Goal: Task Accomplishment & Management: Manage account settings

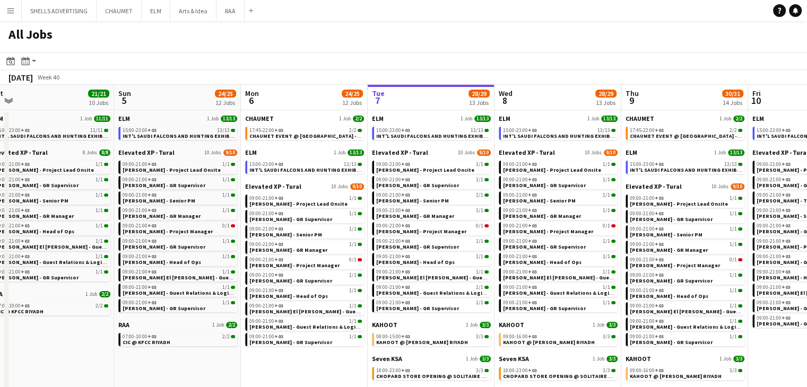
scroll to position [0, 404]
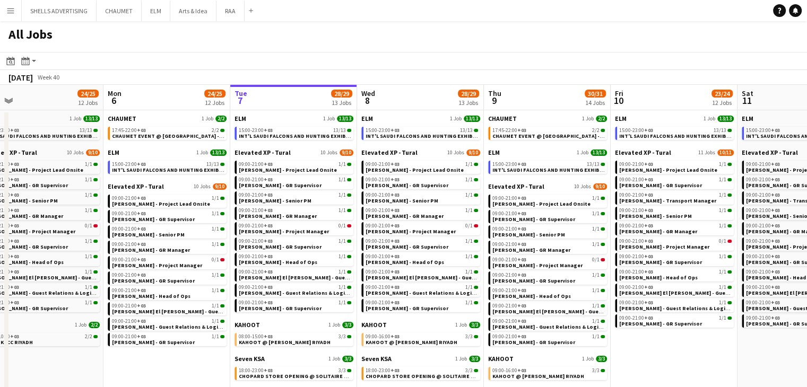
drag, startPoint x: 760, startPoint y: 351, endPoint x: 636, endPoint y: 335, distance: 125.7
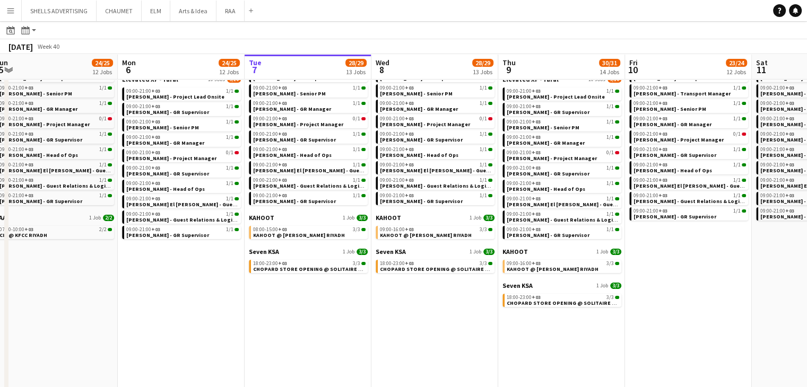
scroll to position [0, 359]
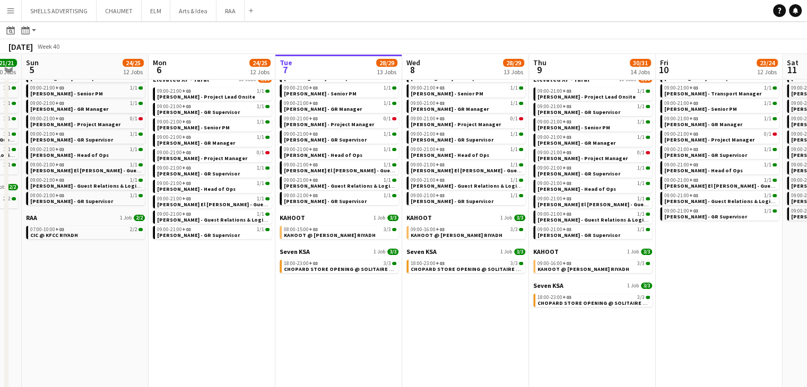
drag, startPoint x: 190, startPoint y: 304, endPoint x: 235, endPoint y: 314, distance: 45.8
click at [236, 314] on app-calendar-viewport "Thu 2 57/57 16 Jobs Fri 3 24/24 11 Jobs Sat 4 21/21 10 Jobs Sun 5 24/25 12 Jobs…" at bounding box center [403, 305] width 807 height 718
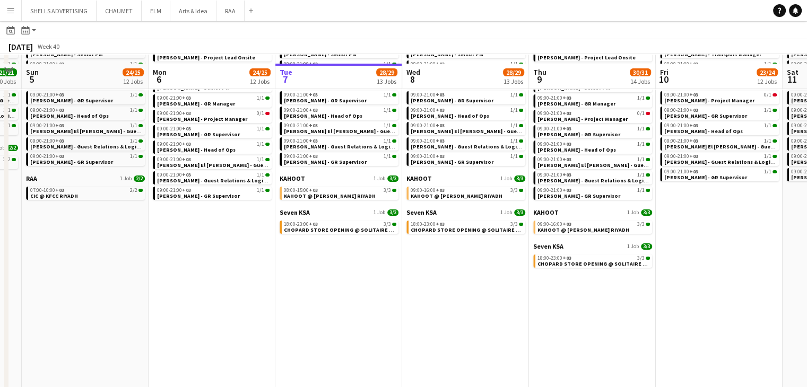
scroll to position [159, 0]
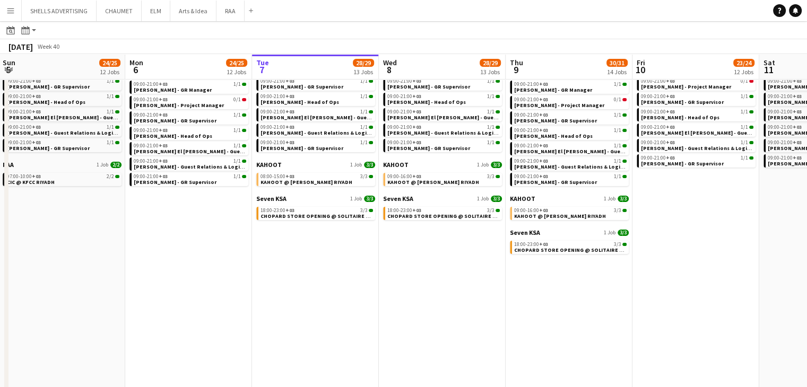
drag, startPoint x: 351, startPoint y: 283, endPoint x: 319, endPoint y: 283, distance: 31.8
click at [319, 281] on app-calendar-viewport "Thu 2 57/57 16 Jobs Fri 3 24/24 11 Jobs Sat 4 21/21 10 Jobs Sun 5 24/25 12 Jobs…" at bounding box center [403, 252] width 807 height 718
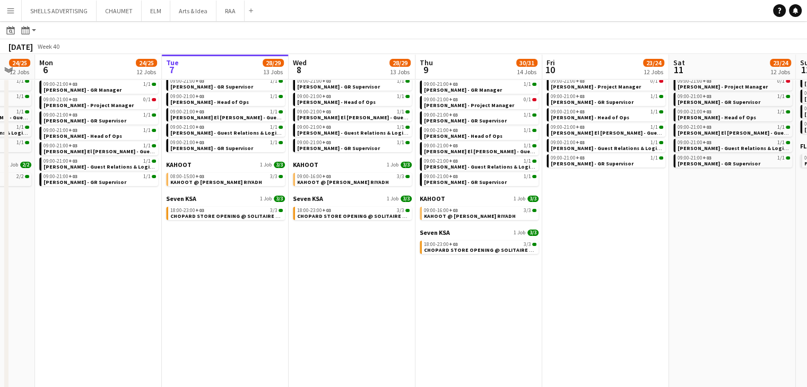
drag, startPoint x: 323, startPoint y: 304, endPoint x: 313, endPoint y: 304, distance: 10.6
click at [313, 304] on app-calendar-viewport "Thu 2 57/57 16 Jobs Fri 3 24/24 11 Jobs Sat 4 21/21 10 Jobs Sun 5 24/25 12 Jobs…" at bounding box center [403, 252] width 807 height 718
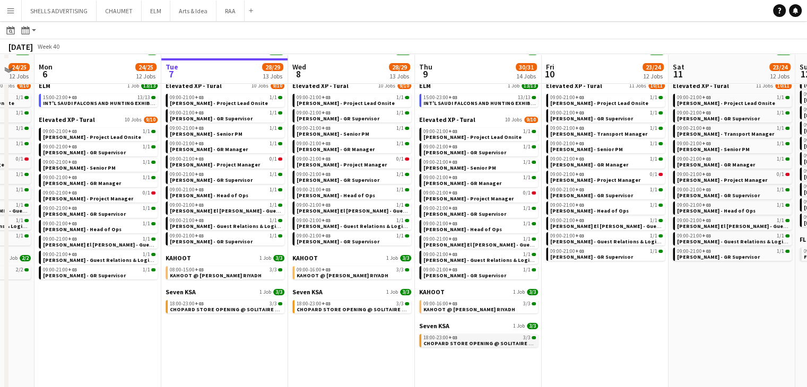
scroll to position [53, 0]
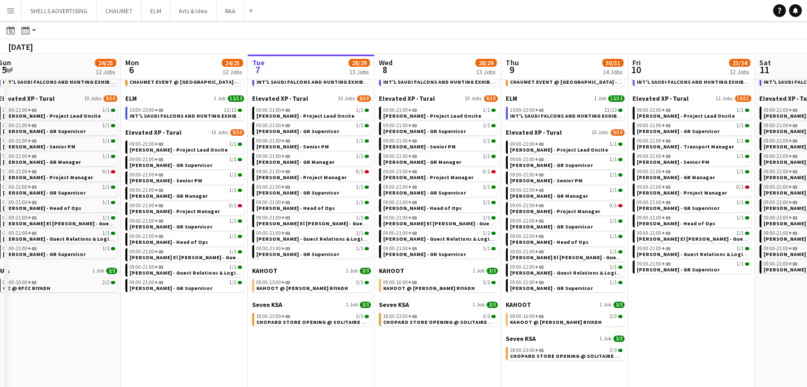
drag, startPoint x: 624, startPoint y: 354, endPoint x: 579, endPoint y: 347, distance: 45.3
click at [579, 347] on app-calendar-viewport "Thu 2 57/57 16 Jobs Fri 3 24/24 11 Jobs Sat 4 21/21 10 Jobs Sun 5 24/25 12 Jobs…" at bounding box center [403, 358] width 807 height 718
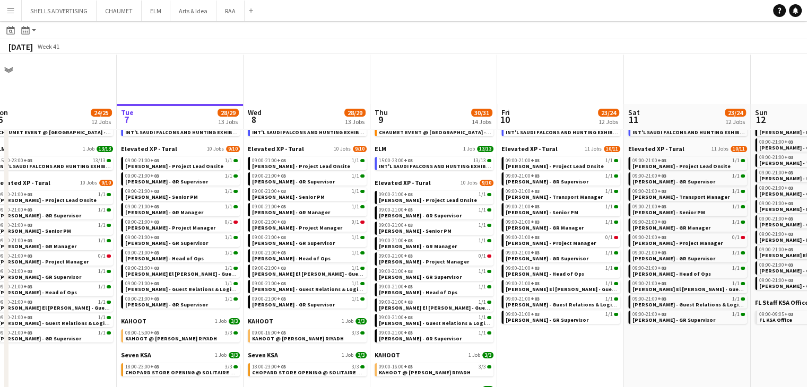
scroll to position [0, 0]
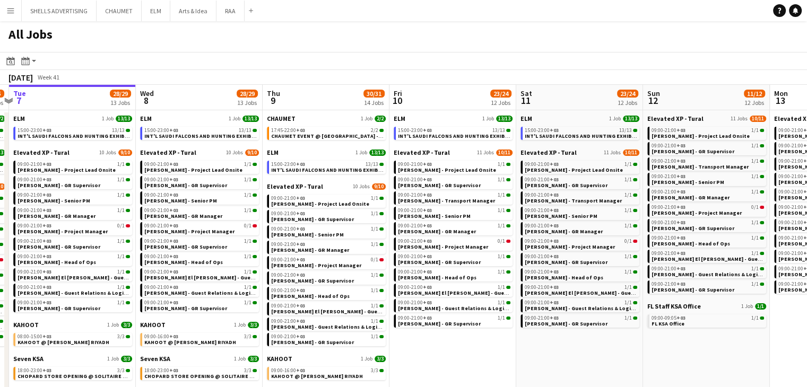
drag, startPoint x: 643, startPoint y: 348, endPoint x: 534, endPoint y: 330, distance: 109.7
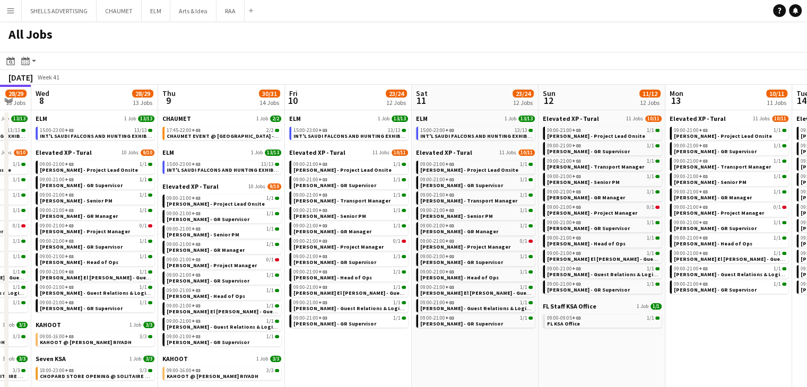
drag, startPoint x: 591, startPoint y: 339, endPoint x: 498, endPoint y: 327, distance: 94.1
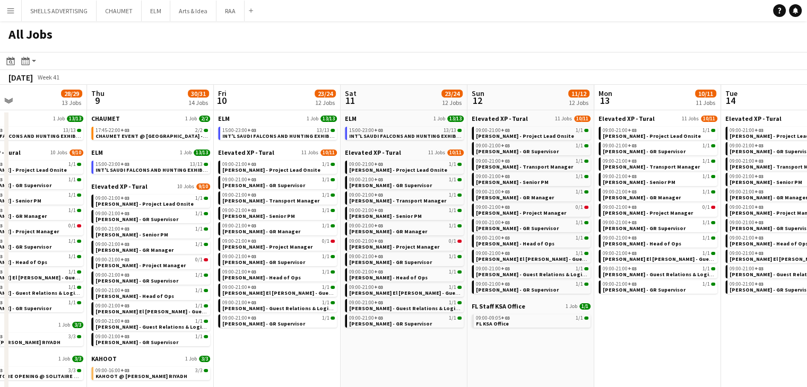
drag, startPoint x: 592, startPoint y: 349, endPoint x: 521, endPoint y: 347, distance: 71.1
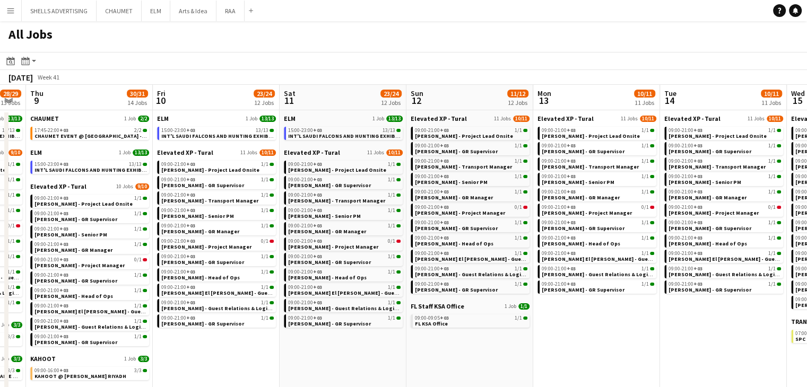
drag, startPoint x: 594, startPoint y: 346, endPoint x: 547, endPoint y: 339, distance: 48.3
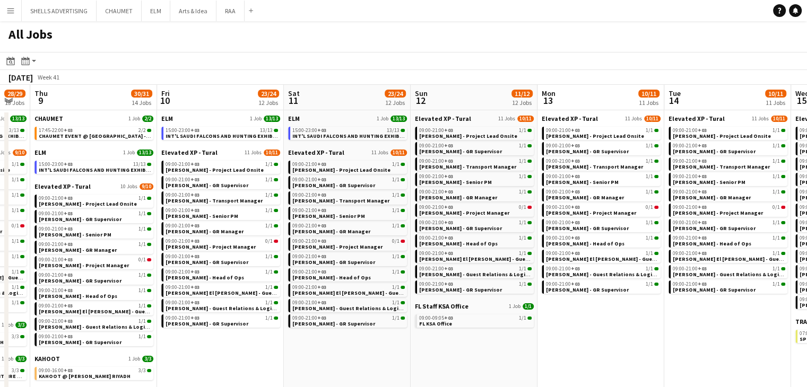
drag, startPoint x: 609, startPoint y: 344, endPoint x: 498, endPoint y: 339, distance: 111.0
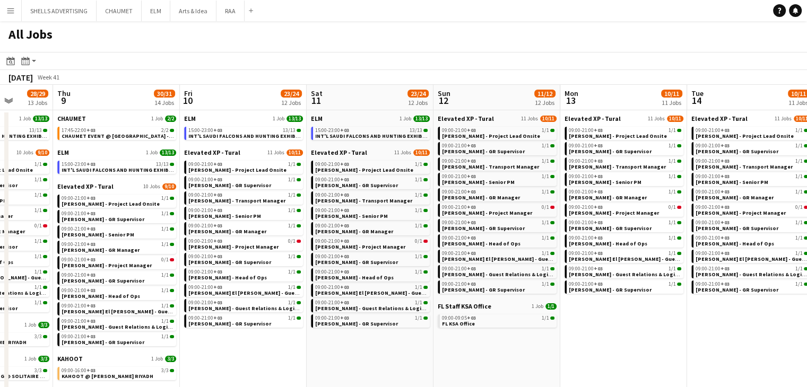
drag, startPoint x: 636, startPoint y: 344, endPoint x: 541, endPoint y: 345, distance: 95.0
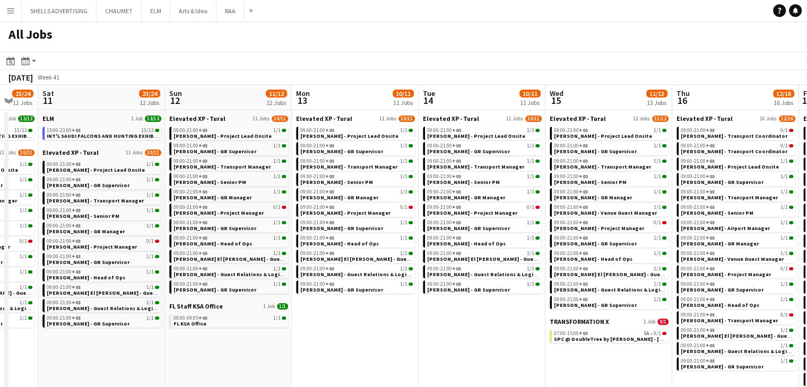
scroll to position [0, 426]
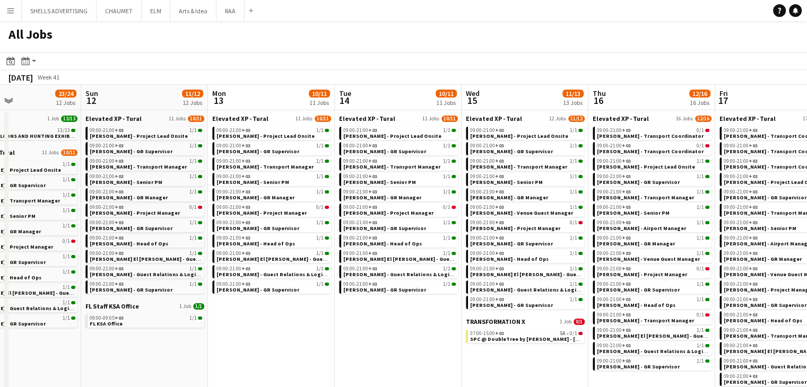
drag, startPoint x: 602, startPoint y: 366, endPoint x: 514, endPoint y: 357, distance: 89.1
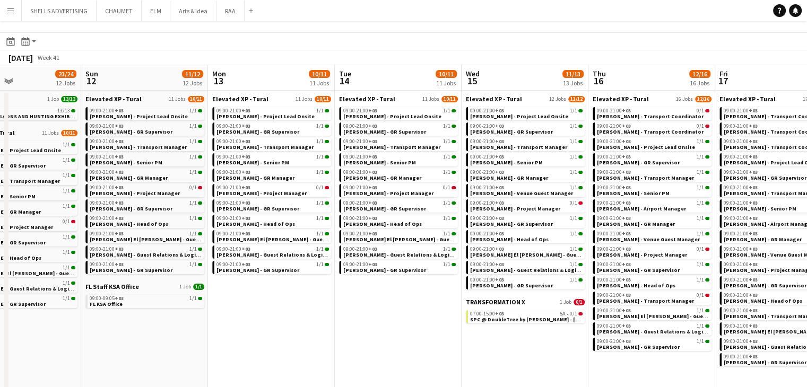
scroll to position [53, 0]
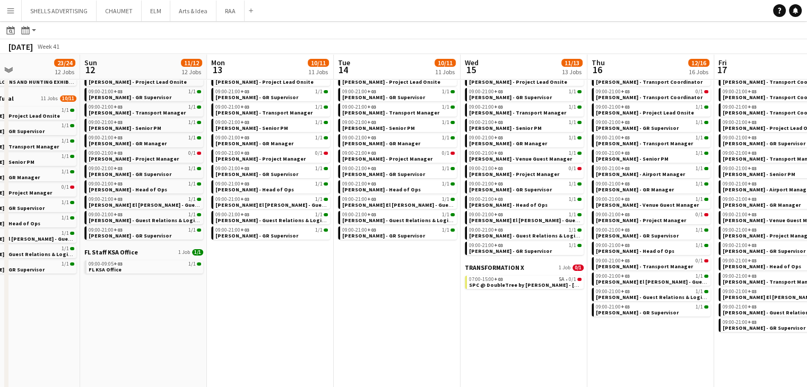
drag, startPoint x: 558, startPoint y: 333, endPoint x: 451, endPoint y: 333, distance: 107.2
click at [429, 322] on app-calendar-viewport "Wed 8 28/29 13 Jobs Thu 9 30/31 14 Jobs Fri 10 23/24 12 Jobs Sat 11 23/24 12 Jo…" at bounding box center [403, 358] width 807 height 718
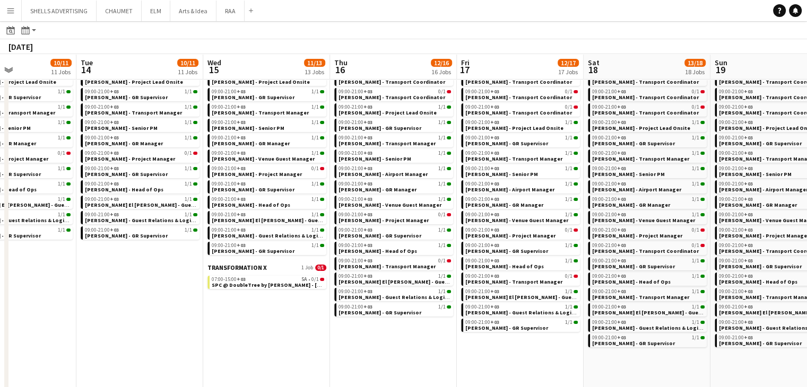
drag, startPoint x: 442, startPoint y: 336, endPoint x: 441, endPoint y: 347, distance: 10.6
click at [406, 335] on app-calendar-viewport "Fri 10 23/24 12 Jobs Sat 11 23/24 12 Jobs Sun 12 11/12 12 Jobs Mon 13 10/11 11 …" at bounding box center [403, 358] width 807 height 718
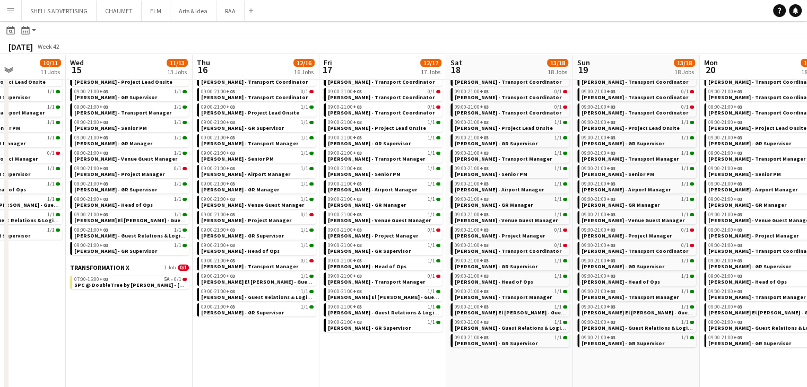
drag, startPoint x: 581, startPoint y: 357, endPoint x: 463, endPoint y: 357, distance: 117.8
click at [426, 349] on app-calendar-viewport "Sat 11 23/24 12 Jobs Sun 12 11/12 12 Jobs Mon 13 10/11 11 Jobs Tue 14 10/11 11 …" at bounding box center [403, 358] width 807 height 718
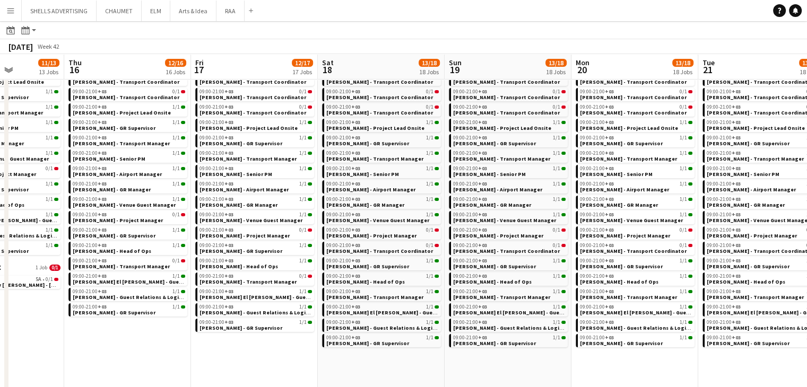
drag, startPoint x: 564, startPoint y: 366, endPoint x: 454, endPoint y: 350, distance: 111.4
click at [452, 350] on app-calendar-viewport "Mon 13 10/11 11 Jobs Tue 14 10/11 11 Jobs Wed 15 11/13 13 Jobs Thu 16 12/16 16 …" at bounding box center [403, 358] width 807 height 718
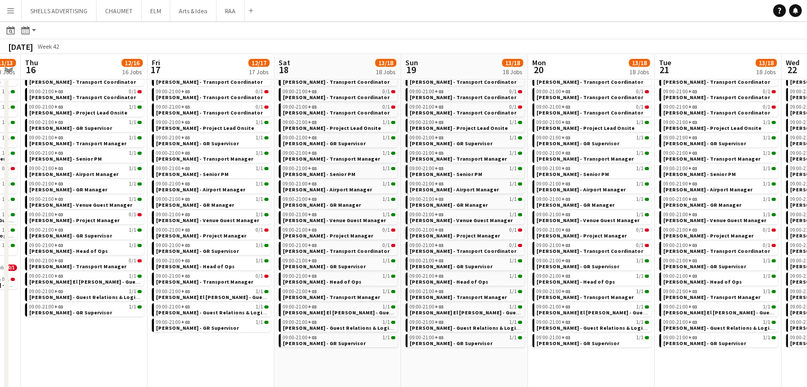
scroll to position [0, 430]
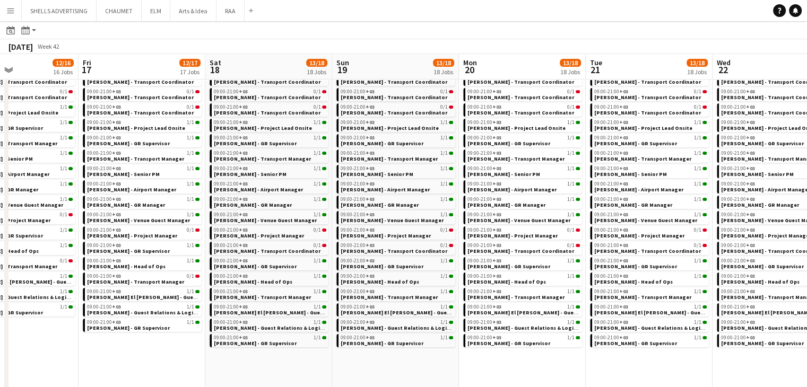
drag, startPoint x: 487, startPoint y: 352, endPoint x: 477, endPoint y: 352, distance: 10.1
click at [469, 351] on app-calendar-viewport "Mon 13 10/11 11 Jobs Tue 14 10/11 11 Jobs Wed 15 11/13 13 Jobs Thu 16 12/16 16 …" at bounding box center [403, 358] width 807 height 718
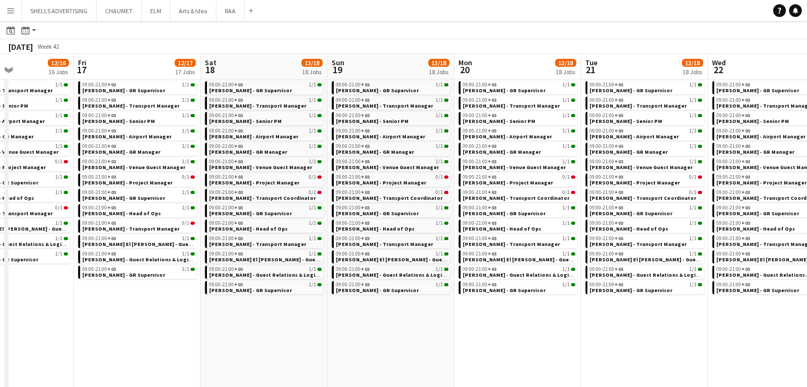
scroll to position [0, 443]
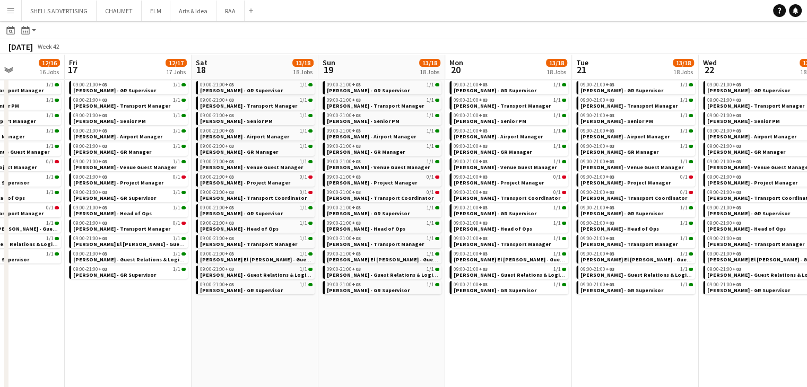
drag, startPoint x: 325, startPoint y: 347, endPoint x: 312, endPoint y: 342, distance: 13.4
click at [312, 342] on app-calendar-viewport "Mon 13 10/11 11 Jobs Tue 14 10/11 11 Jobs Wed 15 11/13 13 Jobs Thu 16 12/16 16 …" at bounding box center [403, 305] width 807 height 718
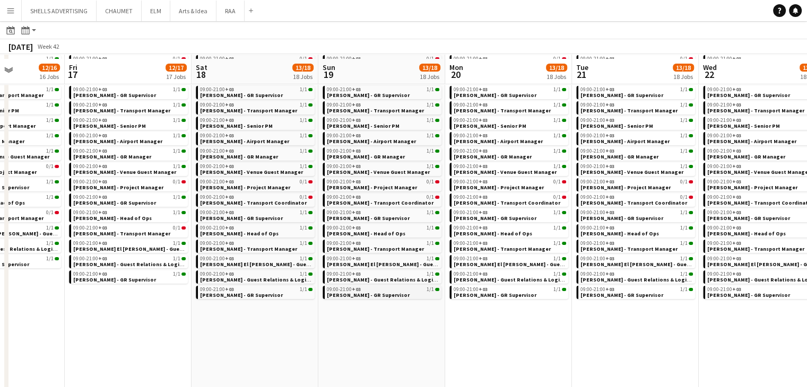
scroll to position [106, 0]
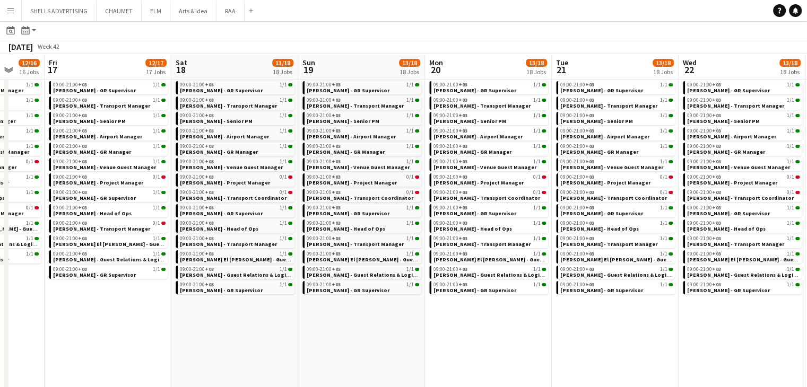
drag, startPoint x: 497, startPoint y: 360, endPoint x: 476, endPoint y: 353, distance: 21.8
click at [476, 353] on app-calendar-viewport "Mon 13 10/11 11 Jobs Tue 14 10/11 11 Jobs Wed 15 11/13 13 Jobs Thu 16 12/16 16 …" at bounding box center [403, 305] width 807 height 718
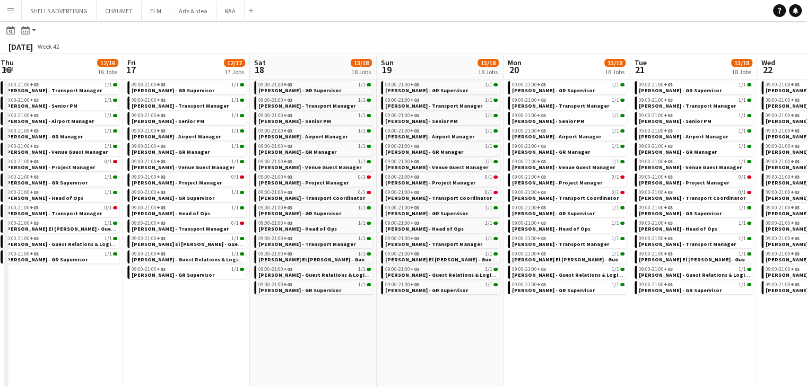
drag, startPoint x: 557, startPoint y: 360, endPoint x: 509, endPoint y: 354, distance: 48.1
click at [509, 354] on app-calendar-viewport "Mon 13 10/11 11 Jobs Tue 14 10/11 11 Jobs Wed 15 11/13 13 Jobs Thu 16 12/16 16 …" at bounding box center [403, 305] width 807 height 718
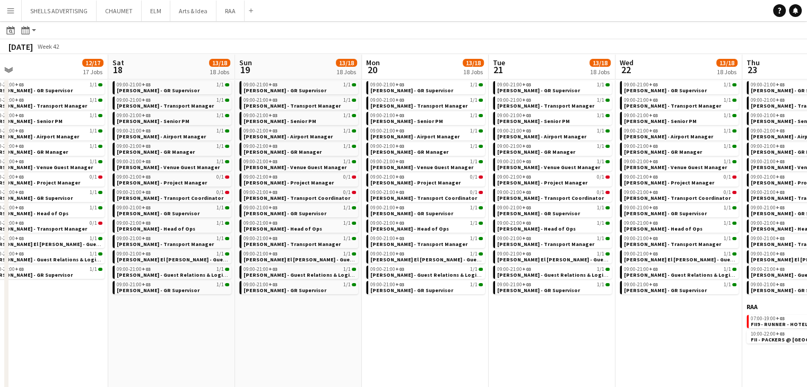
drag, startPoint x: 599, startPoint y: 360, endPoint x: 545, endPoint y: 350, distance: 54.6
click at [545, 350] on app-calendar-viewport "Tue 14 10/11 11 Jobs Wed 15 11/13 13 Jobs Thu 16 12/16 16 Jobs Fri 17 12/17 17 …" at bounding box center [403, 305] width 807 height 718
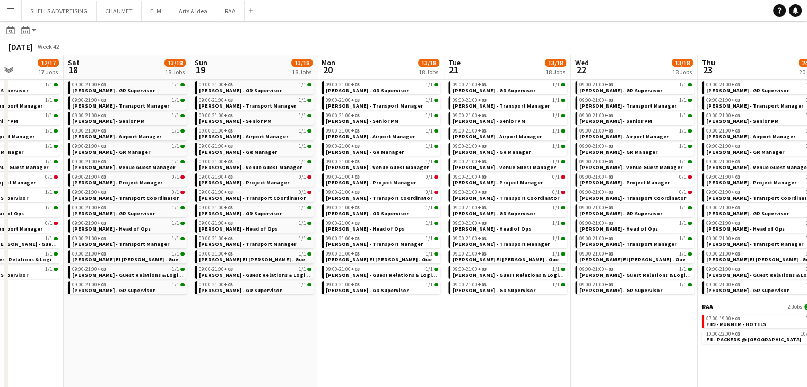
scroll to position [0, 448]
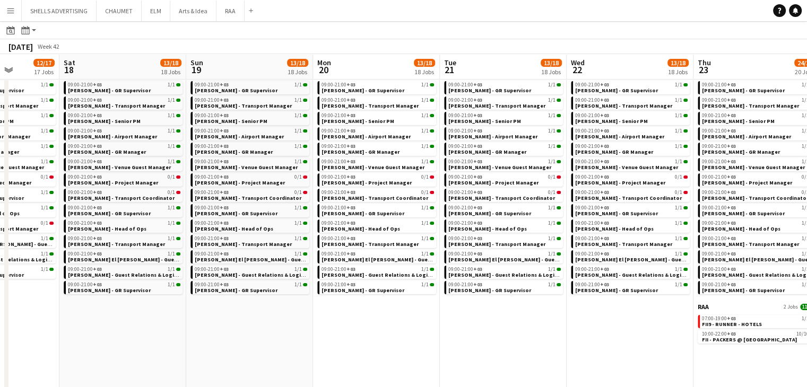
drag, startPoint x: 629, startPoint y: 351, endPoint x: 620, endPoint y: 351, distance: 9.6
click at [620, 351] on app-calendar-viewport "Tue 14 10/11 11 Jobs Wed 15 11/13 13 Jobs Thu 16 12/16 16 Jobs Fri 17 12/17 17 …" at bounding box center [403, 305] width 807 height 718
click at [591, 339] on app-date-cell "Elevated XP - Tural 18 Jobs 13/18 09:00-21:00 +03 0/1 Abdulelah Babqi - Transpo…" at bounding box center [630, 333] width 127 height 661
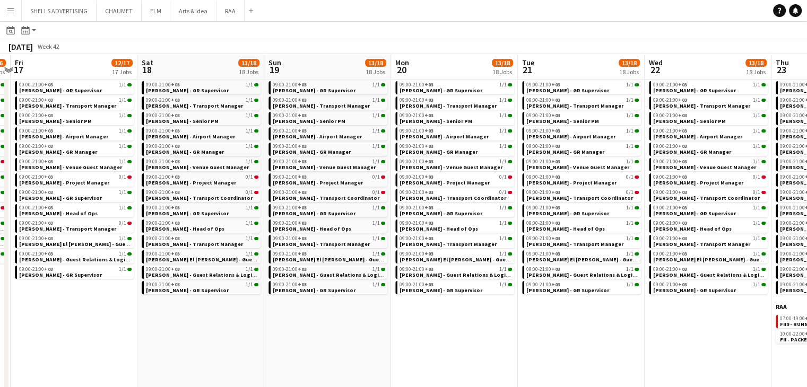
drag, startPoint x: 591, startPoint y: 339, endPoint x: 541, endPoint y: 329, distance: 50.4
click at [541, 329] on app-calendar-viewport "Tue 14 10/11 11 Jobs Wed 15 11/13 13 Jobs Thu 16 12/16 16 Jobs Fri 17 12/17 17 …" at bounding box center [403, 305] width 807 height 718
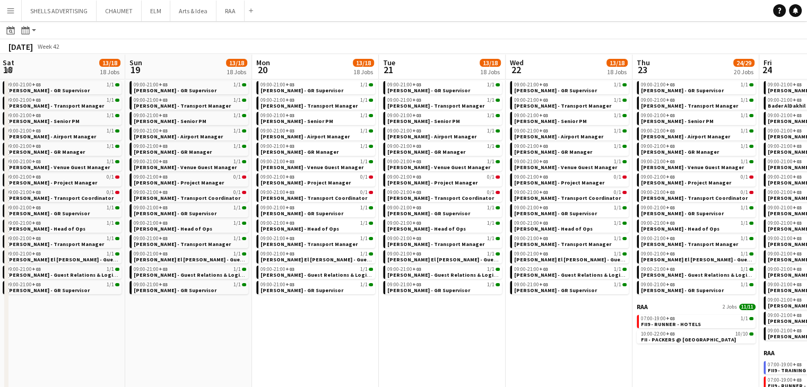
drag, startPoint x: 584, startPoint y: 336, endPoint x: 446, endPoint y: 333, distance: 138.5
click at [446, 333] on app-calendar-viewport "Wed 15 11/13 13 Jobs Thu 16 12/16 16 Jobs Fri 17 12/17 17 Jobs Sat 18 13/18 18 …" at bounding box center [403, 305] width 807 height 718
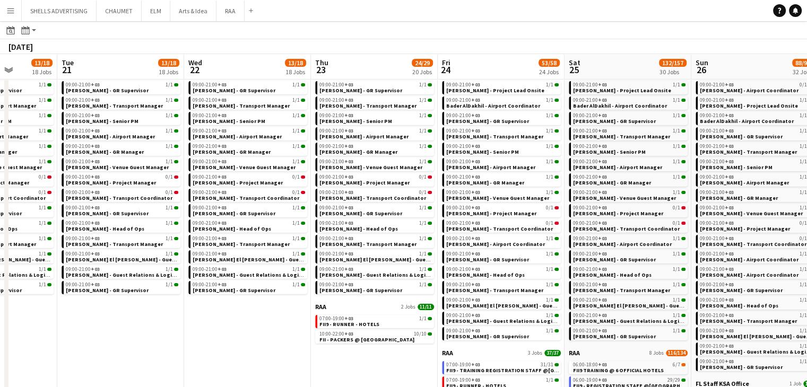
scroll to position [0, 388]
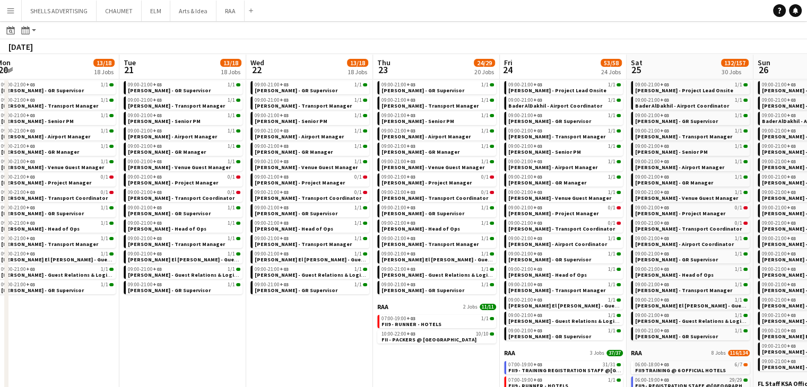
drag, startPoint x: 494, startPoint y: 335, endPoint x: 361, endPoint y: 321, distance: 133.4
click at [361, 321] on app-calendar-viewport "Fri 17 12/17 17 Jobs Sat 18 13/18 18 Jobs Sun 19 13/18 18 Jobs Mon 20 13/18 18 …" at bounding box center [403, 305] width 807 height 718
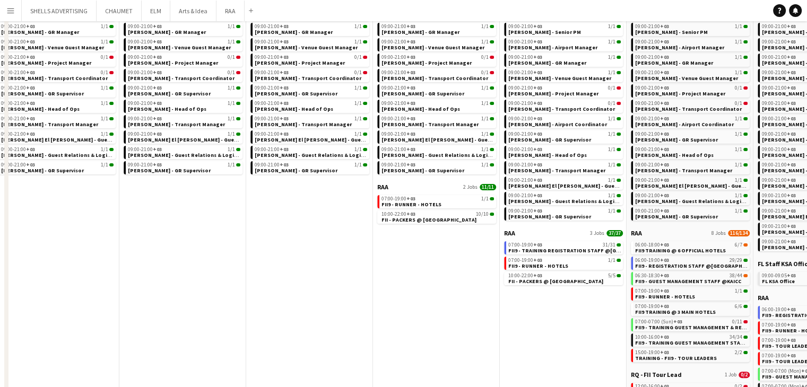
scroll to position [265, 0]
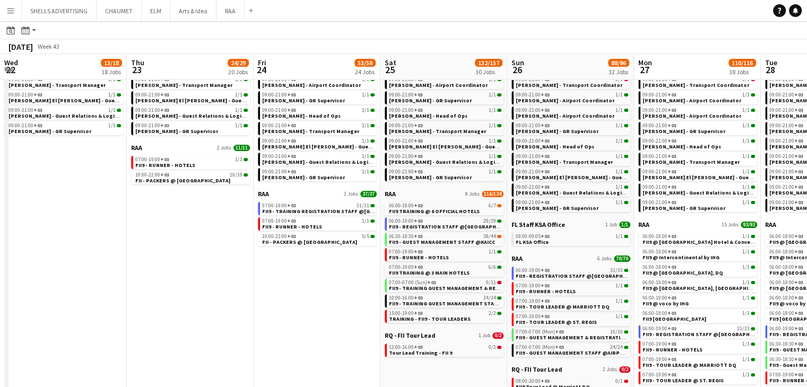
drag, startPoint x: 503, startPoint y: 323, endPoint x: 257, endPoint y: 315, distance: 246.4
click at [257, 315] on app-calendar-viewport "Sun 19 13/18 18 Jobs Mon 20 13/18 18 Jobs Tue 21 13/18 18 Jobs Wed 22 13/18 18 …" at bounding box center [403, 146] width 807 height 718
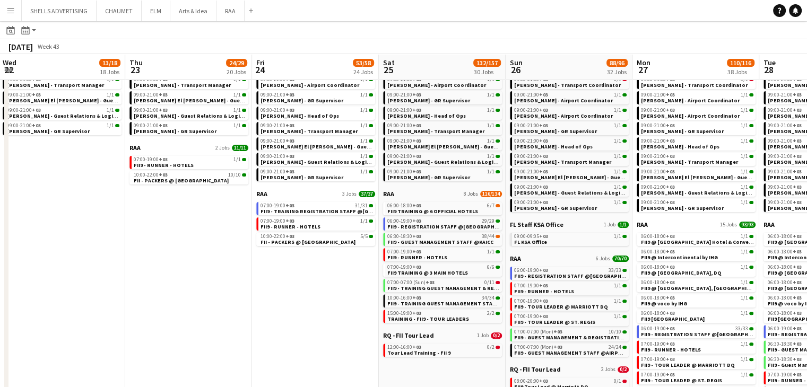
drag, startPoint x: 320, startPoint y: 313, endPoint x: 208, endPoint y: 290, distance: 114.2
click at [208, 290] on app-calendar-viewport "Sun 19 13/18 18 Jobs Mon 20 13/18 18 Jobs Tue 21 13/18 18 Jobs Wed 22 13/18 18 …" at bounding box center [403, 146] width 807 height 718
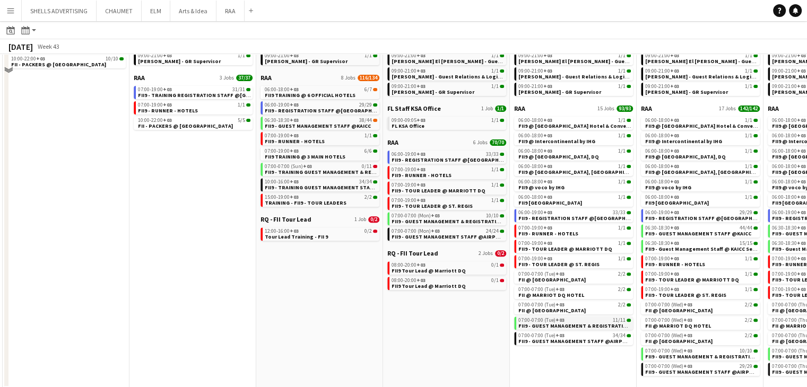
scroll to position [383, 0]
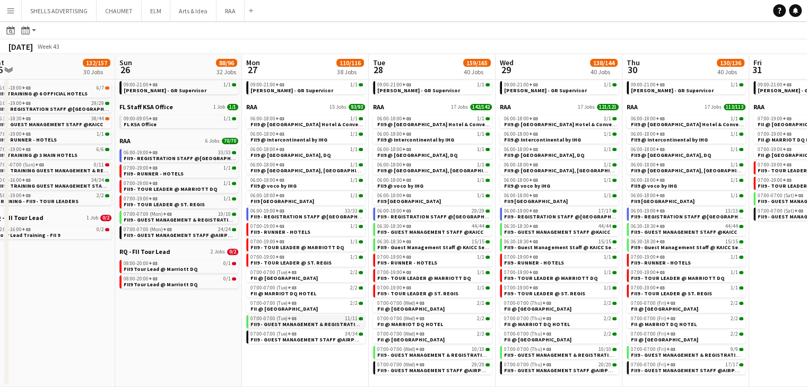
drag, startPoint x: 516, startPoint y: 357, endPoint x: 172, endPoint y: 319, distance: 346.0
click at [122, 310] on app-calendar-viewport "Wed 22 13/18 18 Jobs Thu 23 24/29 20 Jobs Fri 24 53/58 24 Jobs Sat 25 132/157 3…" at bounding box center [403, 28] width 807 height 718
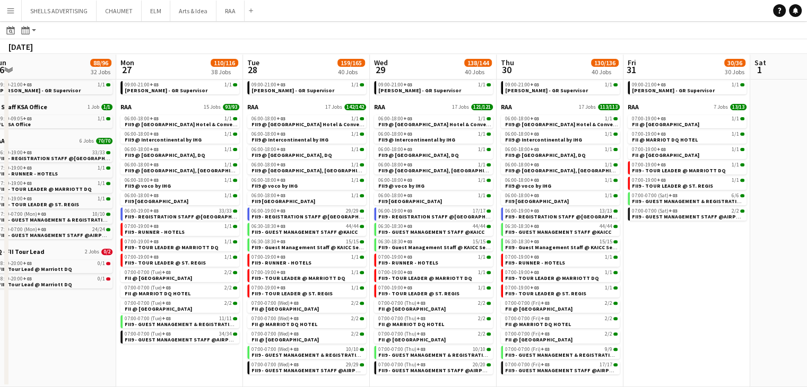
drag, startPoint x: 705, startPoint y: 310, endPoint x: 467, endPoint y: 297, distance: 238.1
click at [418, 297] on app-calendar-viewport "Thu 23 24/29 20 Jobs Fri 24 53/58 24 Jobs Sat 25 132/157 30 Jobs Sun 26 88/96 3…" at bounding box center [403, 28] width 807 height 718
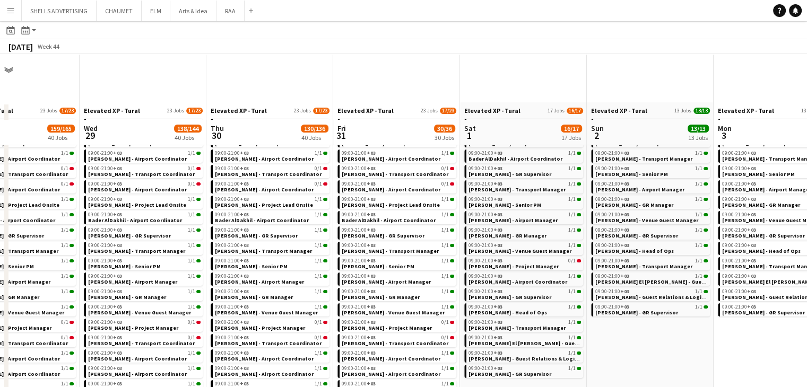
scroll to position [0, 0]
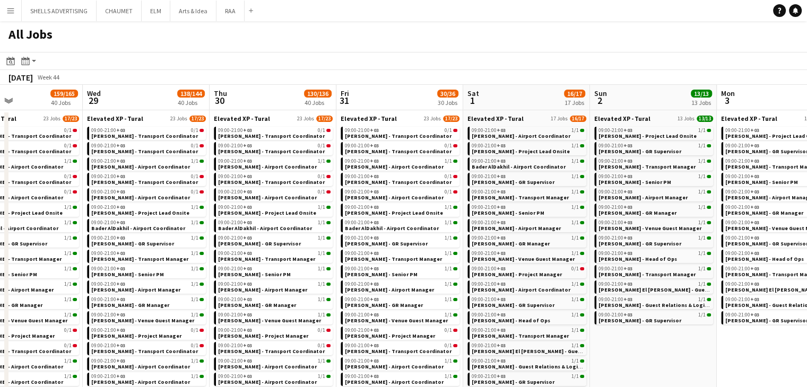
drag, startPoint x: 698, startPoint y: 349, endPoint x: 608, endPoint y: 348, distance: 89.7
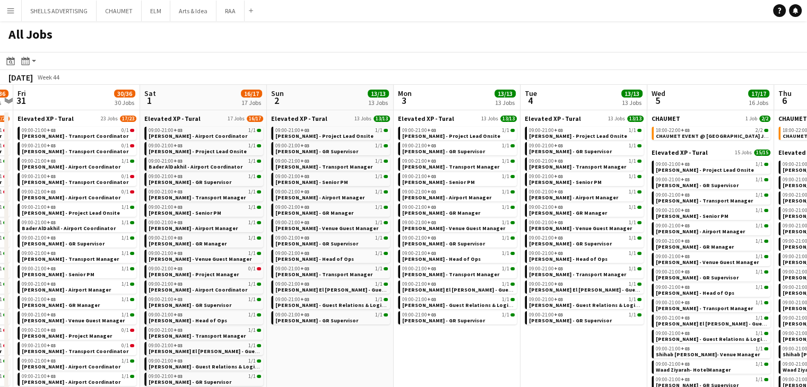
drag, startPoint x: 662, startPoint y: 350, endPoint x: 448, endPoint y: 351, distance: 213.9
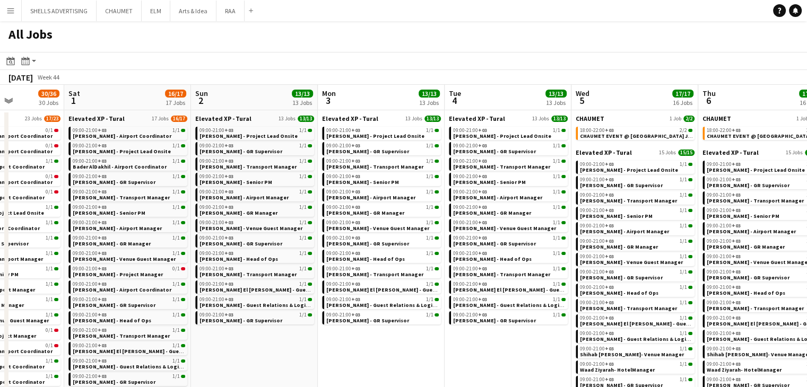
scroll to position [0, 343]
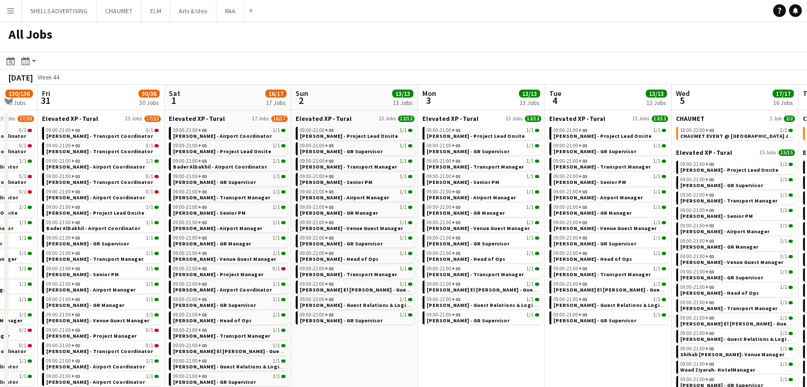
drag, startPoint x: 548, startPoint y: 355, endPoint x: 381, endPoint y: 351, distance: 166.7
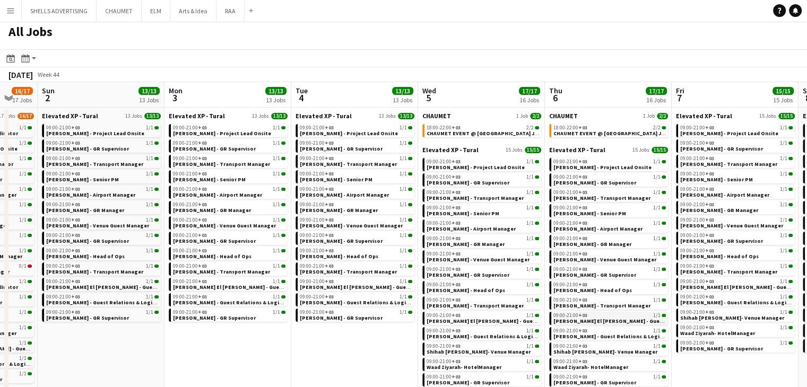
scroll to position [0, 0]
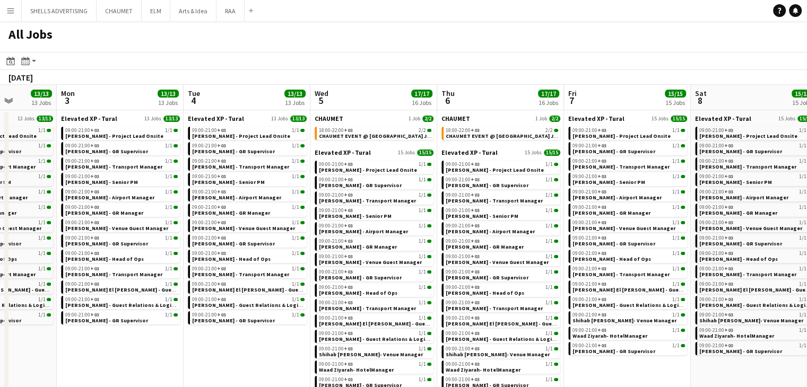
drag, startPoint x: 786, startPoint y: 361, endPoint x: 553, endPoint y: 348, distance: 232.8
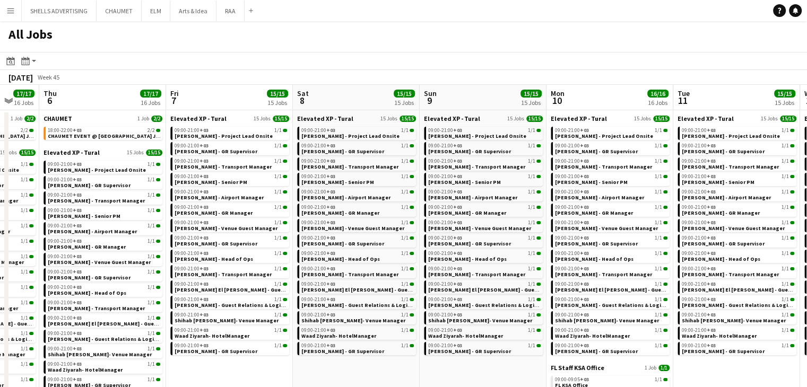
scroll to position [0, 474]
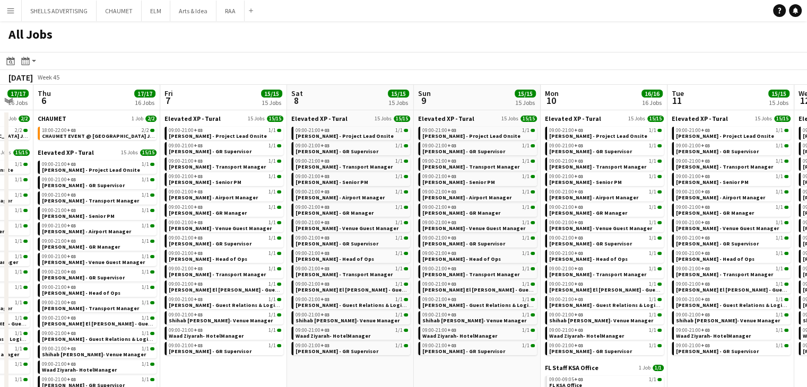
drag, startPoint x: 676, startPoint y: 369, endPoint x: 399, endPoint y: 354, distance: 277.4
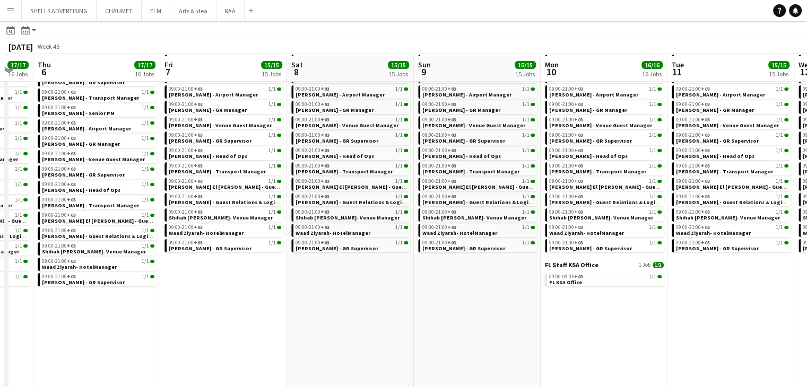
scroll to position [106, 0]
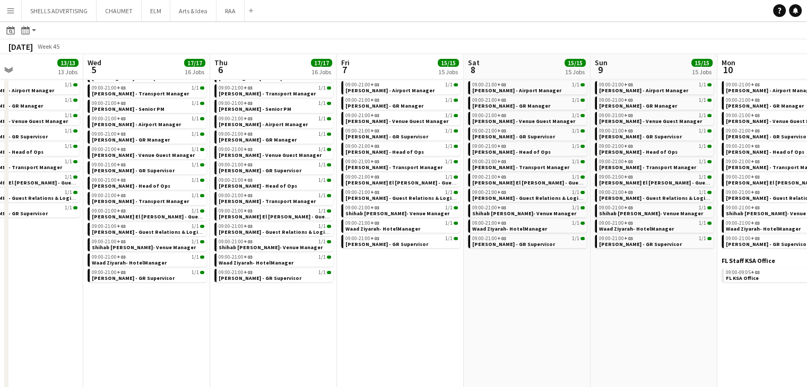
drag, startPoint x: 558, startPoint y: 338, endPoint x: 514, endPoint y: 340, distance: 44.1
click at [514, 340] on app-calendar-viewport "Sun 2 13/13 13 Jobs Mon 3 13/13 13 Jobs Tue 4 13/13 13 Jobs Wed 5 17/17 16 Jobs…" at bounding box center [403, 305] width 807 height 718
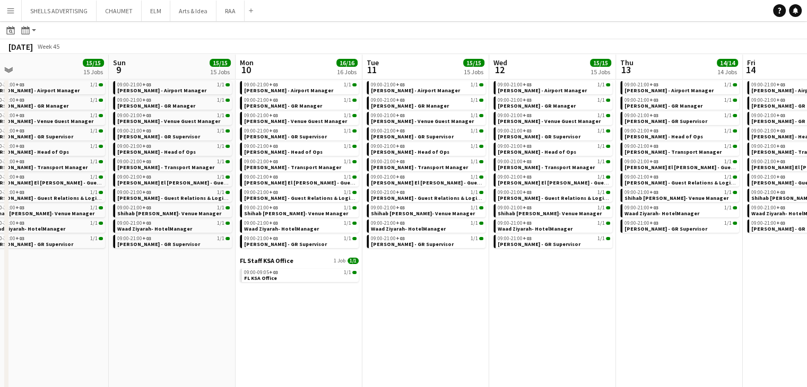
click at [476, 337] on app-calendar-viewport "Wed 5 17/17 16 Jobs Thu 6 17/17 16 Jobs Fri 7 15/15 15 Jobs Sat 8 15/15 15 Jobs…" at bounding box center [403, 305] width 807 height 718
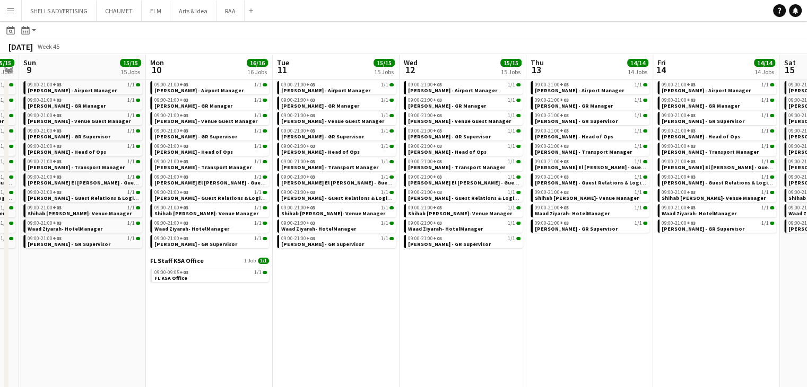
scroll to position [0, 266]
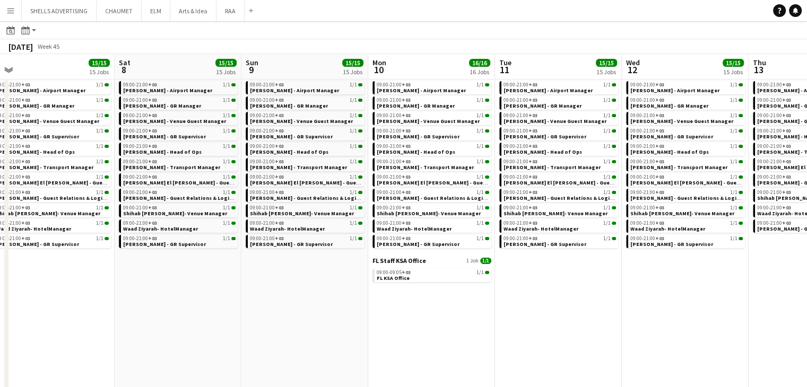
click at [317, 312] on app-all-jobs "All Jobs Date picker OCT 2025 OCT 2025 Monday M Tuesday T Wednesday W Thursday …" at bounding box center [403, 289] width 807 height 749
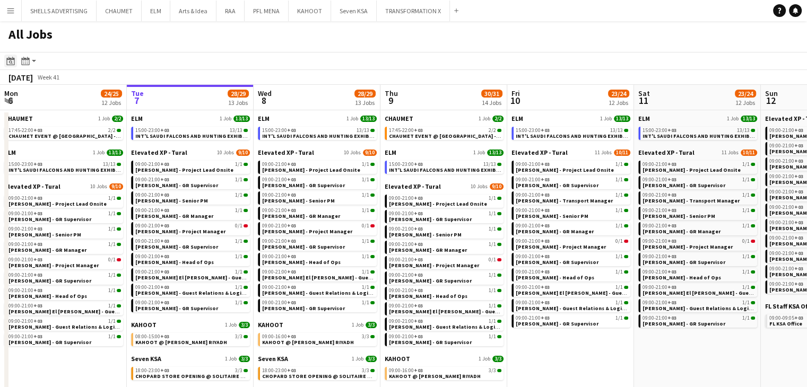
click at [8, 60] on icon "Date picker" at bounding box center [10, 61] width 8 height 8
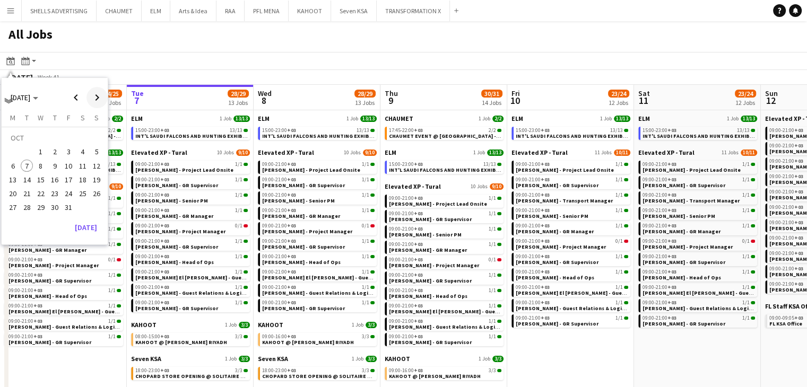
click at [89, 102] on span "Next month" at bounding box center [96, 97] width 21 height 21
click at [70, 181] on span "21" at bounding box center [69, 182] width 13 height 13
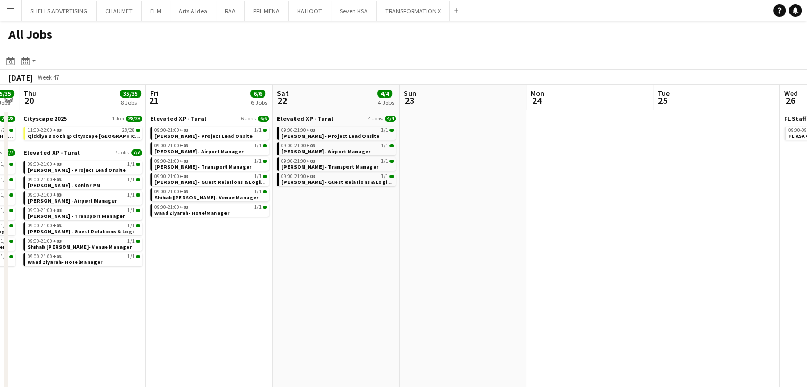
drag, startPoint x: 437, startPoint y: 296, endPoint x: 436, endPoint y: 307, distance: 11.3
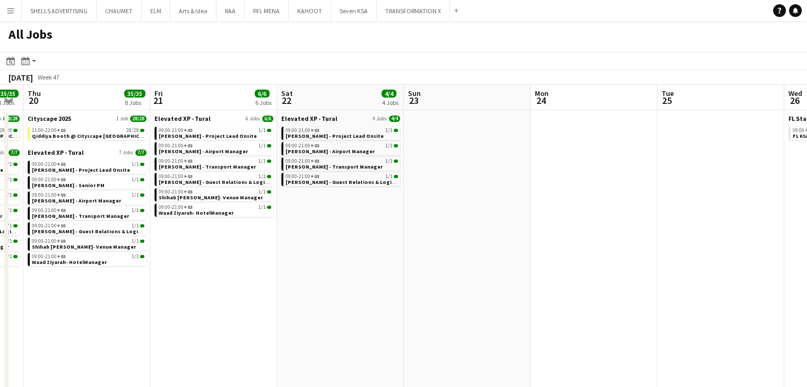
drag, startPoint x: 475, startPoint y: 305, endPoint x: 373, endPoint y: 311, distance: 102.6
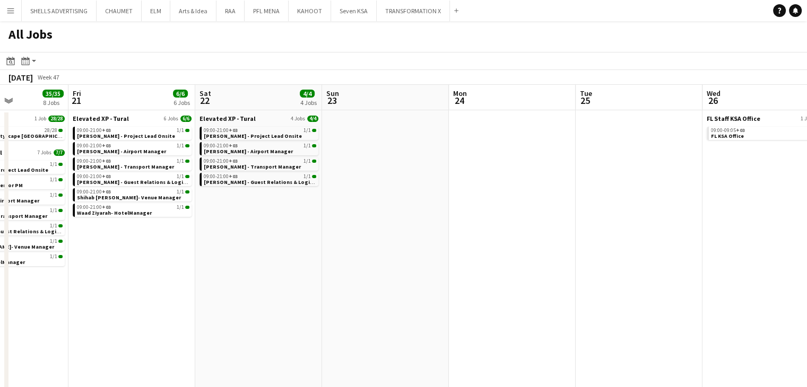
drag, startPoint x: 579, startPoint y: 276, endPoint x: 371, endPoint y: 275, distance: 208.0
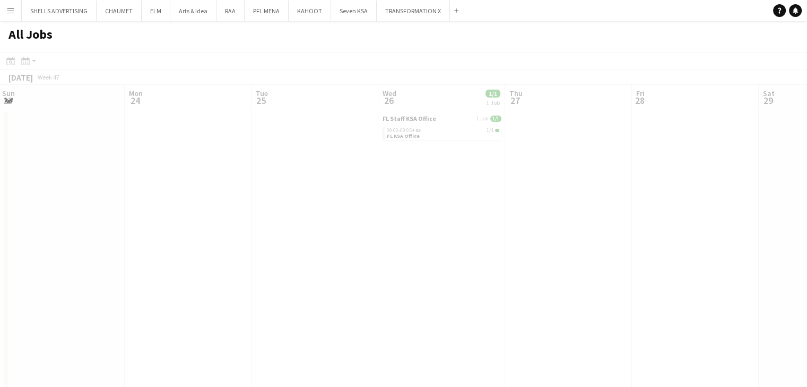
drag, startPoint x: 557, startPoint y: 276, endPoint x: 486, endPoint y: 276, distance: 70.6
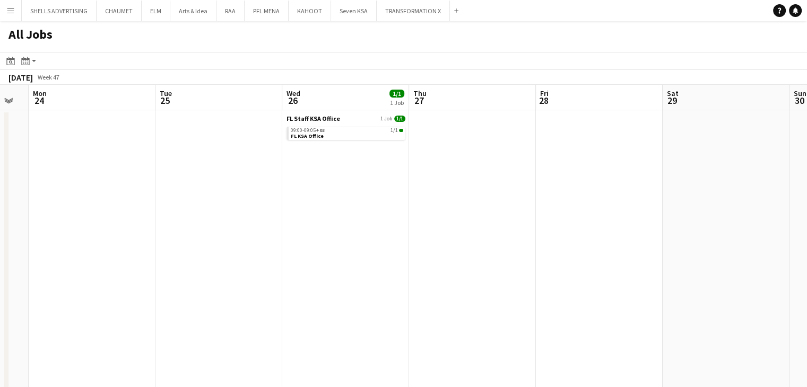
drag, startPoint x: 473, startPoint y: 276, endPoint x: 466, endPoint y: 278, distance: 7.6
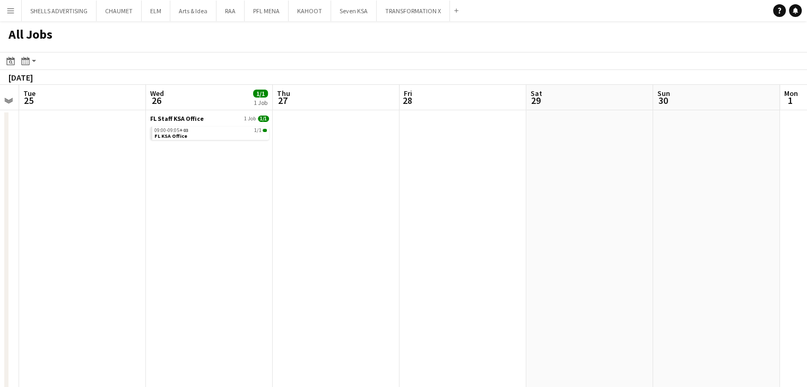
drag, startPoint x: 569, startPoint y: 277, endPoint x: 430, endPoint y: 267, distance: 138.8
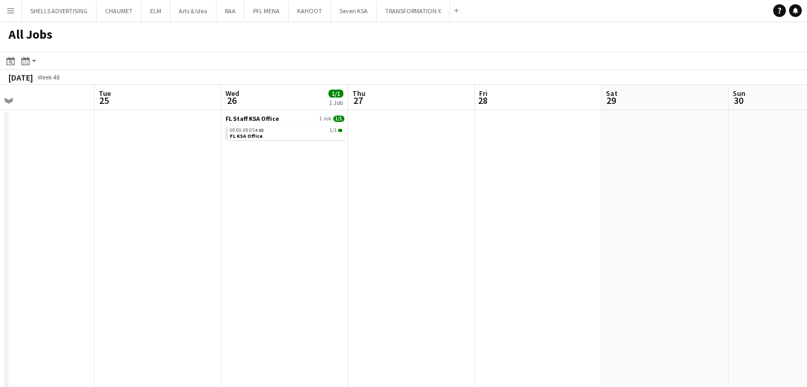
drag, startPoint x: 566, startPoint y: 270, endPoint x: 465, endPoint y: 263, distance: 101.1
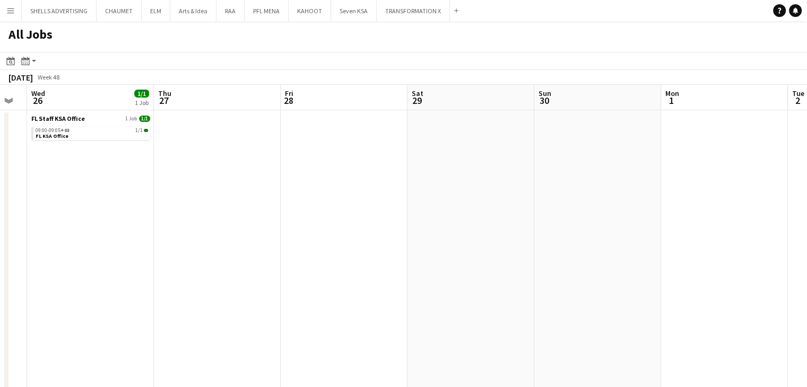
drag, startPoint x: 642, startPoint y: 264, endPoint x: 500, endPoint y: 256, distance: 142.5
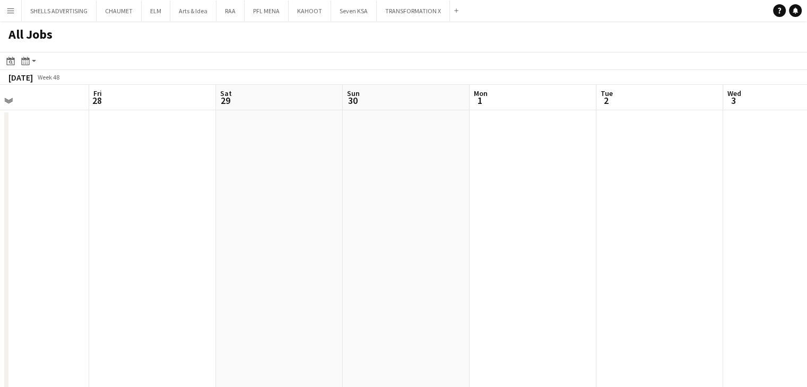
drag, startPoint x: 522, startPoint y: 259, endPoint x: 362, endPoint y: 257, distance: 159.2
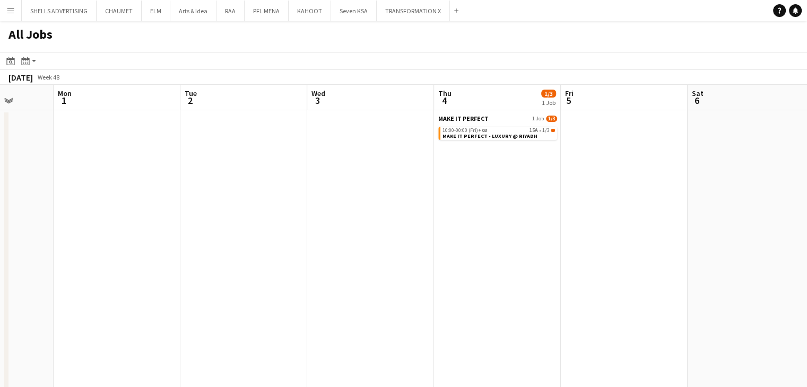
drag, startPoint x: 579, startPoint y: 271, endPoint x: 425, endPoint y: 262, distance: 154.7
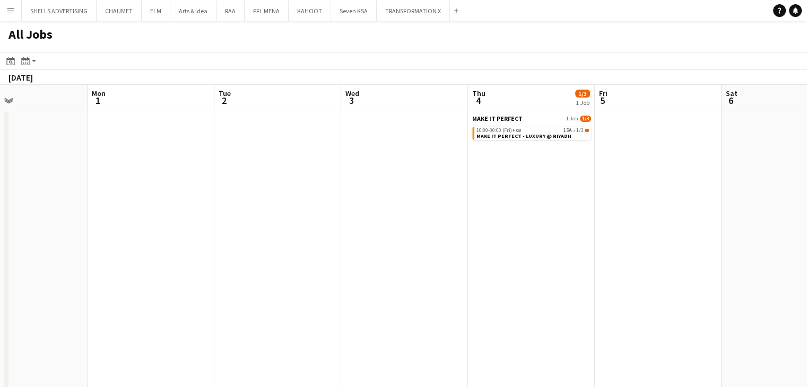
drag, startPoint x: 609, startPoint y: 265, endPoint x: 517, endPoint y: 250, distance: 93.0
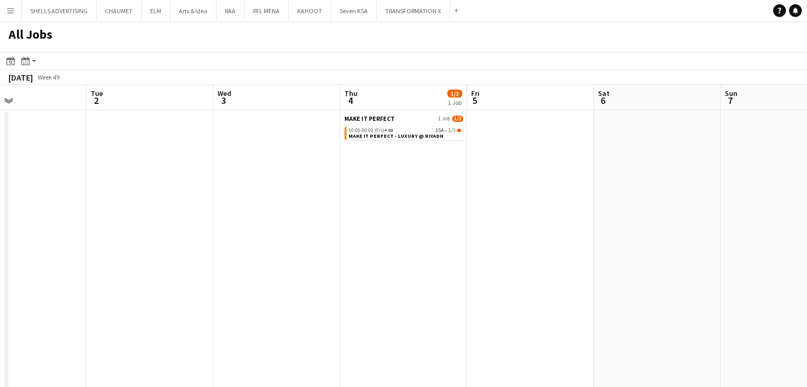
scroll to position [0, 267]
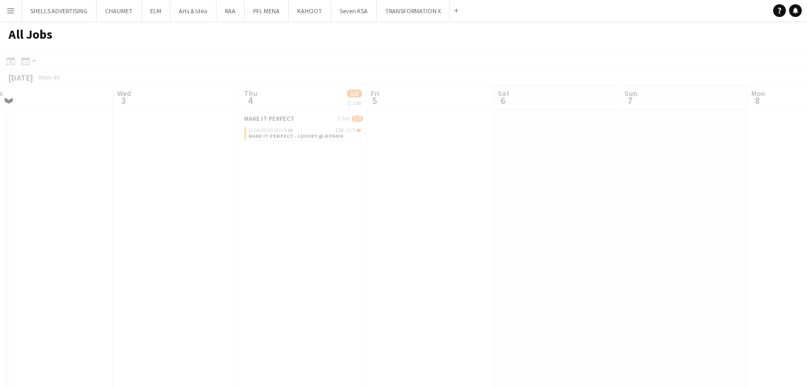
drag, startPoint x: 628, startPoint y: 186, endPoint x: 478, endPoint y: 190, distance: 150.8
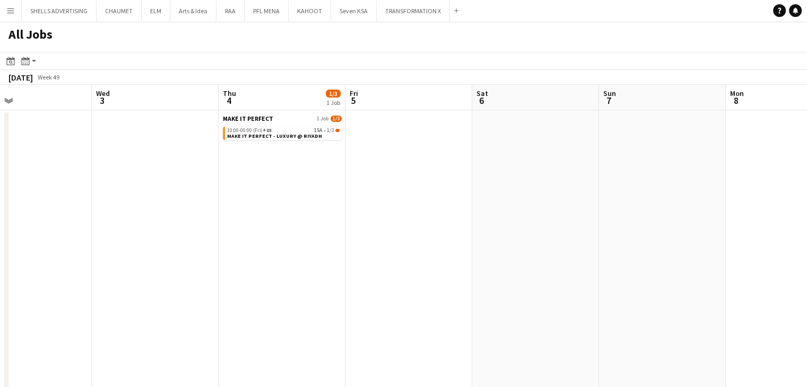
drag, startPoint x: 366, startPoint y: 228, endPoint x: 344, endPoint y: 223, distance: 22.4
drag, startPoint x: 400, startPoint y: 232, endPoint x: 393, endPoint y: 231, distance: 6.9
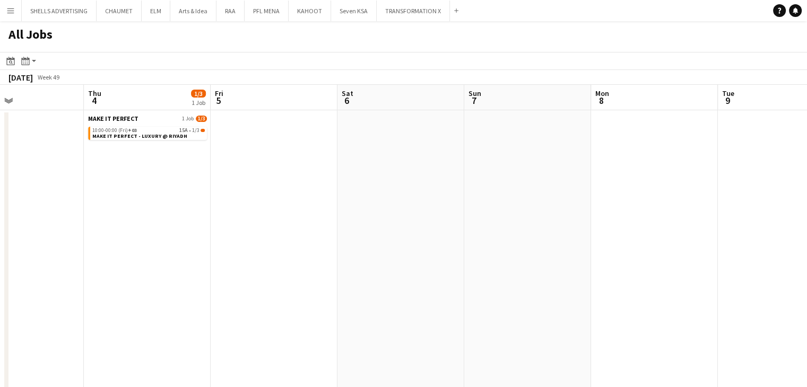
drag, startPoint x: 415, startPoint y: 232, endPoint x: 345, endPoint y: 233, distance: 70.1
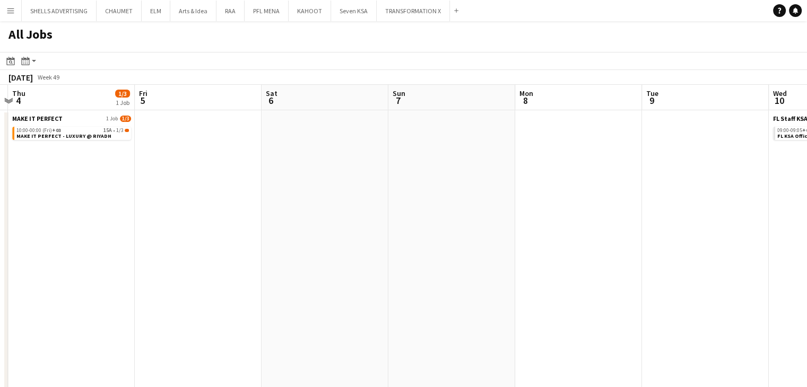
drag, startPoint x: 490, startPoint y: 250, endPoint x: 361, endPoint y: 243, distance: 129.2
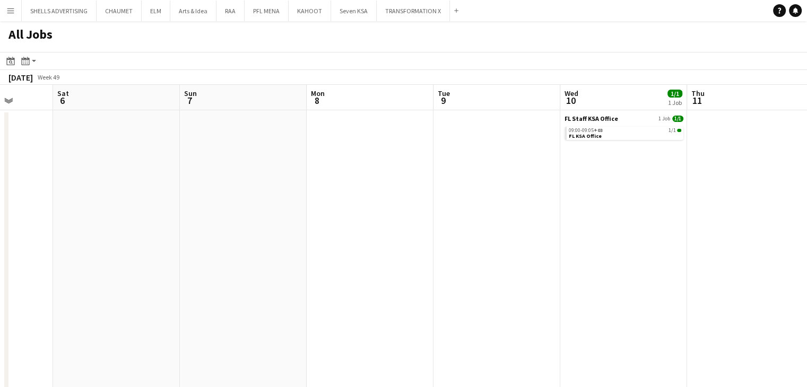
drag, startPoint x: 606, startPoint y: 252, endPoint x: 455, endPoint y: 250, distance: 151.3
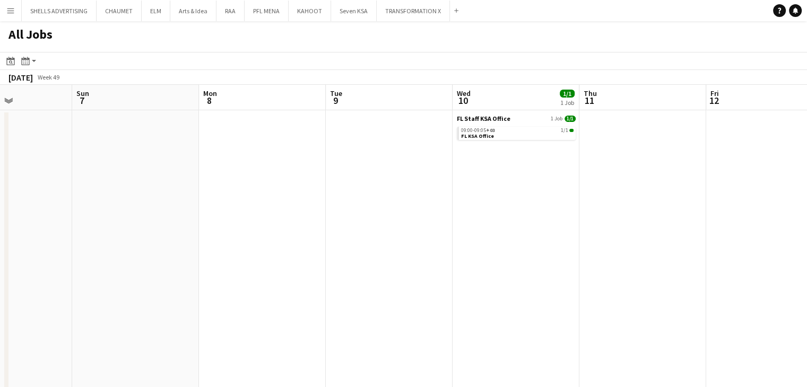
drag, startPoint x: 522, startPoint y: 251, endPoint x: 408, endPoint y: 249, distance: 114.1
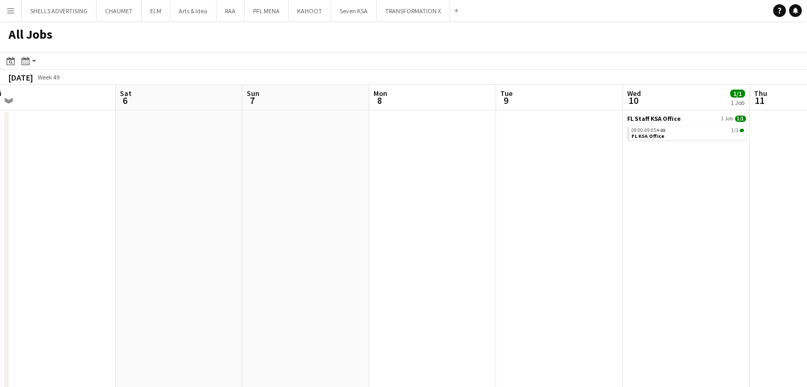
drag, startPoint x: 386, startPoint y: 244, endPoint x: 516, endPoint y: 255, distance: 130.0
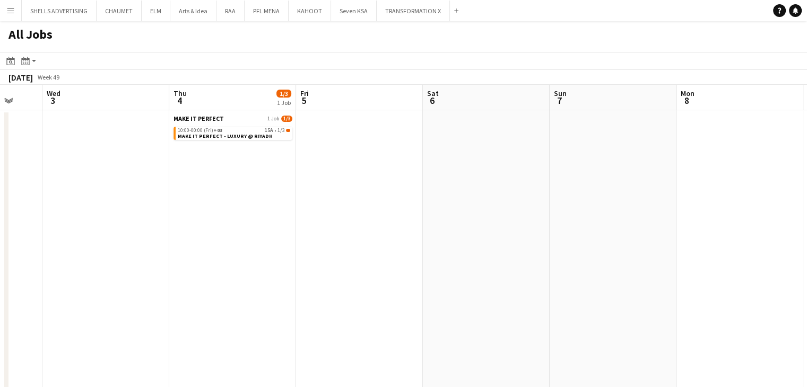
drag, startPoint x: 421, startPoint y: 261, endPoint x: 548, endPoint y: 269, distance: 126.5
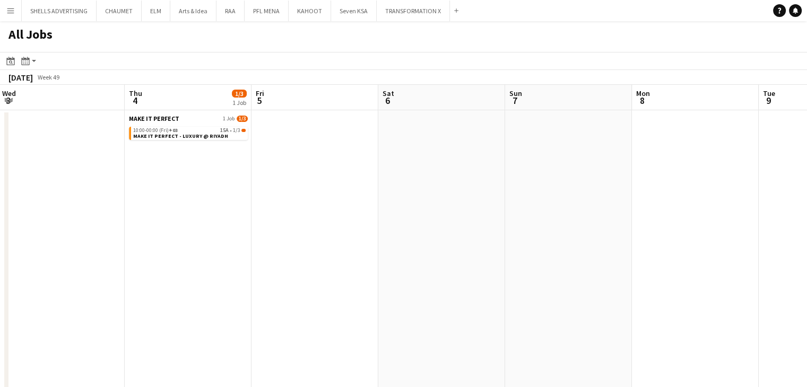
drag, startPoint x: 454, startPoint y: 274, endPoint x: 609, endPoint y: 271, distance: 154.5
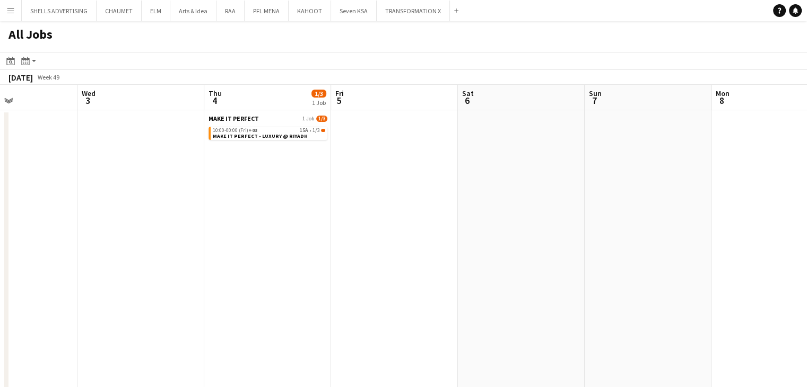
drag, startPoint x: 509, startPoint y: 262, endPoint x: 639, endPoint y: 271, distance: 129.8
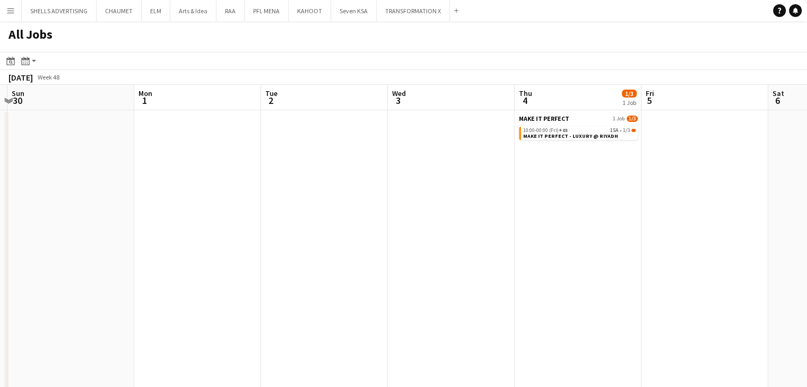
drag, startPoint x: 367, startPoint y: 265, endPoint x: 545, endPoint y: 265, distance: 177.8
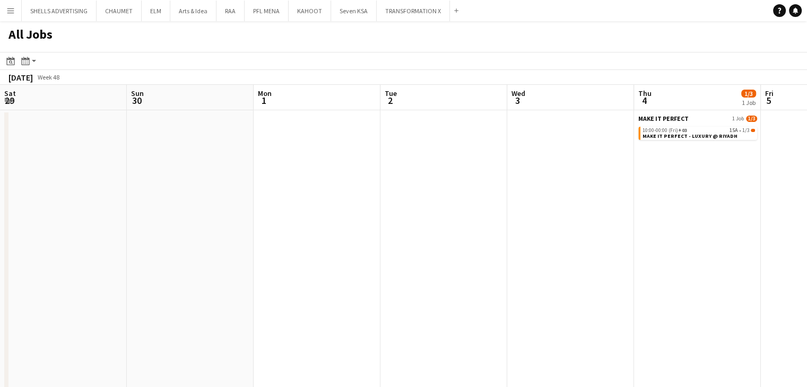
drag, startPoint x: 445, startPoint y: 263, endPoint x: 487, endPoint y: 262, distance: 42.5
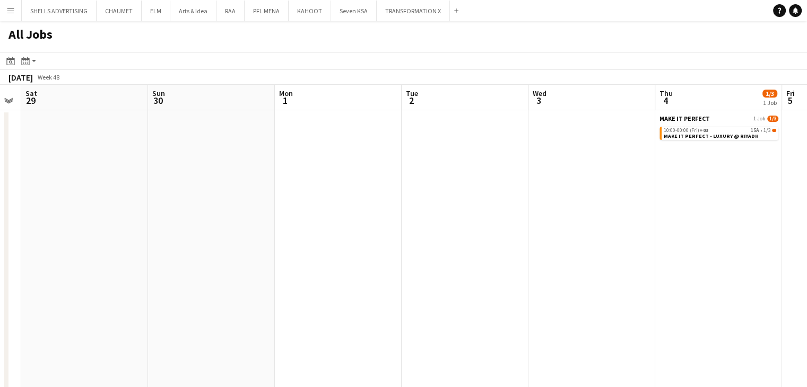
drag, startPoint x: 429, startPoint y: 265, endPoint x: 462, endPoint y: 262, distance: 33.0
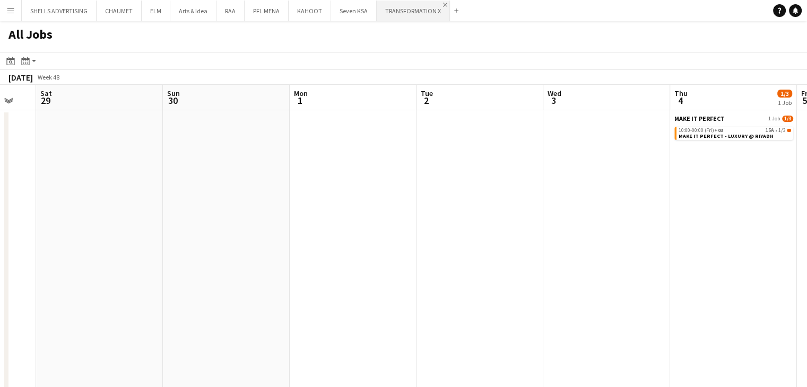
click at [443, 3] on app-icon "Close" at bounding box center [445, 5] width 4 height 4
click at [0, 0] on app-icon "Close" at bounding box center [0, 0] width 0 height 0
click at [324, 3] on app-icon "Close" at bounding box center [326, 5] width 4 height 4
click at [282, 3] on app-icon "Close" at bounding box center [284, 5] width 4 height 4
click at [238, 2] on button "RAA Close" at bounding box center [231, 11] width 28 height 21
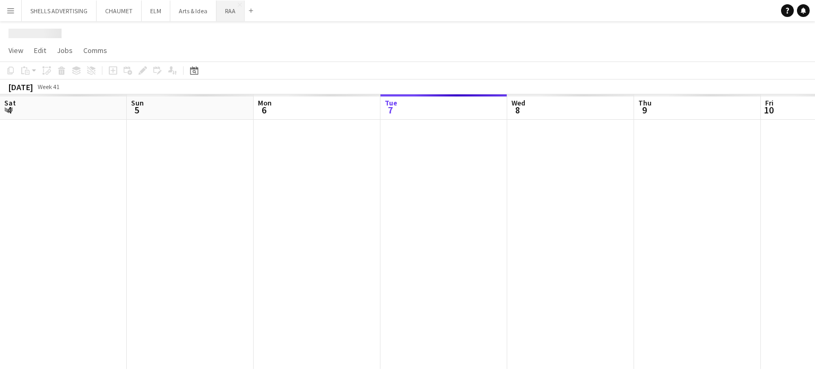
scroll to position [0, 254]
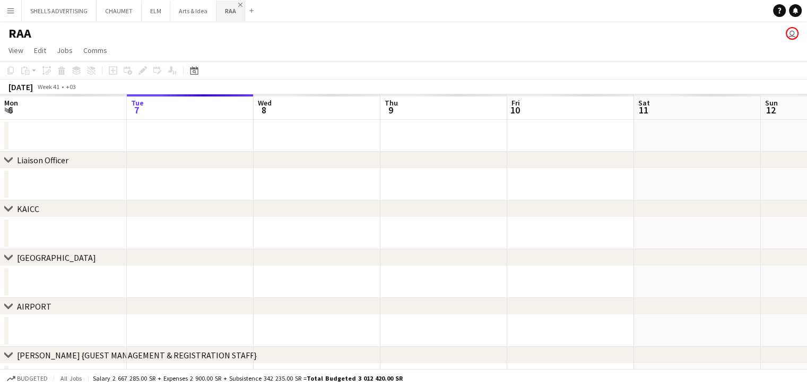
click at [238, 4] on app-icon "Close" at bounding box center [240, 5] width 4 height 4
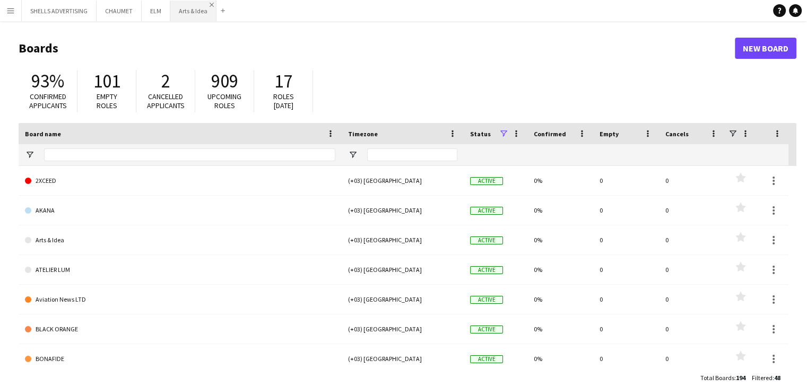
click at [211, 4] on app-icon "Close" at bounding box center [212, 5] width 4 height 4
click at [166, 3] on app-icon "Close" at bounding box center [165, 5] width 4 height 4
click at [0, 0] on app-icon "Close" at bounding box center [0, 0] width 0 height 0
click at [91, 3] on app-icon "Close" at bounding box center [92, 5] width 4 height 4
click at [10, 10] on app-icon "Menu" at bounding box center [10, 10] width 8 height 8
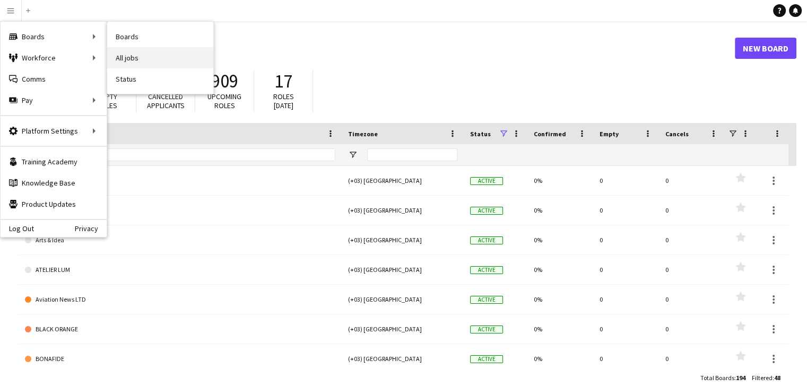
click at [128, 57] on link "All jobs" at bounding box center [160, 57] width 106 height 21
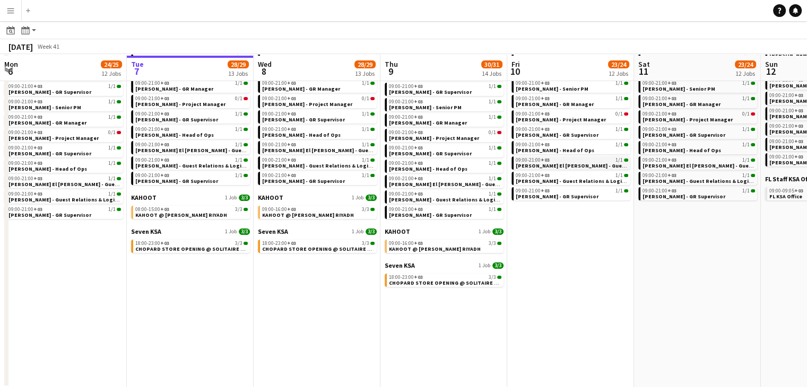
scroll to position [127, 0]
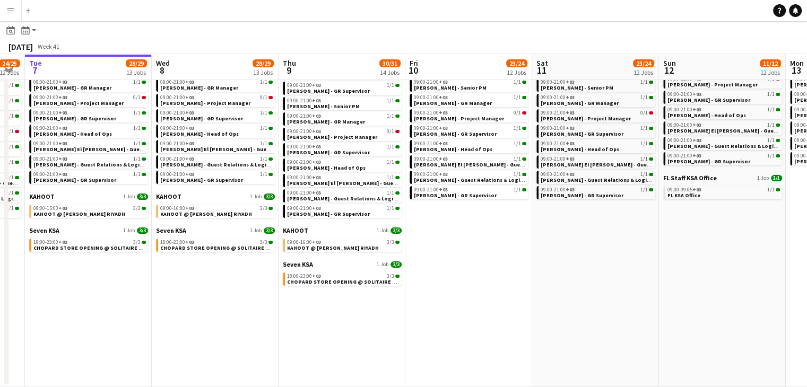
drag, startPoint x: 552, startPoint y: 293, endPoint x: 464, endPoint y: 298, distance: 88.7
click at [464, 298] on app-calendar-viewport "Sat 4 21/21 10 Jobs Sun 5 24/25 12 Jobs Mon 6 24/25 12 Jobs Tue 7 28/29 13 Jobs…" at bounding box center [403, 156] width 807 height 463
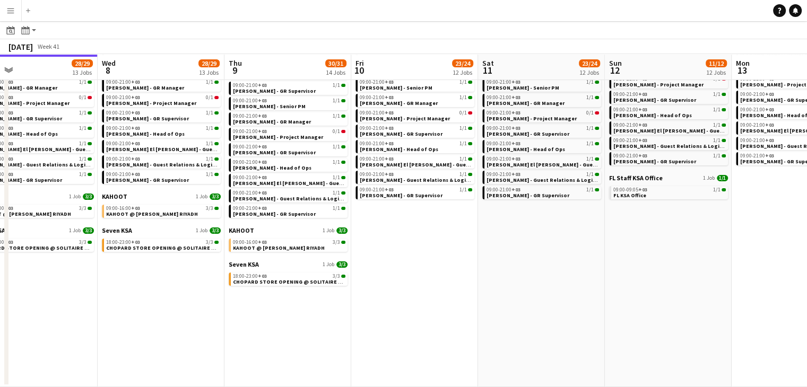
drag, startPoint x: 678, startPoint y: 308, endPoint x: 504, endPoint y: 306, distance: 174.6
click at [504, 306] on app-calendar-viewport "Sat 4 21/21 10 Jobs Sun 5 24/25 12 Jobs Mon 6 24/25 12 Jobs Tue 7 28/29 13 Jobs…" at bounding box center [403, 156] width 807 height 463
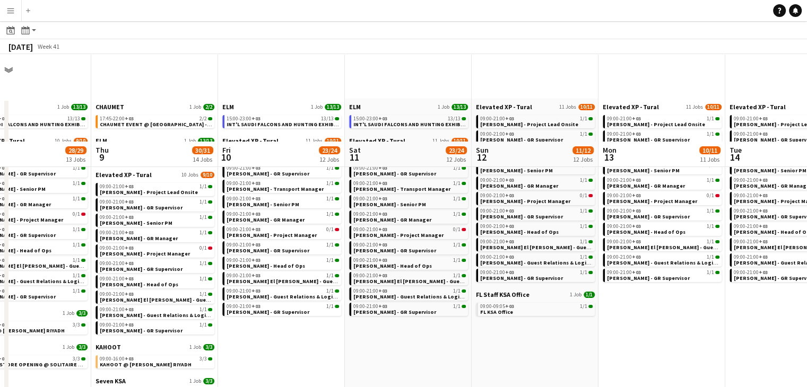
scroll to position [0, 0]
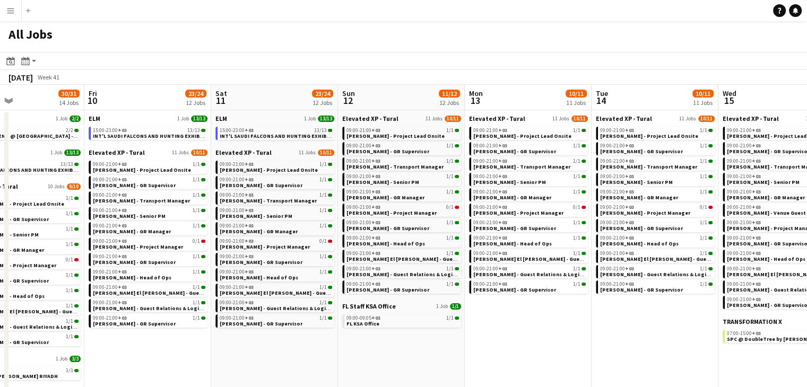
drag, startPoint x: 676, startPoint y: 376, endPoint x: 543, endPoint y: 351, distance: 134.9
click at [542, 351] on app-calendar-viewport "Mon 6 24/25 12 Jobs Tue 7 28/29 13 Jobs Wed 8 28/29 13 Jobs Thu 9 30/31 14 Jobs…" at bounding box center [403, 300] width 807 height 431
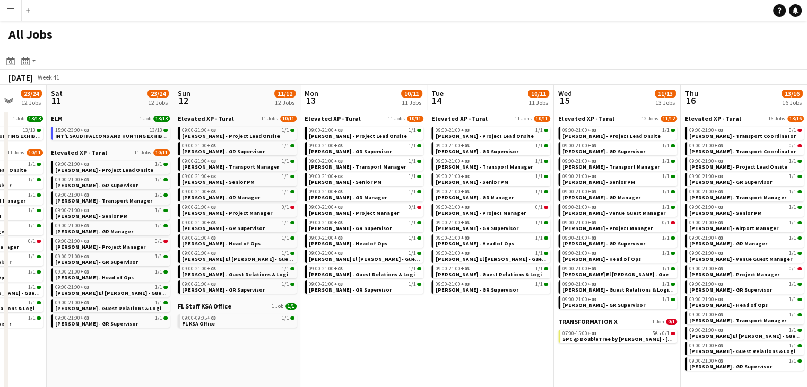
scroll to position [0, 471]
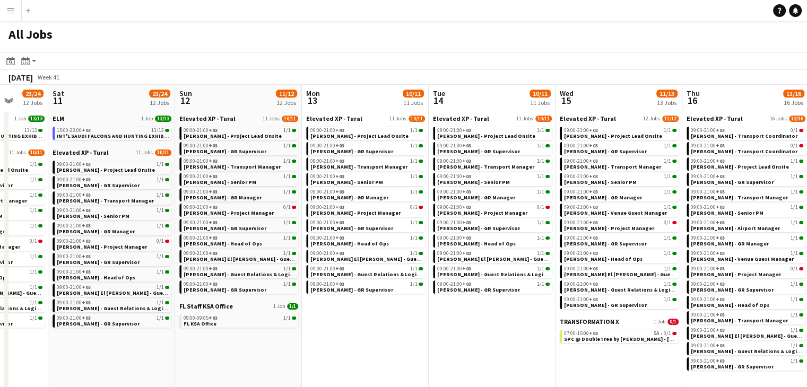
drag, startPoint x: 643, startPoint y: 359, endPoint x: 483, endPoint y: 339, distance: 161.0
click at [491, 344] on app-calendar-viewport "Tue 7 28/29 13 Jobs Wed 8 28/29 13 Jobs Thu 9 30/31 14 Jobs Fri 10 23/24 12 Job…" at bounding box center [403, 300] width 807 height 431
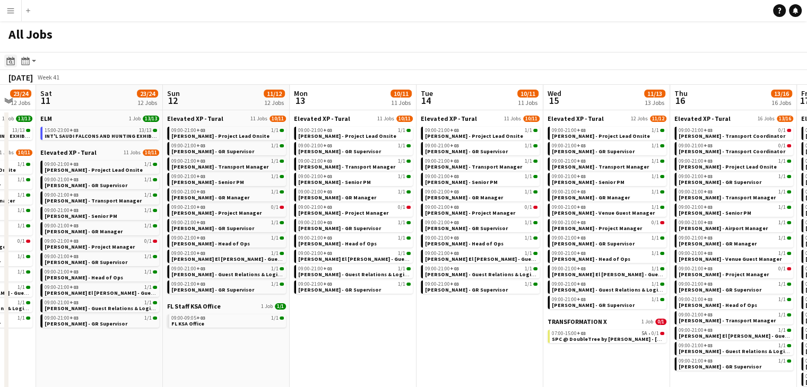
click at [7, 58] on icon at bounding box center [10, 61] width 8 height 8
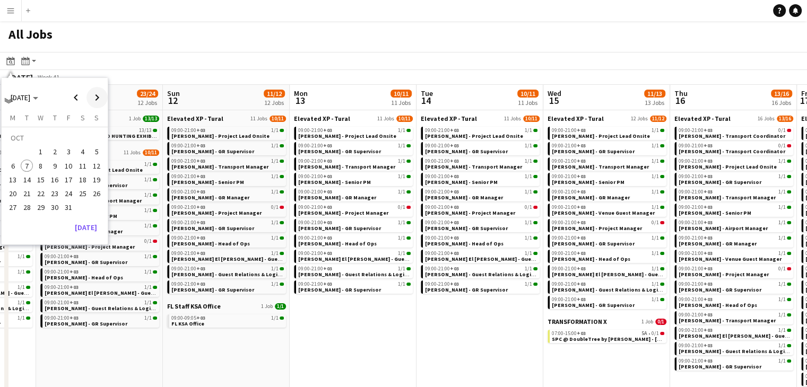
click at [89, 95] on span "Next month" at bounding box center [96, 97] width 21 height 21
click at [71, 188] on tbody "NOV 1 2 3 4 5 6 7 8 9 10 11 12 13 14 15 16 17 18 19 20 21 22 23 24 25 26 27 28 …" at bounding box center [55, 167] width 98 height 72
click at [71, 202] on button "28" at bounding box center [69, 196] width 14 height 14
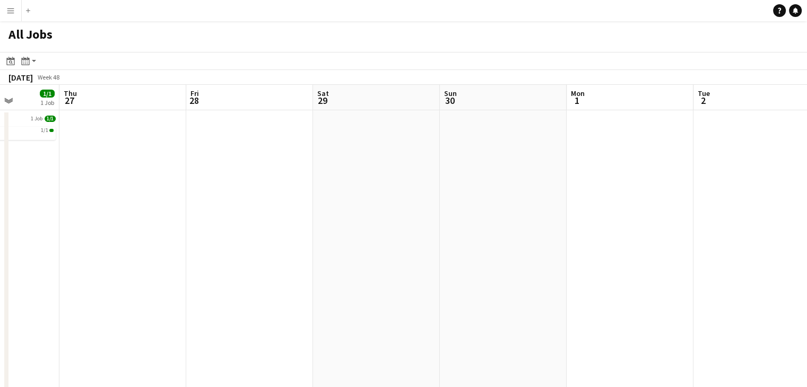
drag, startPoint x: 278, startPoint y: 178, endPoint x: 195, endPoint y: 175, distance: 82.9
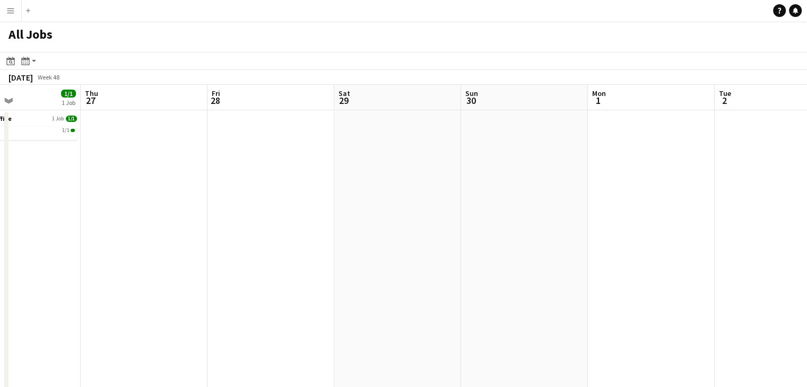
drag, startPoint x: 280, startPoint y: 186, endPoint x: 174, endPoint y: 191, distance: 106.2
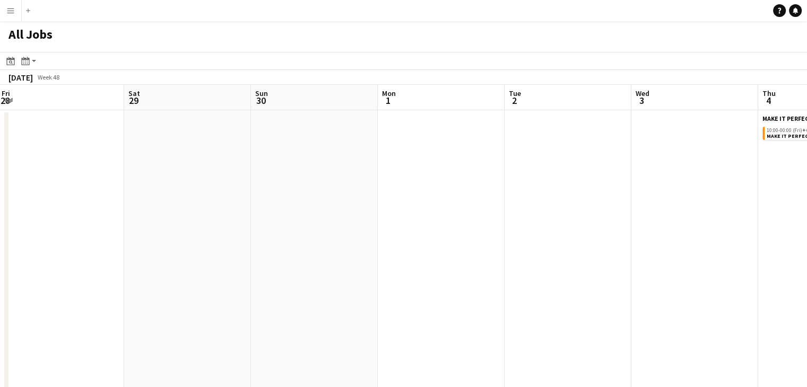
drag, startPoint x: 212, startPoint y: 195, endPoint x: 189, endPoint y: 196, distance: 23.4
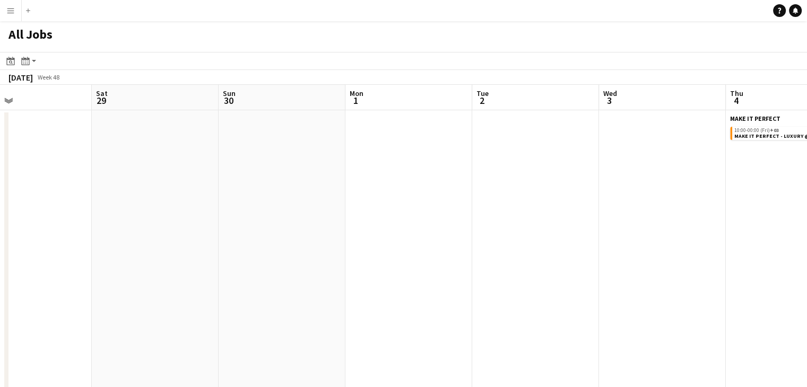
scroll to position [0, 420]
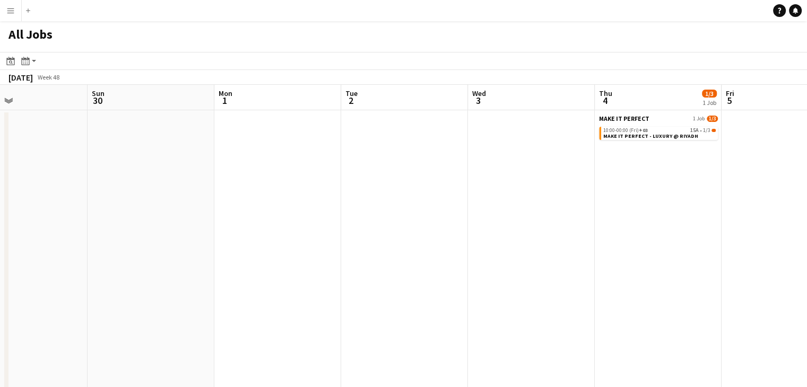
drag, startPoint x: 299, startPoint y: 210, endPoint x: 244, endPoint y: 214, distance: 55.4
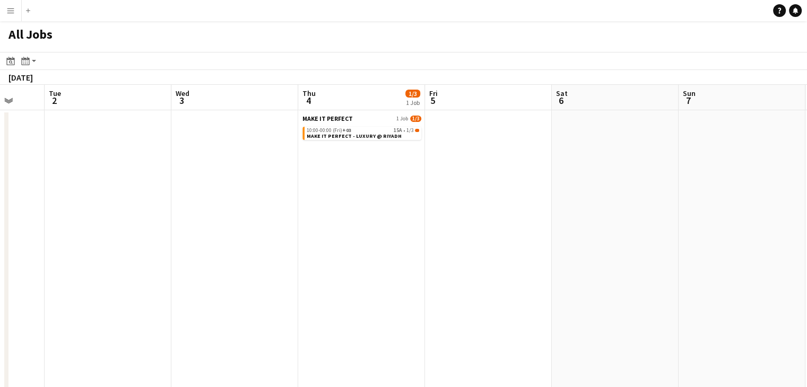
drag, startPoint x: 584, startPoint y: 228, endPoint x: 399, endPoint y: 228, distance: 184.7
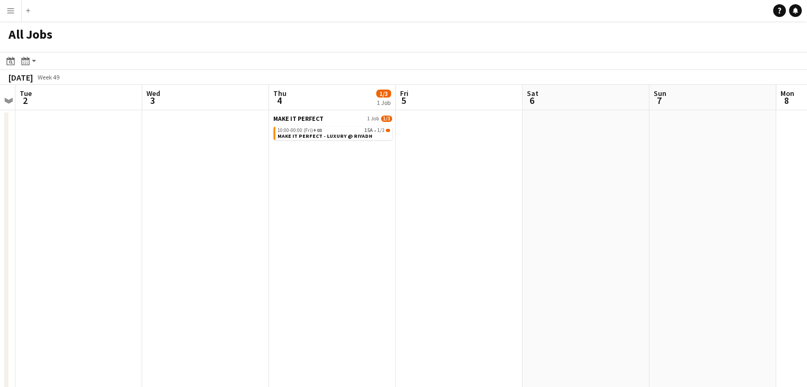
drag, startPoint x: 577, startPoint y: 228, endPoint x: 396, endPoint y: 224, distance: 181.5
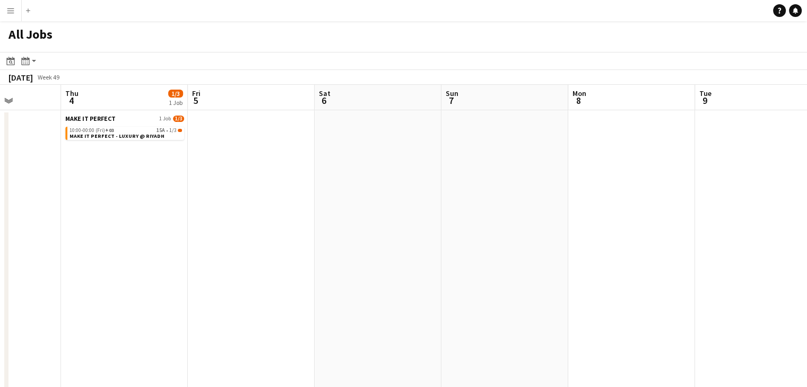
drag, startPoint x: 561, startPoint y: 227, endPoint x: 412, endPoint y: 232, distance: 149.7
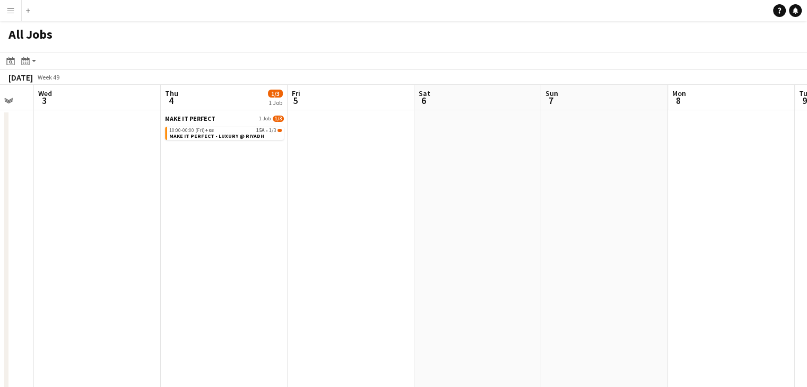
drag, startPoint x: 446, startPoint y: 261, endPoint x: 459, endPoint y: 260, distance: 12.7
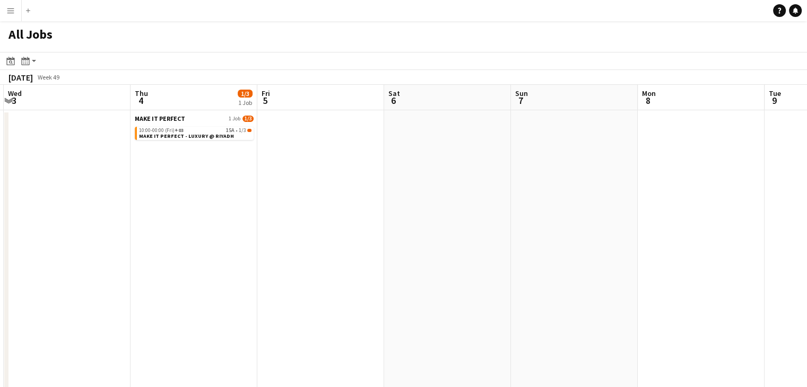
drag, startPoint x: 391, startPoint y: 250, endPoint x: 539, endPoint y: 261, distance: 148.5
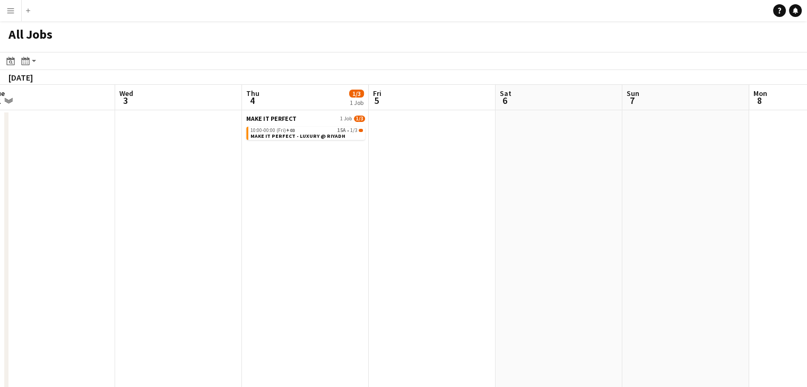
drag, startPoint x: 285, startPoint y: 247, endPoint x: 576, endPoint y: 254, distance: 290.9
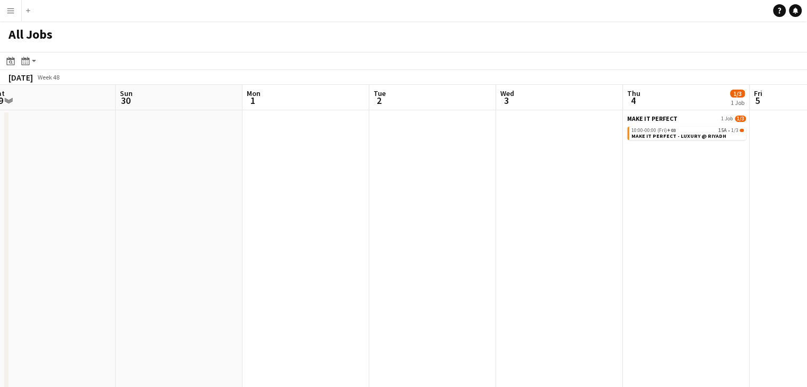
drag, startPoint x: 429, startPoint y: 259, endPoint x: 526, endPoint y: 255, distance: 97.7
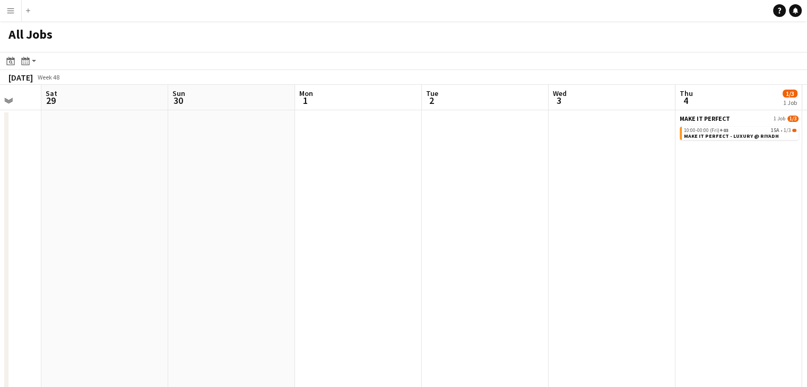
drag, startPoint x: 225, startPoint y: 260, endPoint x: 398, endPoint y: 258, distance: 173.0
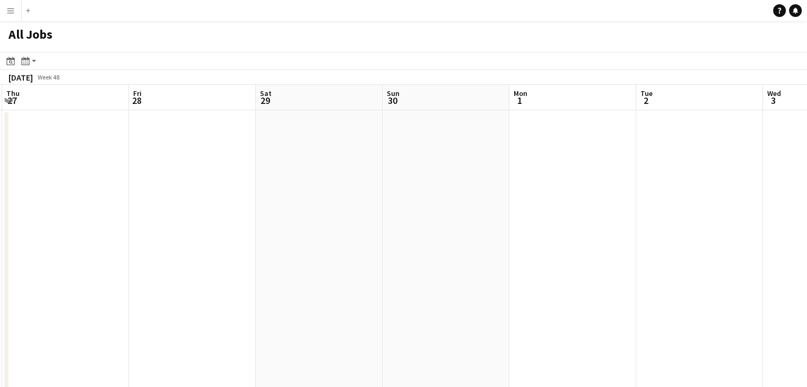
drag, startPoint x: 291, startPoint y: 268, endPoint x: 463, endPoint y: 265, distance: 172.0
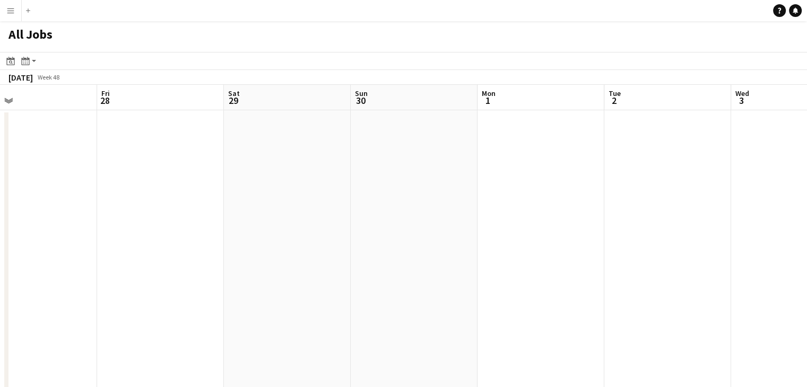
drag, startPoint x: 330, startPoint y: 268, endPoint x: 415, endPoint y: 262, distance: 86.2
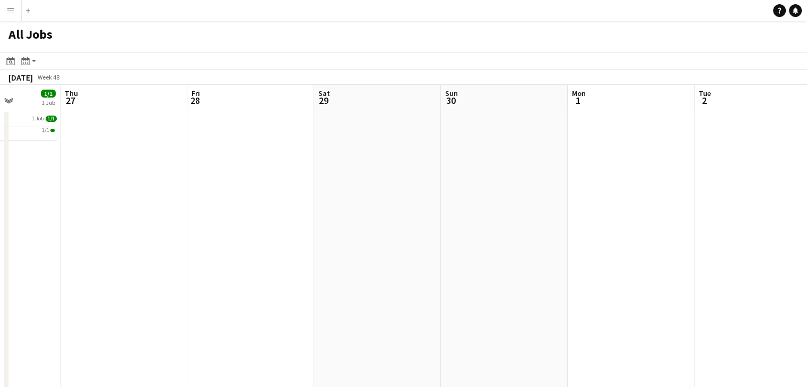
drag, startPoint x: 291, startPoint y: 263, endPoint x: 401, endPoint y: 270, distance: 110.1
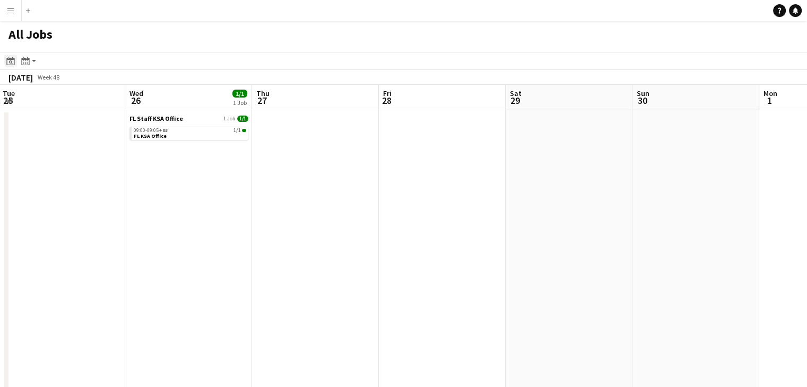
click at [10, 60] on icon "Date picker" at bounding box center [10, 61] width 8 height 8
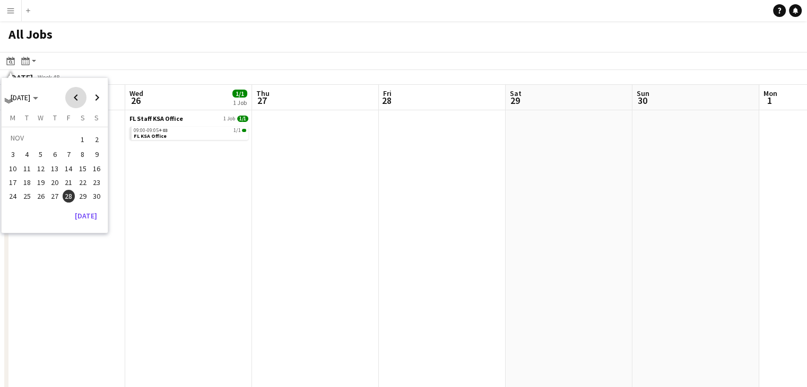
click at [71, 94] on span "Previous month" at bounding box center [75, 97] width 21 height 21
click at [28, 167] on span "7" at bounding box center [27, 166] width 13 height 13
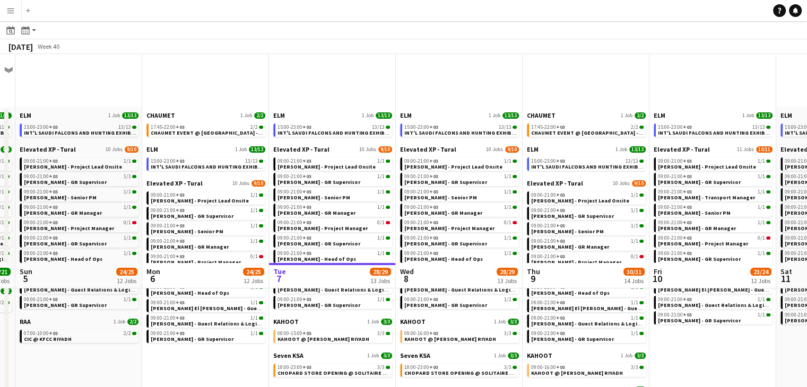
scroll to position [0, 0]
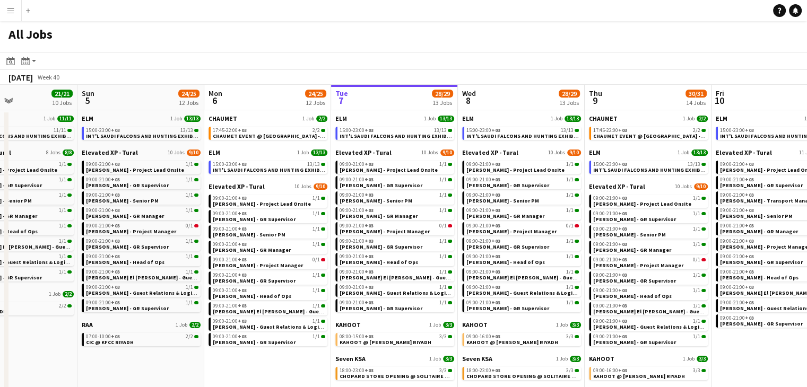
drag, startPoint x: 103, startPoint y: 375, endPoint x: 283, endPoint y: 375, distance: 179.4
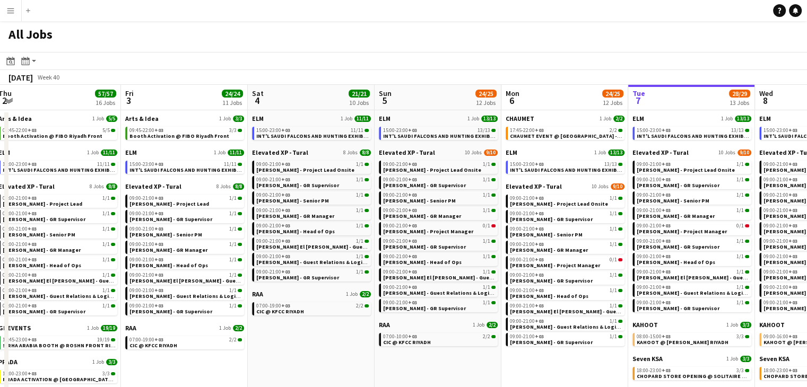
drag, startPoint x: 374, startPoint y: 360, endPoint x: 551, endPoint y: 367, distance: 177.4
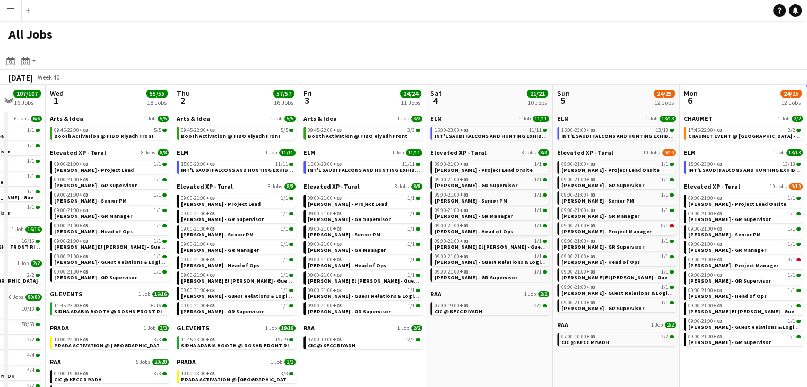
scroll to position [0, 265]
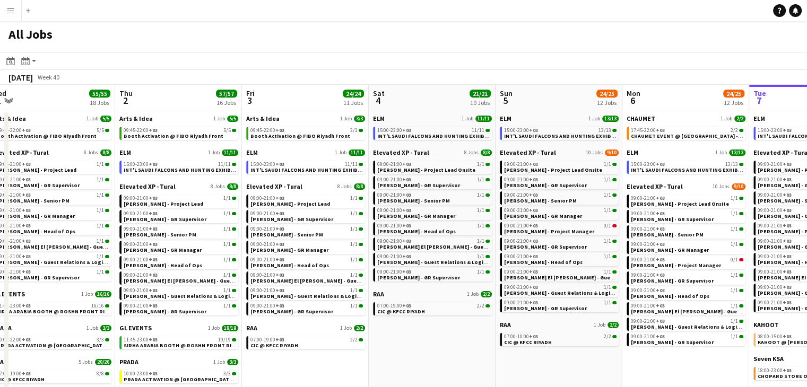
drag, startPoint x: 329, startPoint y: 360, endPoint x: 572, endPoint y: 362, distance: 243.0
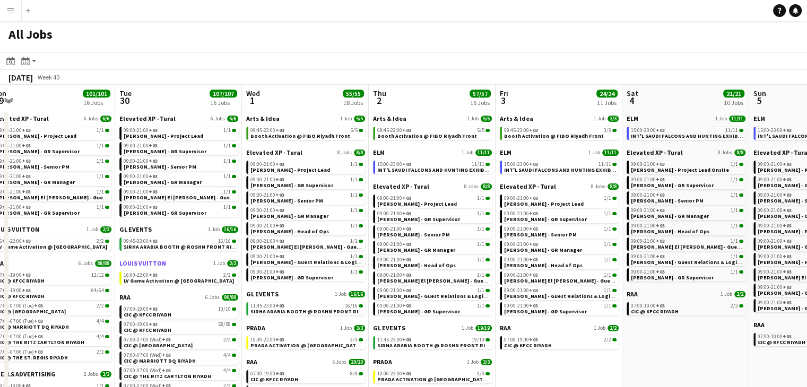
scroll to position [159, 0]
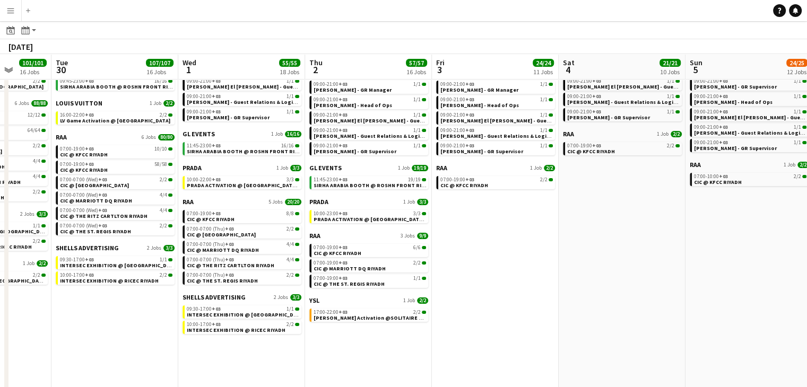
click at [265, 330] on app-all-jobs "All Jobs Date picker OCT 2025 OCT 2025 Monday M Tuesday T Wednesday W Thursday …" at bounding box center [403, 236] width 807 height 749
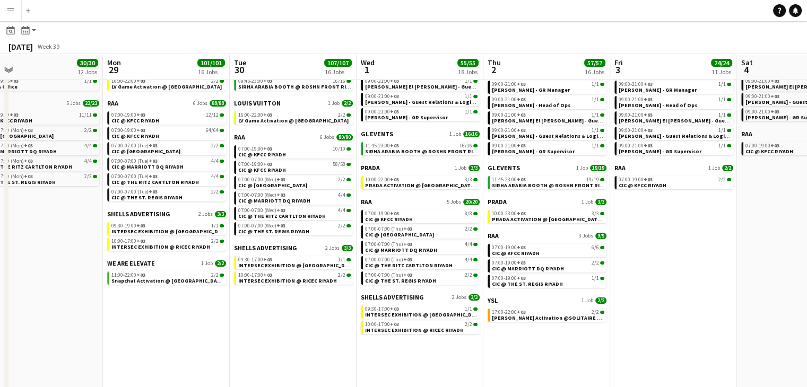
drag, startPoint x: 112, startPoint y: 321, endPoint x: 291, endPoint y: 343, distance: 180.1
click at [291, 343] on app-calendar-viewport "Fri 26 17/17 8 Jobs Sat 27 118/119 13 Jobs Sun 28 30/30 12 Jobs Mon 29 101/101 …" at bounding box center [403, 252] width 807 height 718
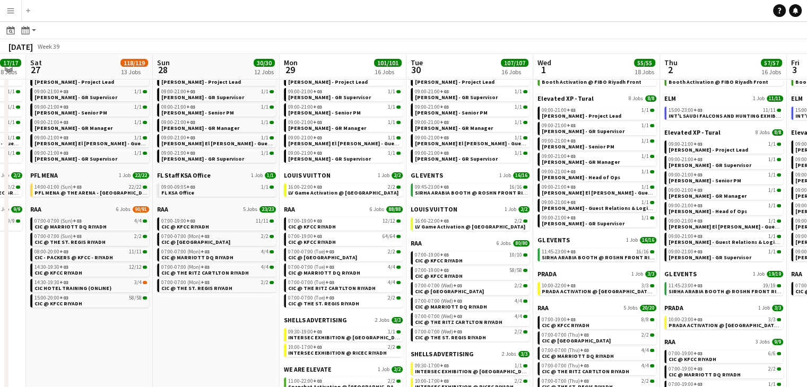
scroll to position [0, 255]
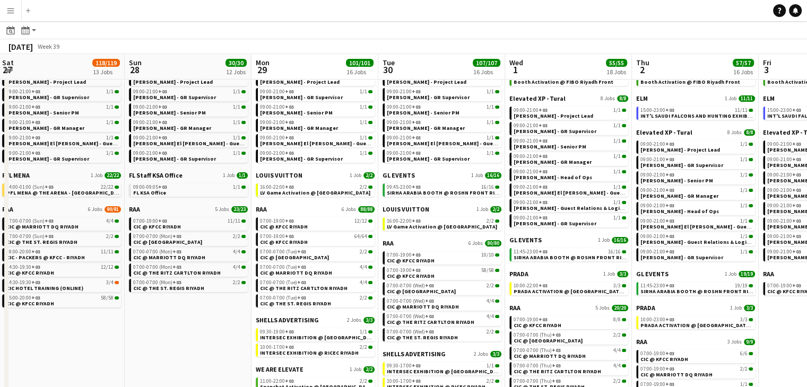
drag, startPoint x: 163, startPoint y: 329, endPoint x: 272, endPoint y: 336, distance: 109.0
click at [272, 336] on app-calendar-viewport "Thu 25 6/6 6 Jobs Fri 26 17/17 8 Jobs Sat 27 118/119 13 Jobs Sun 28 30/30 12 Jo…" at bounding box center [403, 358] width 807 height 718
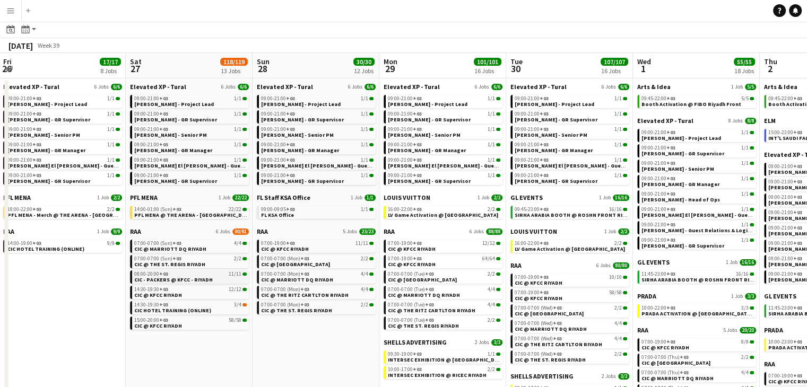
scroll to position [0, 0]
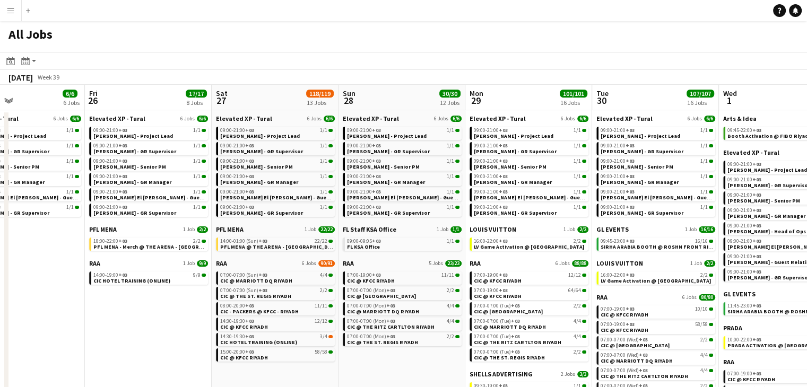
drag, startPoint x: 106, startPoint y: 312, endPoint x: 142, endPoint y: 311, distance: 36.1
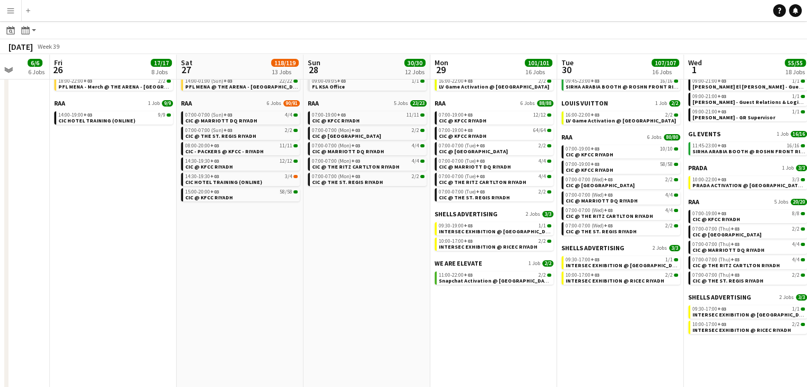
scroll to position [0, 357]
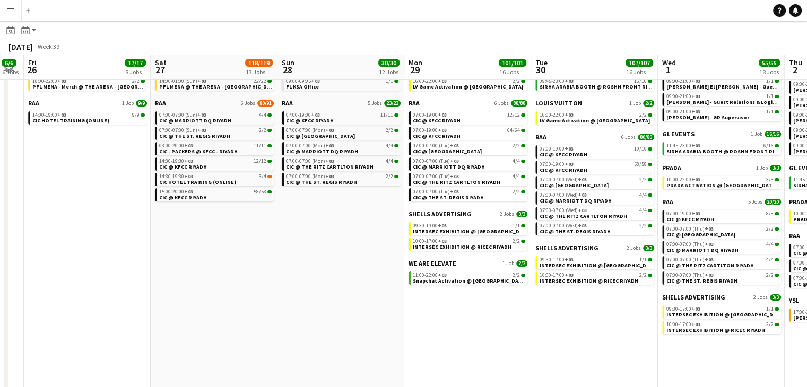
drag, startPoint x: 417, startPoint y: 322, endPoint x: 352, endPoint y: 308, distance: 65.7
click at [352, 308] on app-calendar-viewport "Tue 23 36/36 6 Jobs Wed 24 10/10 7 Jobs Thu 25 6/6 6 Jobs Fri 26 17/17 8 Jobs S…" at bounding box center [403, 252] width 807 height 718
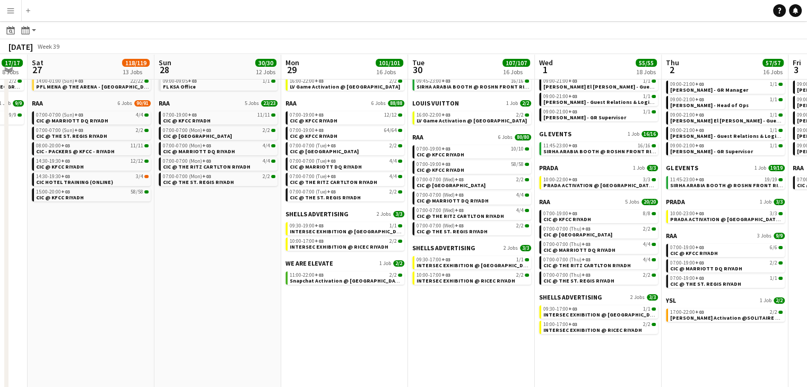
scroll to position [0, 452]
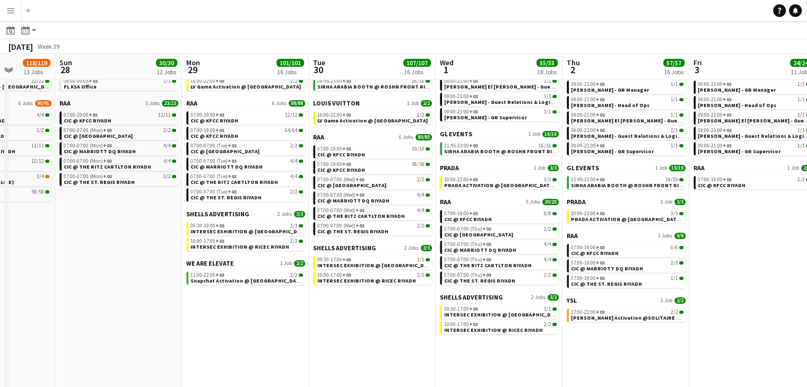
drag, startPoint x: 456, startPoint y: 336, endPoint x: 242, endPoint y: 311, distance: 215.8
click at [242, 311] on app-calendar-viewport "Wed 24 10/10 7 Jobs Thu 25 6/6 6 Jobs Fri 26 17/17 8 Jobs Sat 27 118/119 13 Job…" at bounding box center [403, 252] width 807 height 718
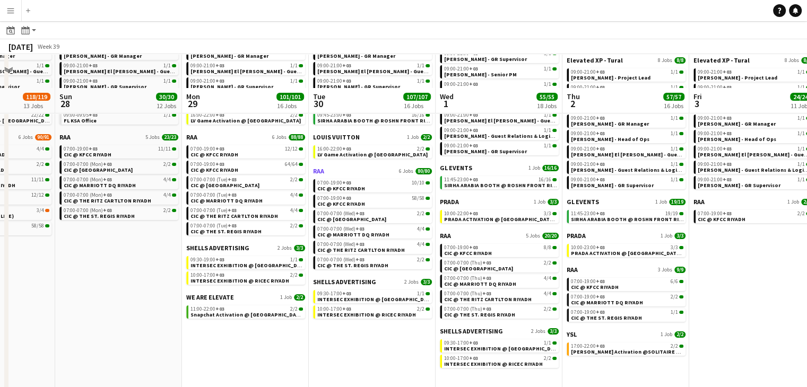
scroll to position [159, 0]
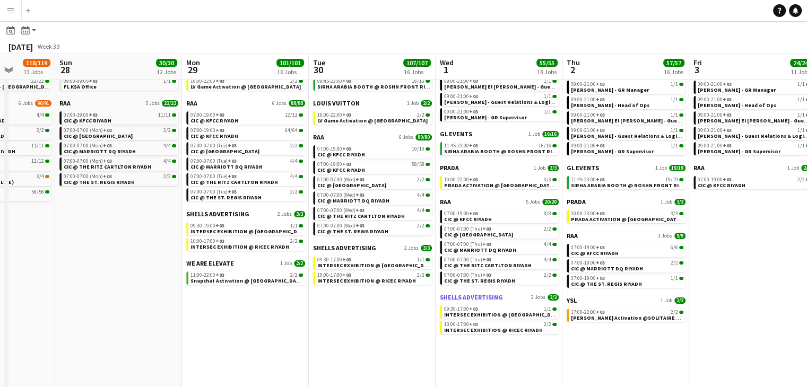
click at [548, 299] on span "3/3" at bounding box center [553, 298] width 11 height 6
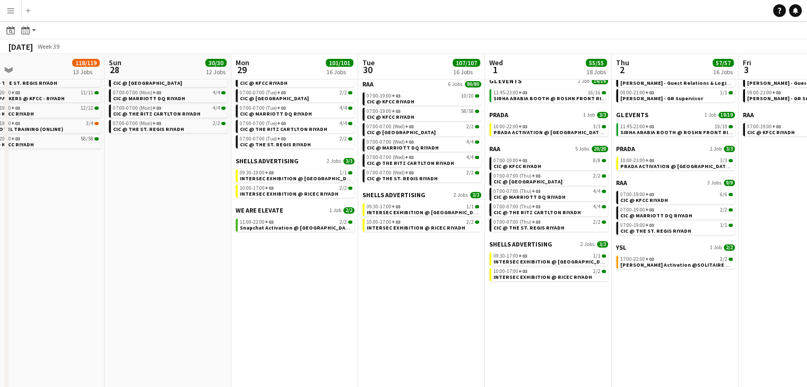
scroll to position [0, 414]
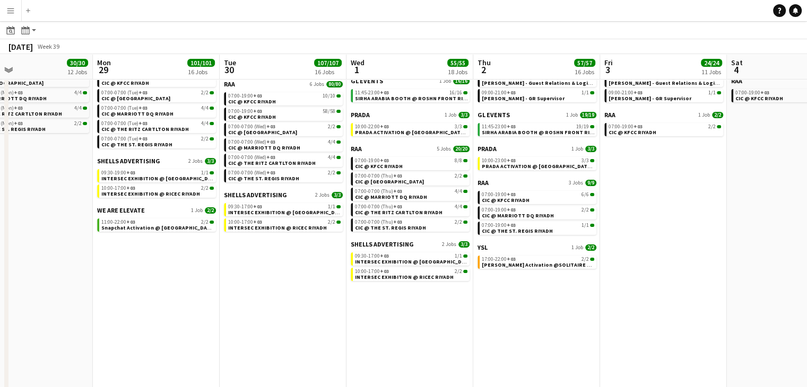
drag, startPoint x: 627, startPoint y: 344, endPoint x: 538, endPoint y: 330, distance: 90.3
click at [538, 330] on app-calendar-viewport "Thu 25 6/6 6 Jobs Fri 26 17/17 8 Jobs Sat 27 118/119 13 Jobs Sun 28 30/30 12 Jo…" at bounding box center [403, 199] width 807 height 718
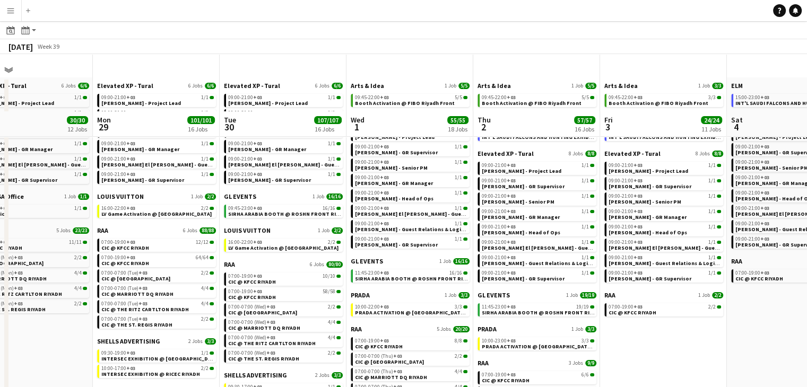
scroll to position [0, 0]
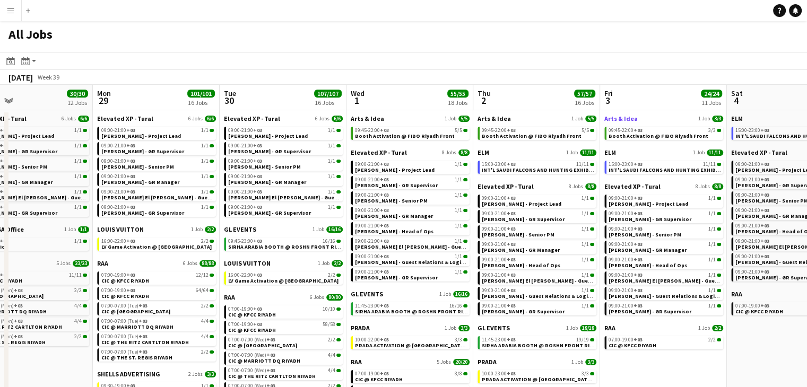
click at [616, 116] on span "Arts & Idea" at bounding box center [620, 119] width 33 height 8
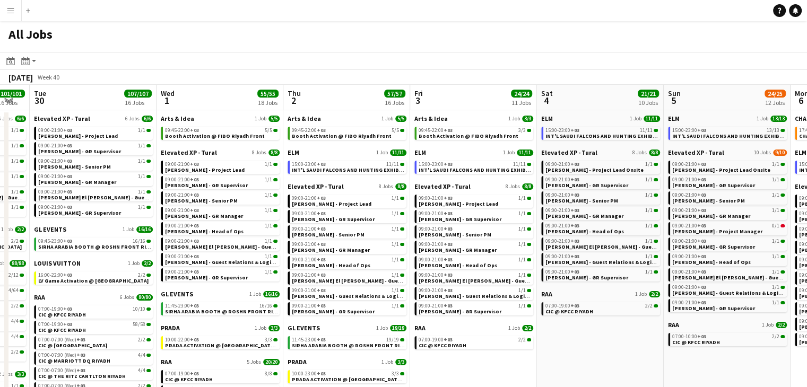
scroll to position [0, 479]
drag, startPoint x: 652, startPoint y: 377, endPoint x: 461, endPoint y: 343, distance: 194.0
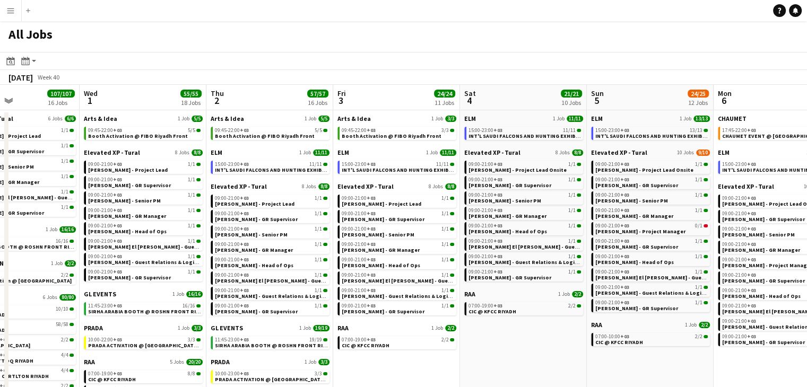
scroll to position [0, 416]
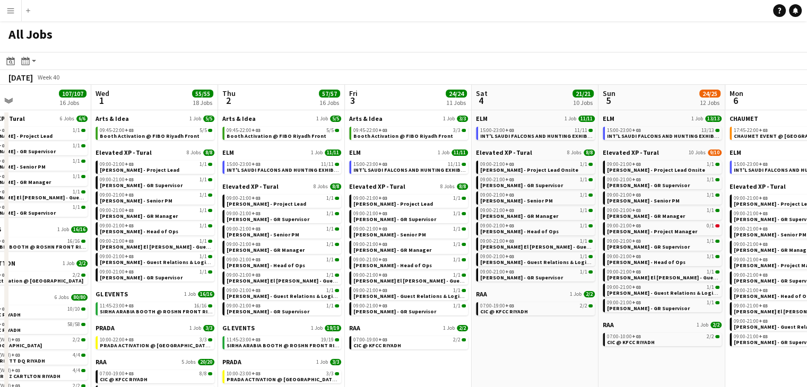
drag, startPoint x: 570, startPoint y: 343, endPoint x: 516, endPoint y: 339, distance: 54.8
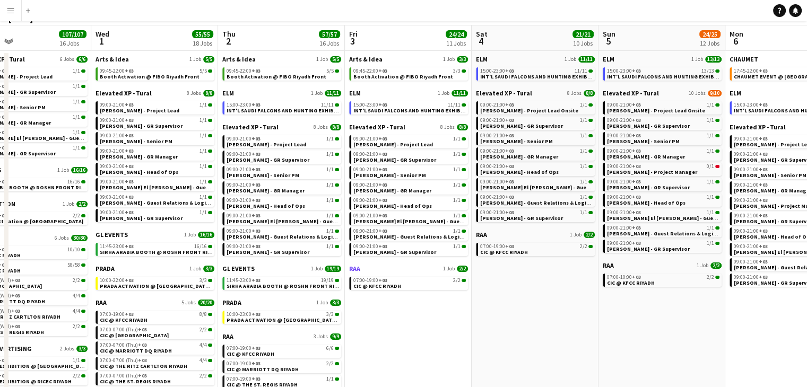
scroll to position [159, 0]
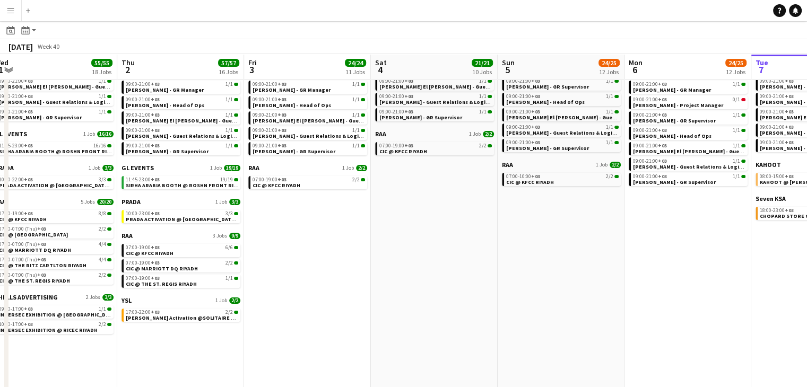
drag, startPoint x: 580, startPoint y: 288, endPoint x: 480, endPoint y: 285, distance: 100.3
click at [480, 285] on app-calendar-viewport "Sun 28 30/30 12 Jobs Mon 29 101/101 16 Jobs Tue 30 107/107 16 Jobs Wed 1 55/55 …" at bounding box center [403, 252] width 807 height 718
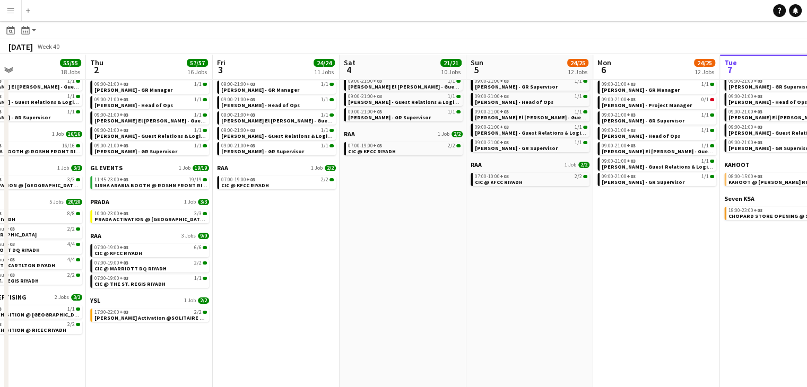
scroll to position [0, 411]
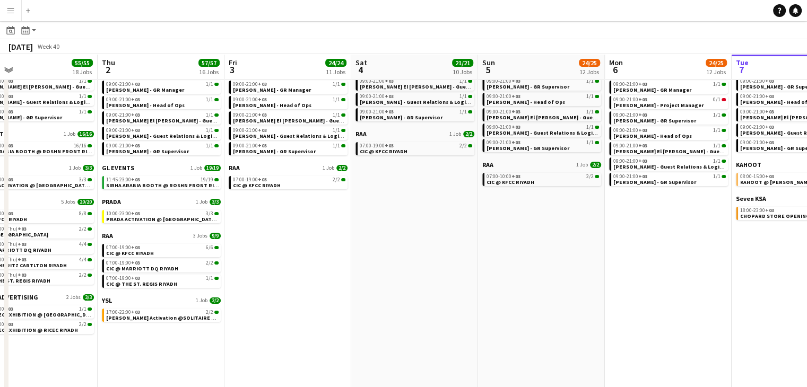
drag, startPoint x: 579, startPoint y: 302, endPoint x: 431, endPoint y: 300, distance: 147.5
click at [431, 300] on app-calendar-viewport "Sun 28 30/30 12 Jobs Mon 29 101/101 16 Jobs Tue 30 107/107 16 Jobs Wed 1 55/55 …" at bounding box center [403, 252] width 807 height 718
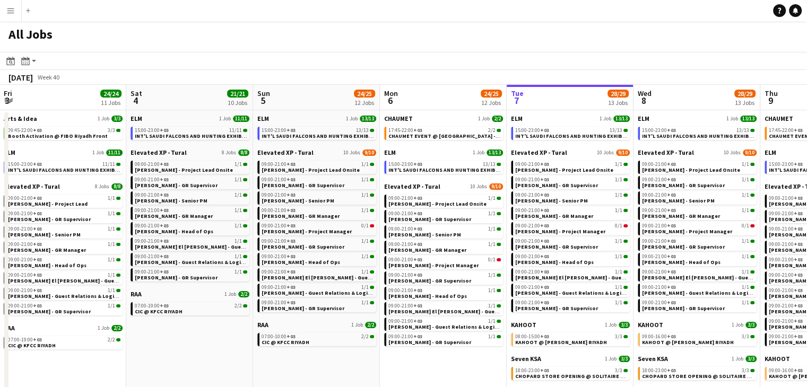
scroll to position [0, 382]
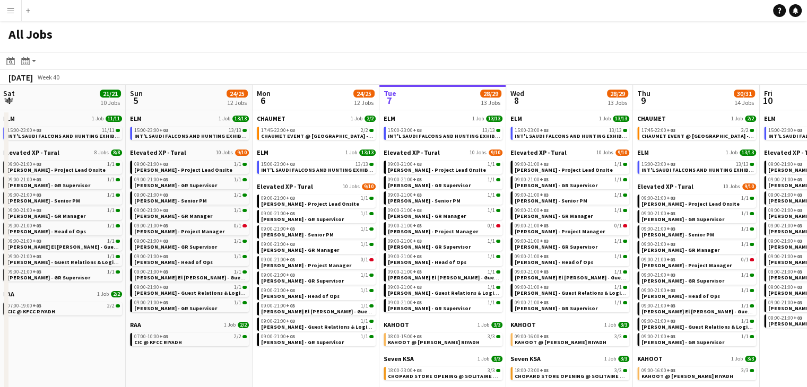
drag, startPoint x: 490, startPoint y: 358, endPoint x: 333, endPoint y: 336, distance: 158.6
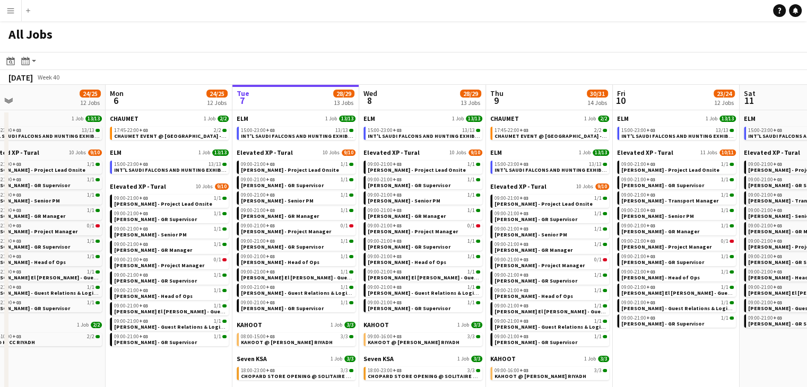
scroll to position [0, 402]
drag, startPoint x: 681, startPoint y: 298, endPoint x: 533, endPoint y: 285, distance: 148.1
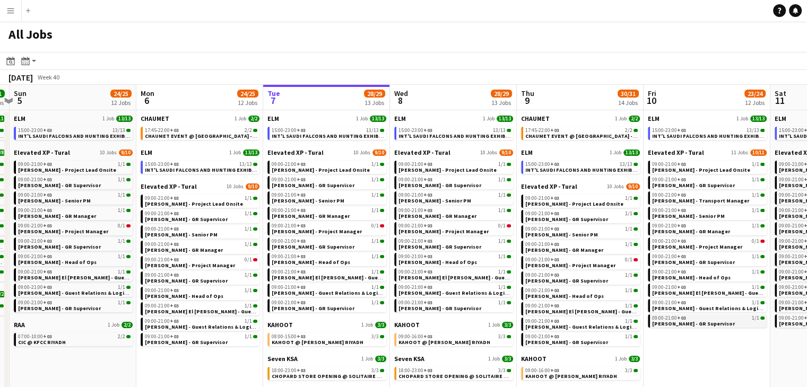
drag, startPoint x: 633, startPoint y: 343, endPoint x: 698, endPoint y: 325, distance: 68.2
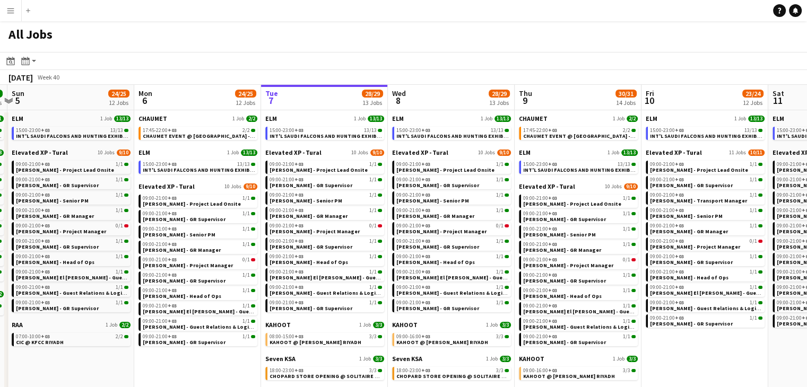
drag, startPoint x: 148, startPoint y: 377, endPoint x: 273, endPoint y: 368, distance: 126.1
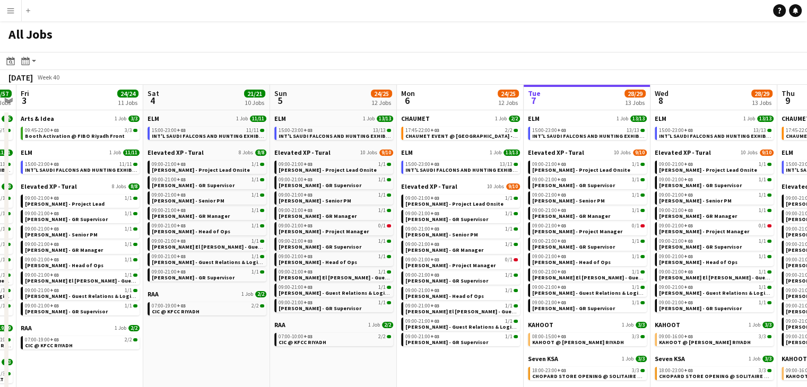
drag, startPoint x: 169, startPoint y: 362, endPoint x: 297, endPoint y: 361, distance: 128.4
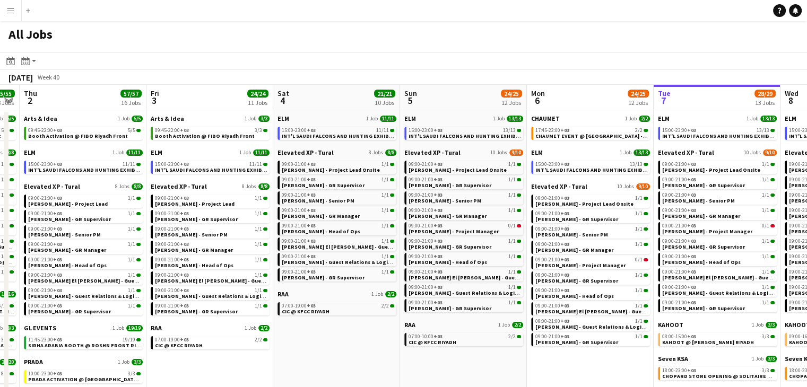
drag, startPoint x: 189, startPoint y: 350, endPoint x: 319, endPoint y: 356, distance: 130.7
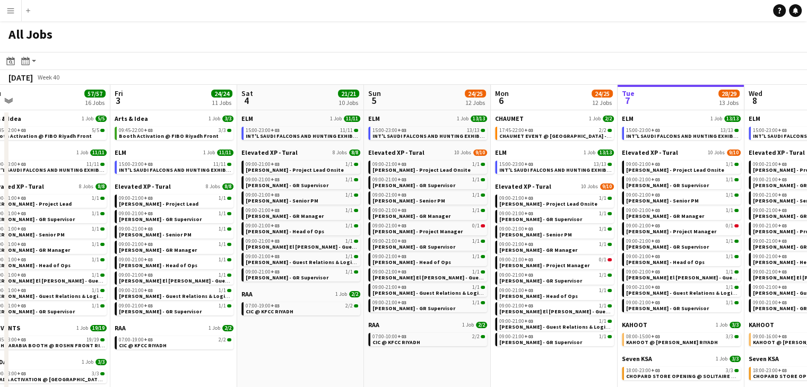
scroll to position [0, 255]
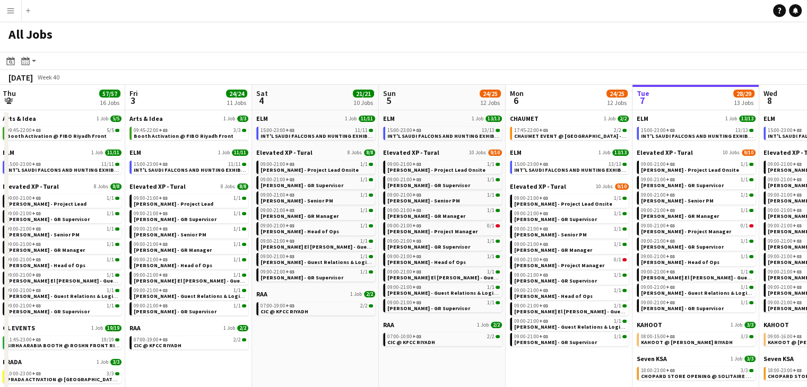
drag, startPoint x: 369, startPoint y: 361, endPoint x: 375, endPoint y: 361, distance: 5.9
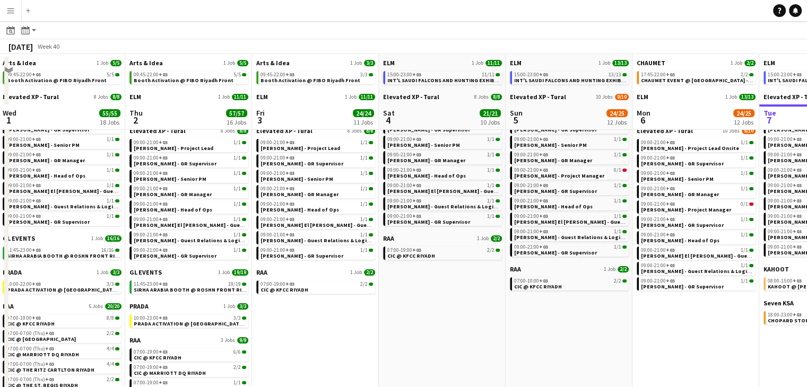
scroll to position [53, 0]
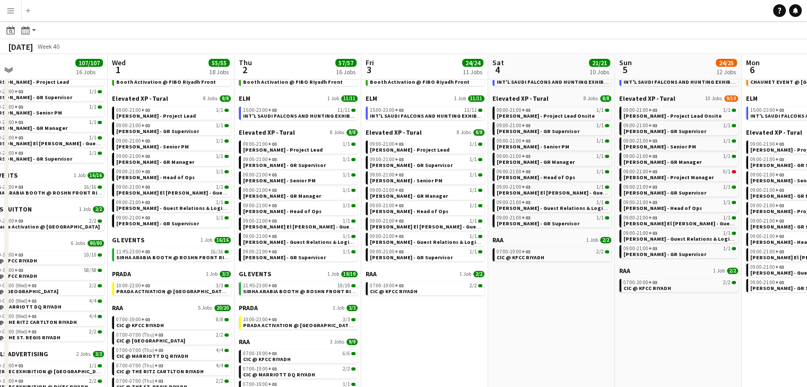
drag, startPoint x: 446, startPoint y: 346, endPoint x: 463, endPoint y: 347, distance: 17.5
click at [463, 347] on app-calendar-viewport "Sun 28 30/30 12 Jobs Mon 29 101/101 16 Jobs Tue 30 107/107 16 Jobs Wed 1 55/55 …" at bounding box center [403, 358] width 807 height 718
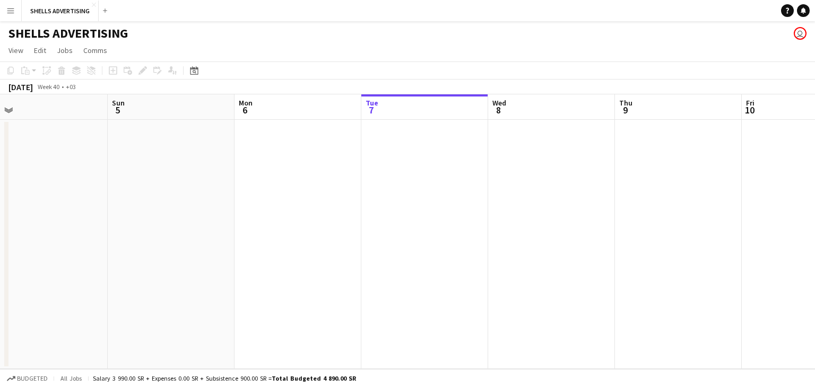
drag, startPoint x: 206, startPoint y: 218, endPoint x: 463, endPoint y: 219, distance: 256.8
click at [471, 211] on app-calendar-viewport "Thu 2 Fri 3 Sat 4 Sun 5 Mon 6 Tue 7 Wed 8 Thu 9 Fri 10 Sat 11 Sun 12 Mon 13" at bounding box center [407, 231] width 815 height 275
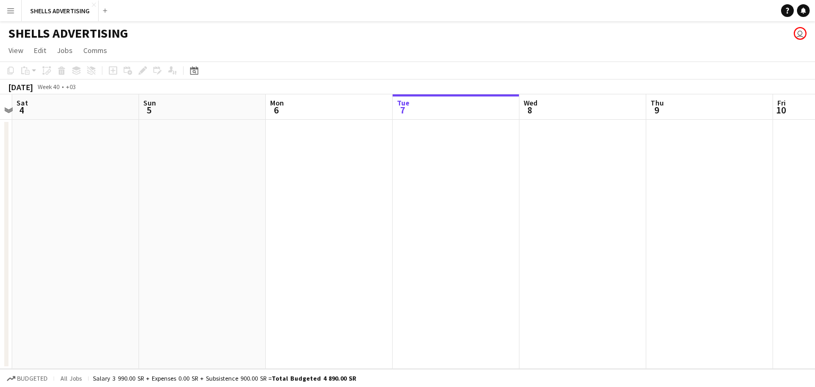
drag, startPoint x: 354, startPoint y: 234, endPoint x: 734, endPoint y: 228, distance: 380.5
click at [734, 228] on app-calendar-viewport "Thu 2 Fri 3 Sat 4 Sun 5 Mon 6 Tue 7 Wed 8 Thu 9 Fri 10 Sat 11 Sun 12 Mon 13" at bounding box center [407, 231] width 815 height 275
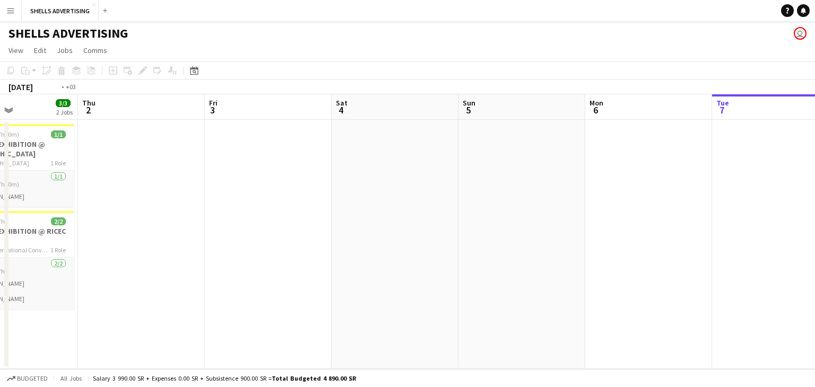
drag, startPoint x: 321, startPoint y: 269, endPoint x: 645, endPoint y: 258, distance: 324.4
click at [644, 255] on app-calendar-viewport "Mon 29 3/3 2 Jobs Tue 30 3/3 2 Jobs Wed 1 3/3 2 Jobs Thu 2 Fri 3 Sat 4 Sun 5 Mo…" at bounding box center [407, 231] width 815 height 275
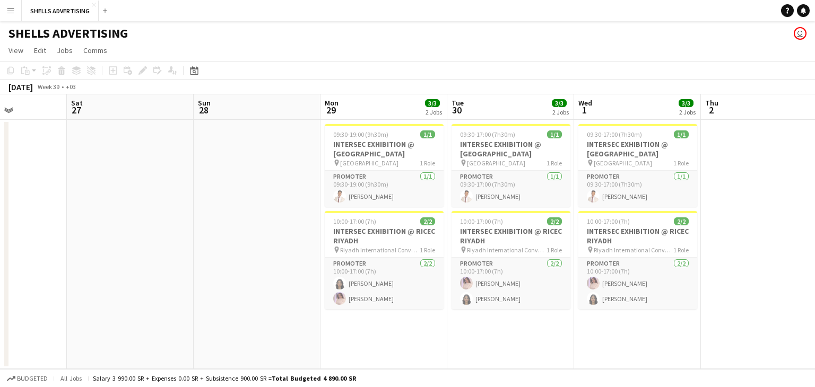
drag, startPoint x: 380, startPoint y: 281, endPoint x: 610, endPoint y: 279, distance: 230.3
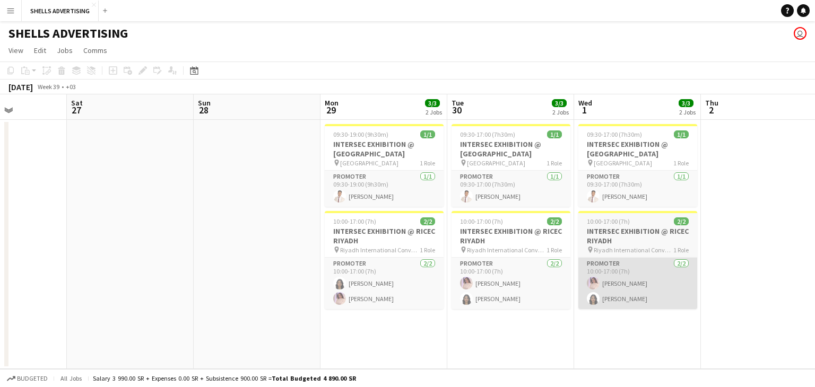
click at [617, 277] on app-calendar-viewport "Wed 24 Thu 25 Fri 26 Sat 27 Sun 28 Mon 29 3/3 2 Jobs Tue 30 3/3 2 Jobs Wed 1 3/…" at bounding box center [407, 231] width 815 height 275
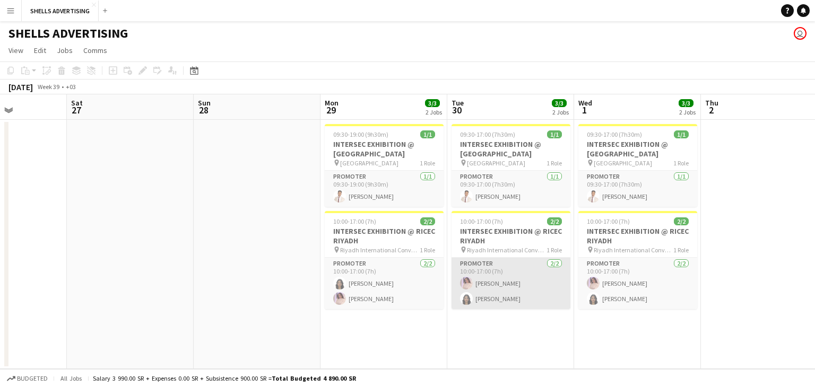
click at [495, 284] on app-card-role "Promoter 2/2 10:00-17:00 (7h) Saba Abdulrahman Suhrab AlRousan" at bounding box center [511, 283] width 119 height 51
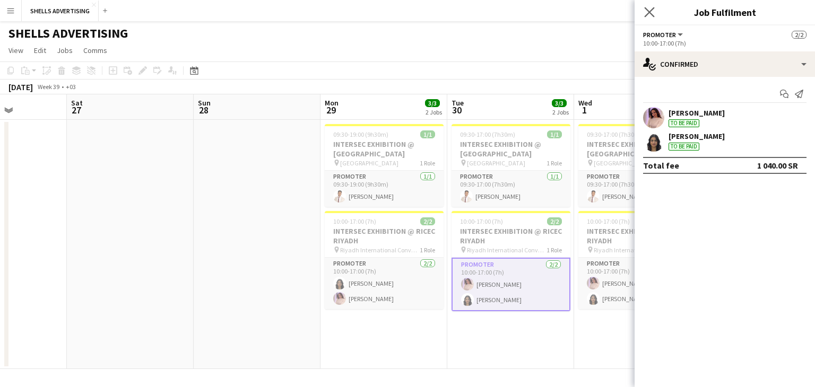
click at [643, 14] on app-icon "Close pop-in" at bounding box center [649, 12] width 15 height 15
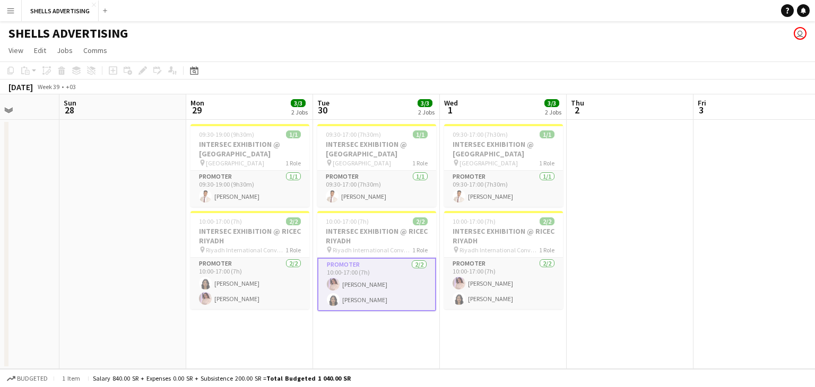
drag, startPoint x: 618, startPoint y: 253, endPoint x: 484, endPoint y: 252, distance: 134.3
click at [484, 252] on app-calendar-viewport "Wed 24 Thu 25 Fri 26 Sat 27 Sun 28 Mon 29 3/3 2 Jobs Tue 30 3/3 2 Jobs Wed 1 3/…" at bounding box center [407, 231] width 815 height 275
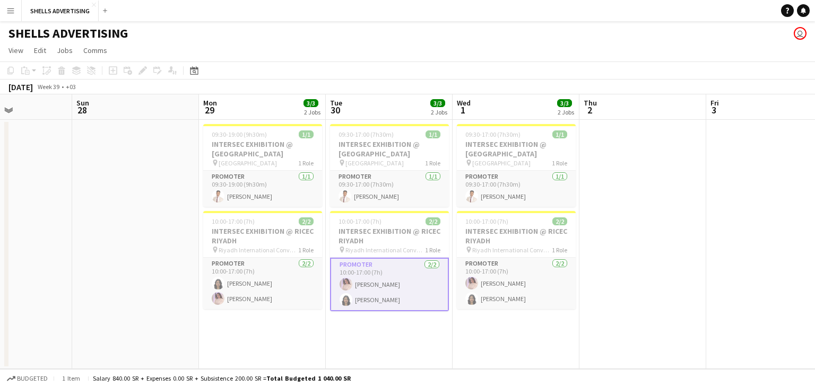
drag, startPoint x: 661, startPoint y: 240, endPoint x: 567, endPoint y: 236, distance: 94.5
click at [572, 237] on app-calendar-viewport "Wed 24 Thu 25 Fri 26 Sat 27 Sun 28 Mon 29 3/3 2 Jobs Tue 30 3/3 2 Jobs Wed 1 3/…" at bounding box center [407, 231] width 815 height 275
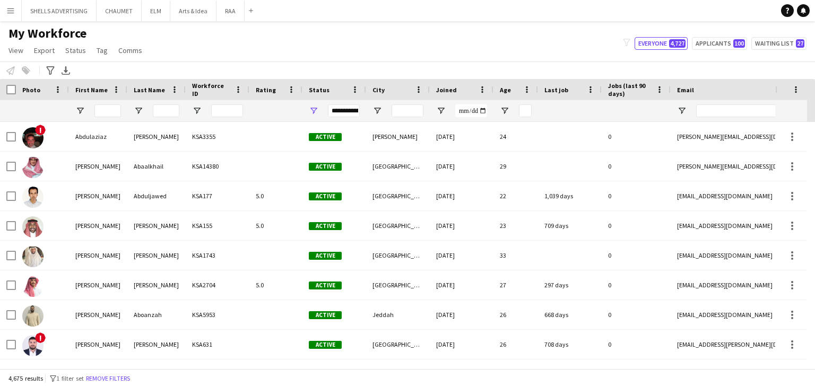
scroll to position [2229, 0]
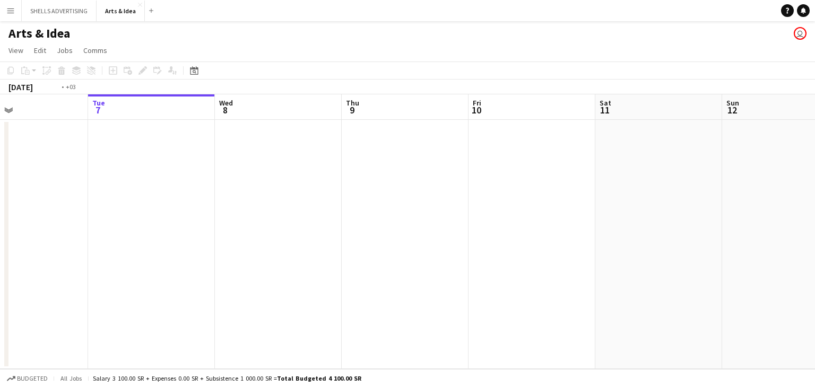
drag, startPoint x: 291, startPoint y: 240, endPoint x: 490, endPoint y: 247, distance: 199.1
click at [482, 247] on app-calendar-viewport "Sat 4 Sun 5 Mon 6 Tue 7 Wed 8 Thu 9 Fri 10 Sat 11 Sun 12 Mon 13 Tue 14 Wed 15" at bounding box center [407, 231] width 815 height 275
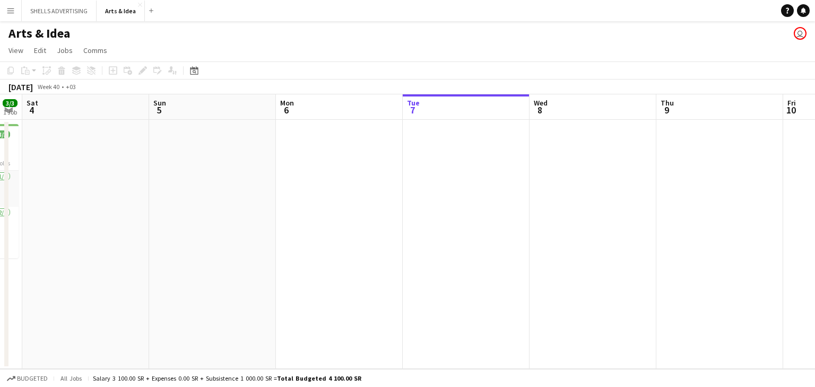
drag, startPoint x: 414, startPoint y: 255, endPoint x: 569, endPoint y: 259, distance: 155.5
click at [569, 259] on app-calendar-viewport "Thu 2 5/5 1 Job Fri 3 3/3 1 Job Sat 4 Sun 5 Mon 6 Tue 7 Wed 8 Thu 9 Fri 10 Sat …" at bounding box center [407, 231] width 815 height 275
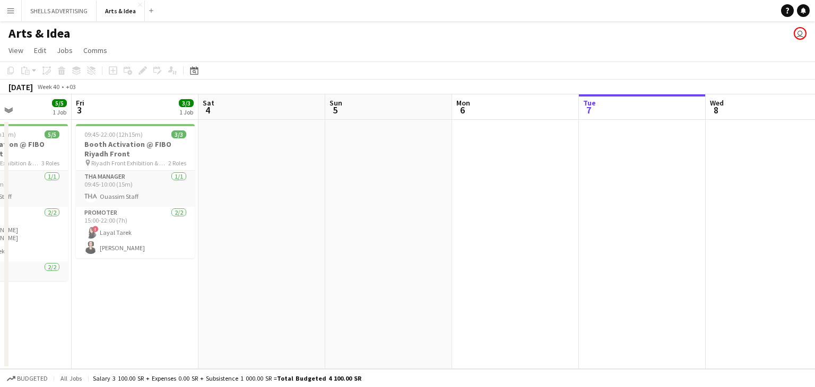
drag, startPoint x: 350, startPoint y: 243, endPoint x: 579, endPoint y: 249, distance: 228.8
click at [579, 249] on app-calendar-viewport "Tue 30 Wed 1 5/5 1 Job Thu 2 5/5 1 Job Fri 3 3/3 1 Job Sat 4 Sun 5 Mon 6 Tue 7 …" at bounding box center [407, 231] width 815 height 275
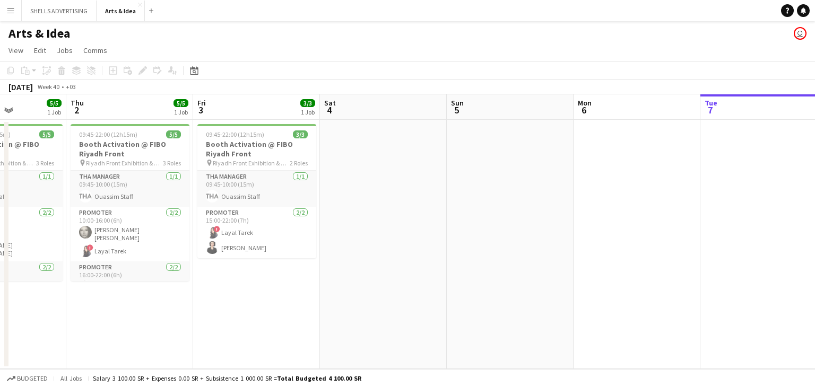
click at [618, 263] on app-calendar-viewport "Mon 29 Tue 30 Wed 1 5/5 1 Job Thu 2 5/5 1 Job Fri 3 3/3 1 Job Sat 4 Sun 5 Mon 6…" at bounding box center [407, 231] width 815 height 275
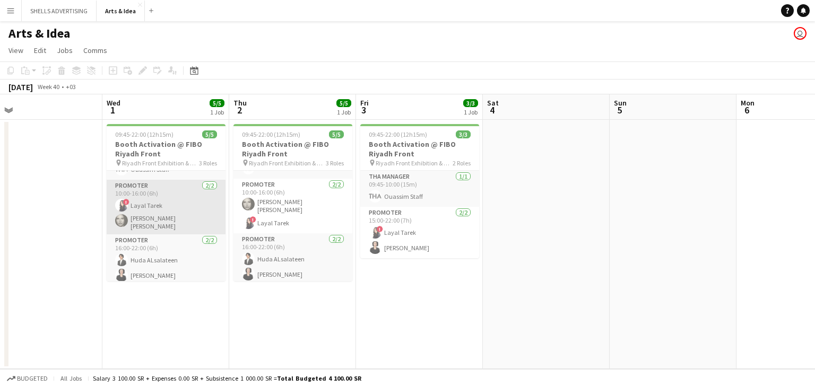
scroll to position [28, 0]
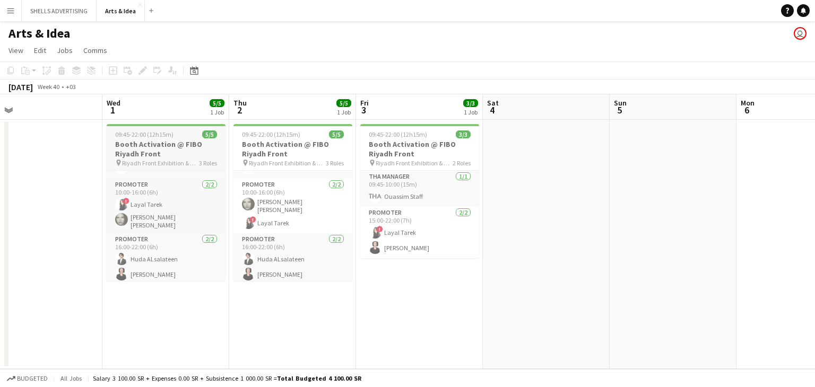
click at [169, 138] on span "09:45-22:00 (12h15m)" at bounding box center [144, 135] width 58 height 8
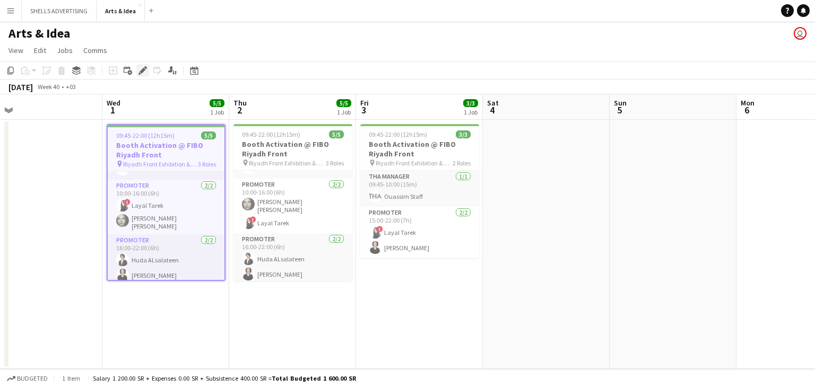
click at [144, 68] on icon "Edit" at bounding box center [142, 70] width 8 height 8
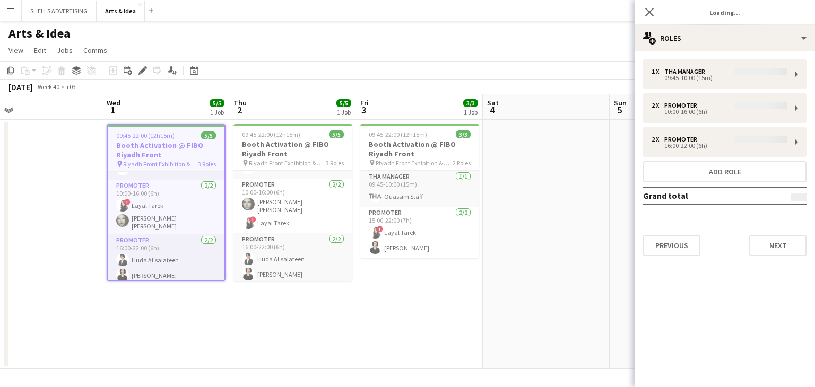
type input "**********"
click at [775, 241] on button "Next" at bounding box center [777, 245] width 57 height 21
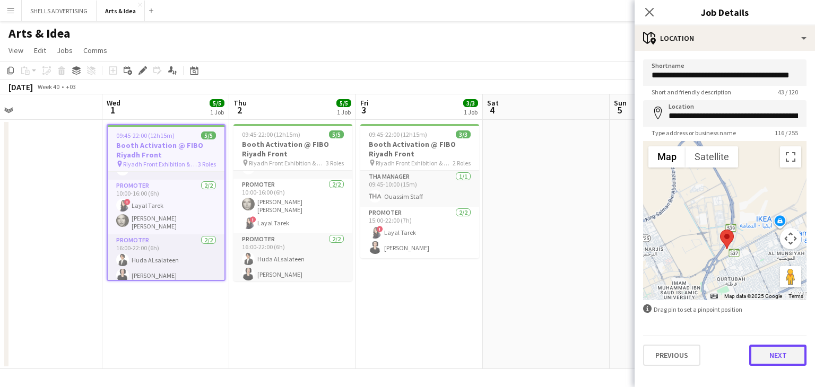
click at [767, 356] on button "Next" at bounding box center [777, 355] width 57 height 21
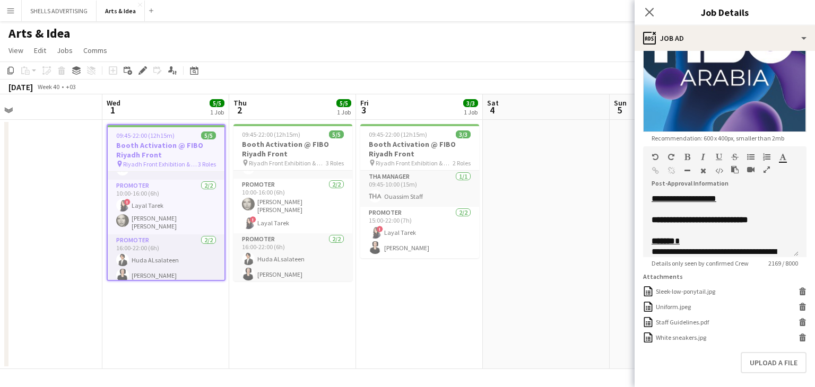
scroll to position [313, 0]
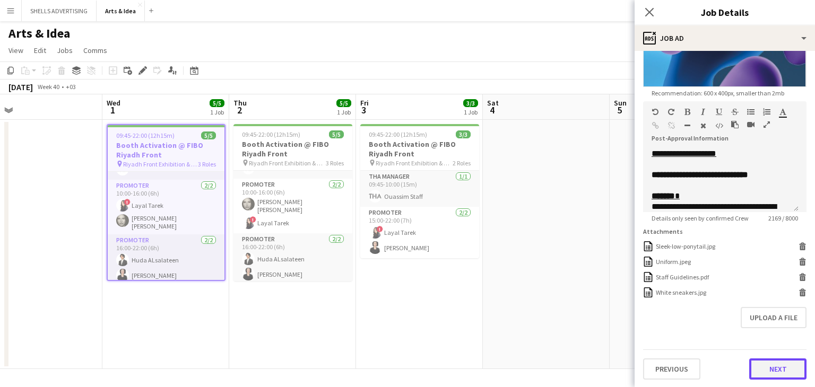
click at [759, 368] on button "Next" at bounding box center [777, 369] width 57 height 21
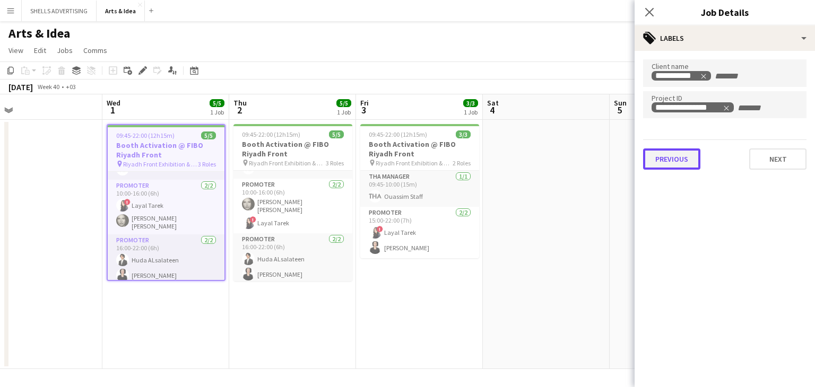
click at [660, 168] on button "Previous" at bounding box center [671, 159] width 57 height 21
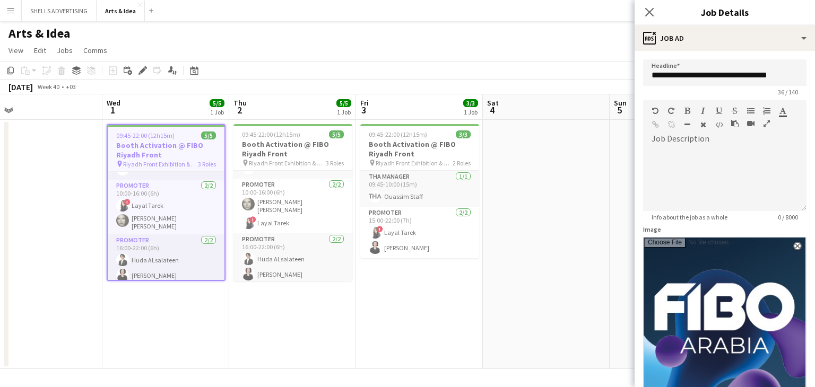
scroll to position [870, 0]
click at [669, 78] on input "**********" at bounding box center [724, 72] width 163 height 27
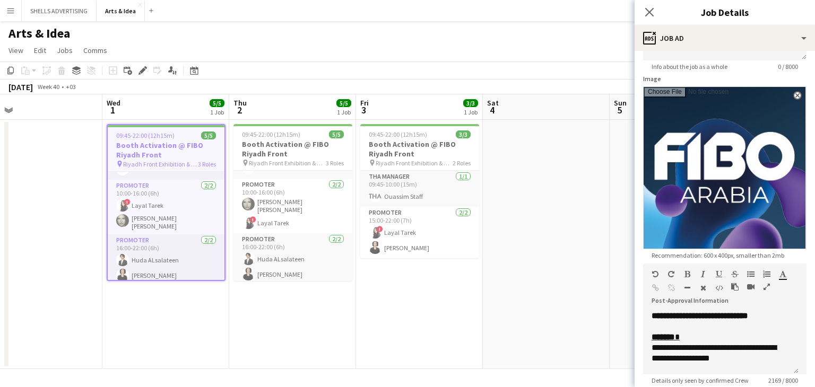
scroll to position [313, 0]
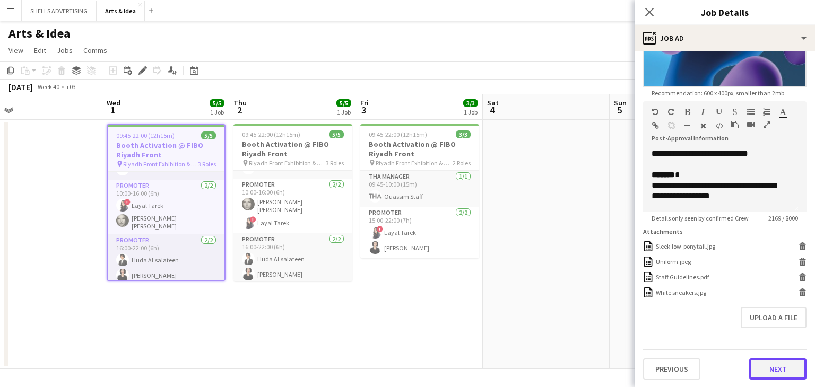
click at [752, 364] on button "Next" at bounding box center [777, 369] width 57 height 21
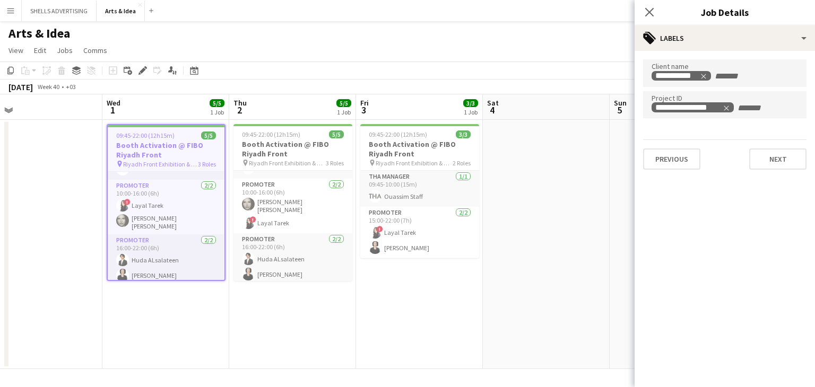
scroll to position [0, 0]
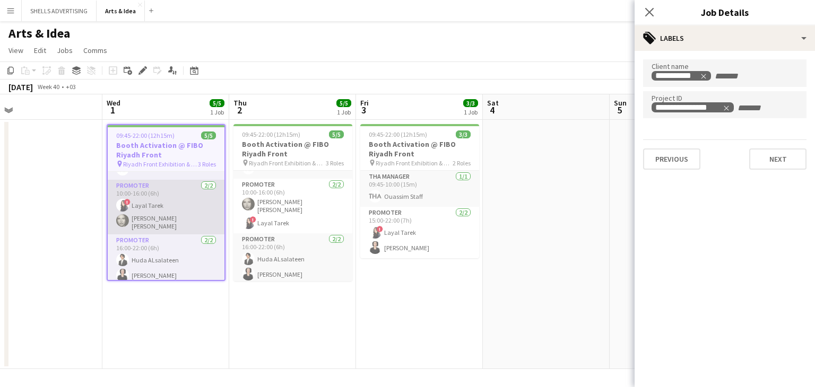
click at [164, 220] on app-card-role "Promoter [DATE] 10:00-16:00 (6h) ! [PERSON_NAME] [PERSON_NAME] [PERSON_NAME]" at bounding box center [166, 207] width 117 height 55
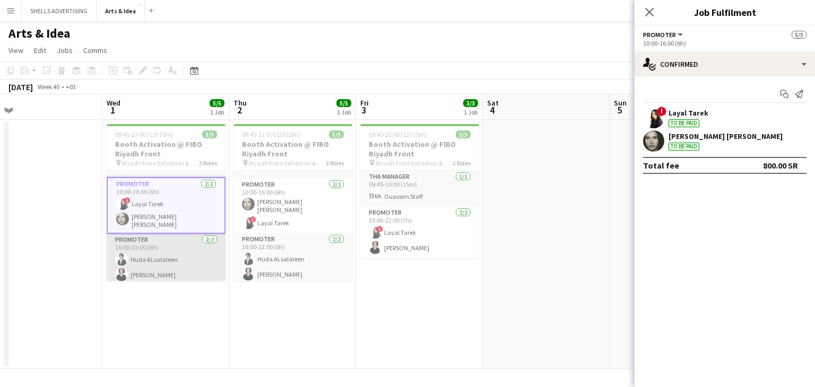
scroll to position [30, 0]
click at [171, 263] on app-card-role "Promoter [DATE] 16:00-22:00 (6h) Huda ALsalateen [PERSON_NAME]" at bounding box center [166, 259] width 119 height 51
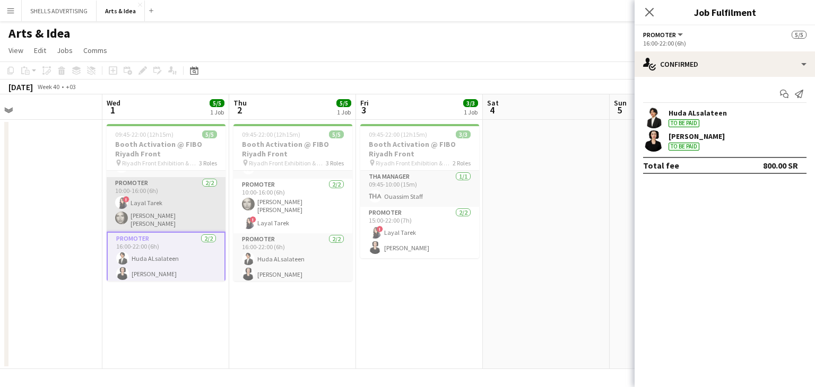
click at [172, 204] on app-card-role "Promoter [DATE] 10:00-16:00 (6h) ! [PERSON_NAME] [PERSON_NAME] [PERSON_NAME]" at bounding box center [166, 204] width 119 height 55
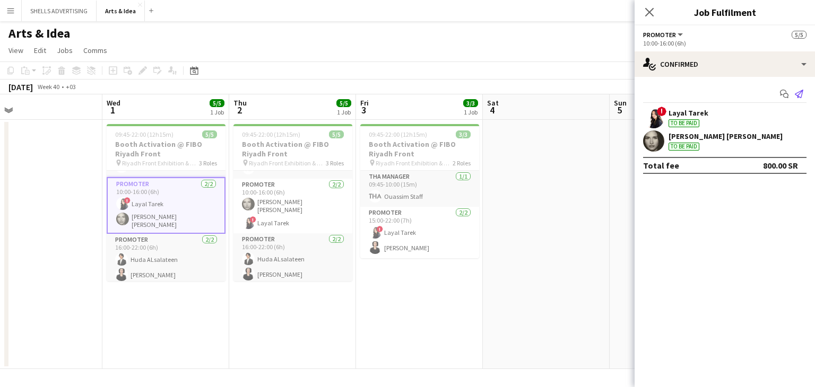
click at [798, 88] on app-icon "Send notification" at bounding box center [799, 93] width 15 height 15
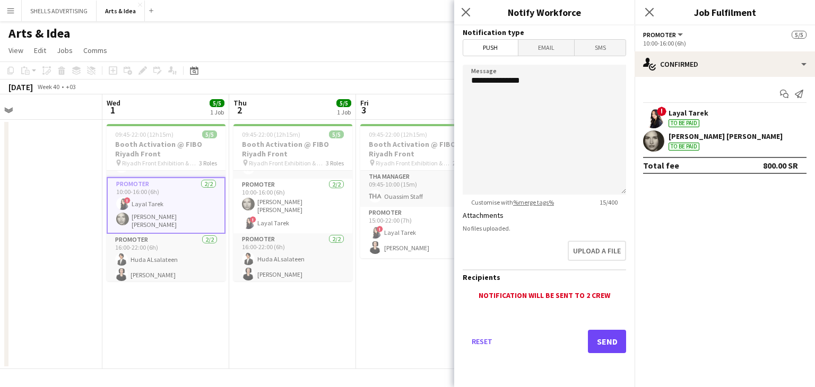
click at [541, 51] on span "Email" at bounding box center [546, 48] width 56 height 16
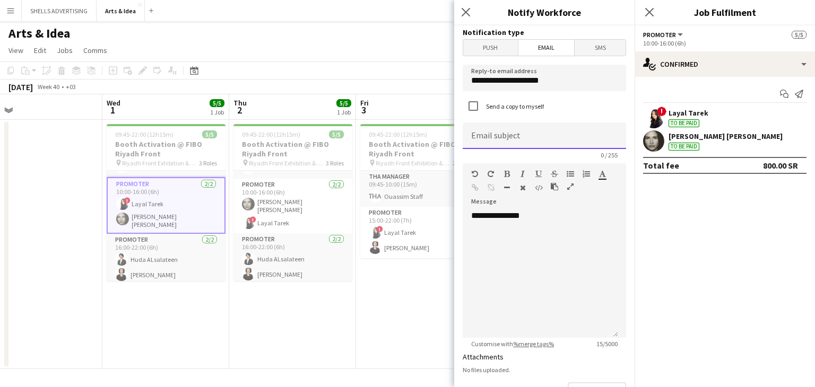
click at [486, 135] on input at bounding box center [544, 136] width 163 height 27
type input "*"
type input "**********"
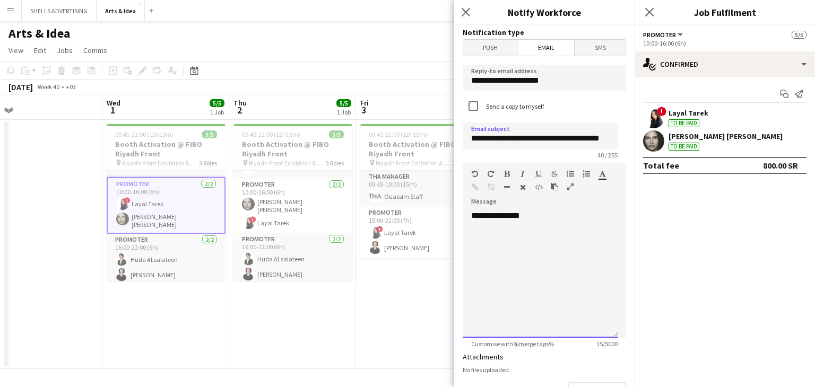
drag, startPoint x: 503, startPoint y: 232, endPoint x: 535, endPoint y: 306, distance: 80.6
click at [502, 232] on div "**********" at bounding box center [540, 274] width 155 height 127
click at [519, 303] on div "**********" at bounding box center [540, 274] width 155 height 127
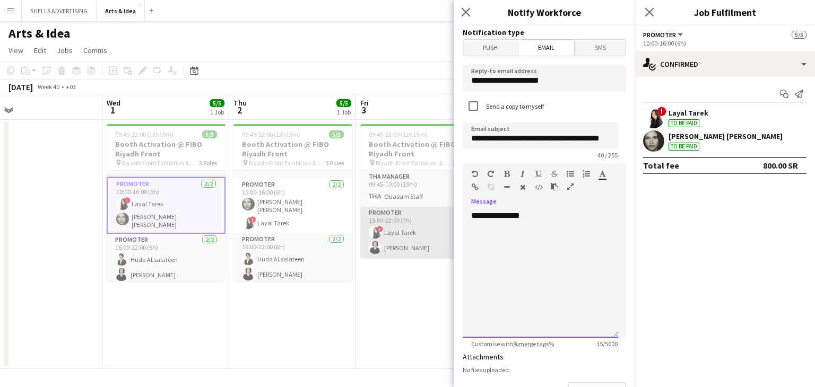
drag, startPoint x: 486, startPoint y: 213, endPoint x: 410, endPoint y: 213, distance: 75.4
click at [410, 213] on body "Menu Boards Boards Boards All jobs Status Workforce Workforce My Workforce Recr…" at bounding box center [407, 193] width 815 height 387
paste div
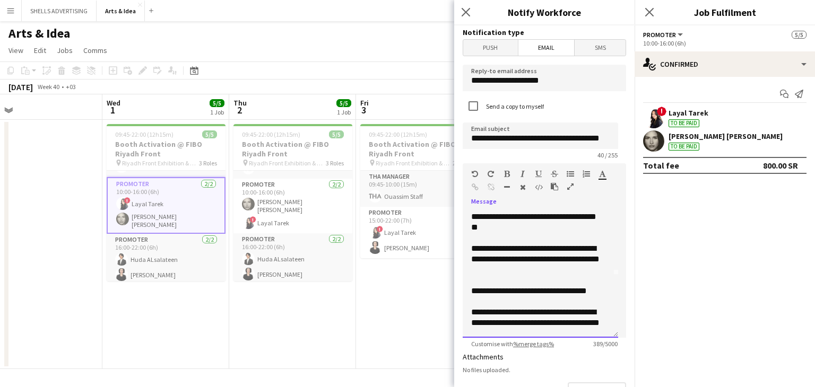
scroll to position [62, 0]
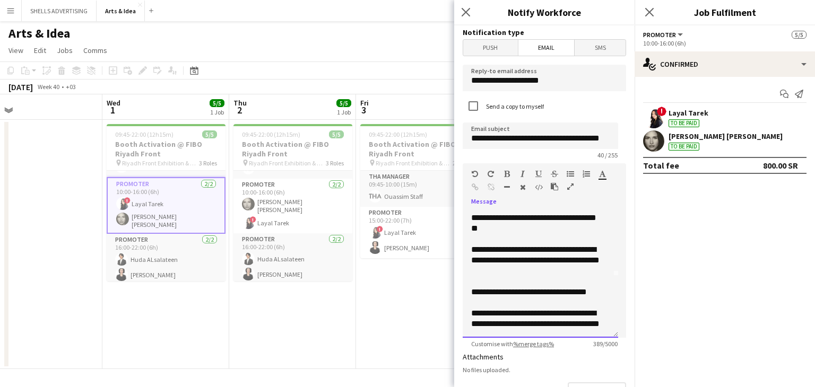
click at [590, 293] on div "**********" at bounding box center [536, 292] width 131 height 11
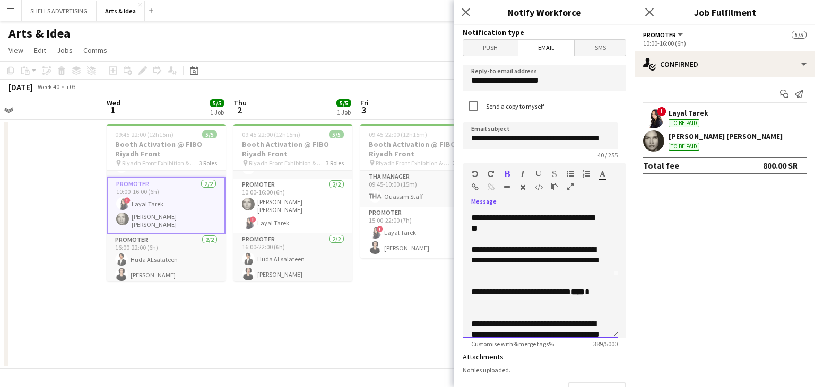
click at [488, 304] on div "**********" at bounding box center [536, 297] width 131 height 21
click at [571, 296] on b "****" at bounding box center [578, 292] width 14 height 8
click at [477, 187] on icon "button" at bounding box center [475, 187] width 7 height 7
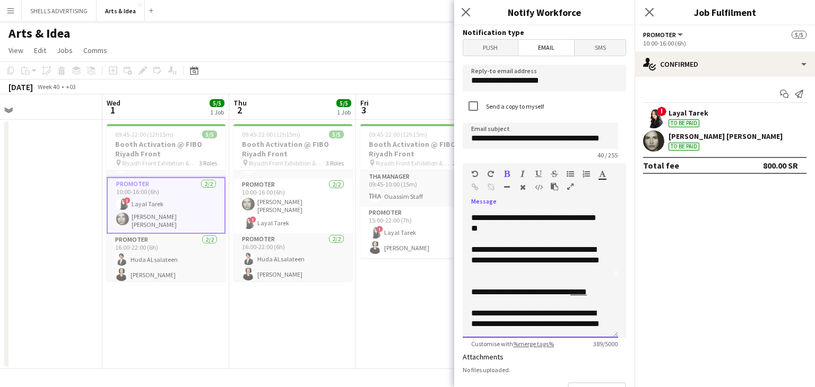
click at [587, 290] on link "****" at bounding box center [578, 292] width 16 height 8
click at [475, 183] on button "button" at bounding box center [474, 187] width 7 height 8
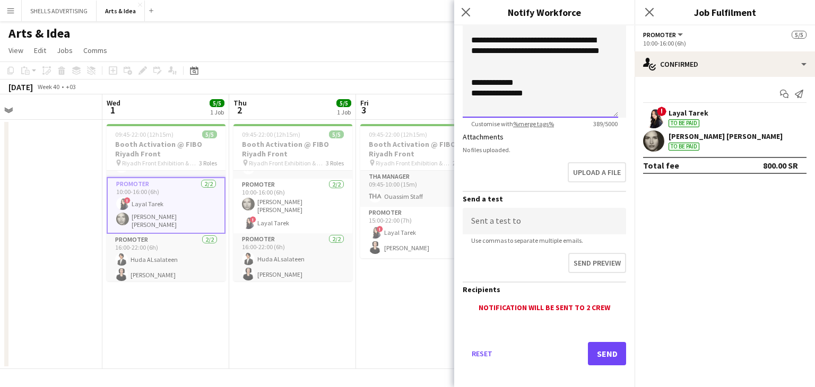
scroll to position [227, 0]
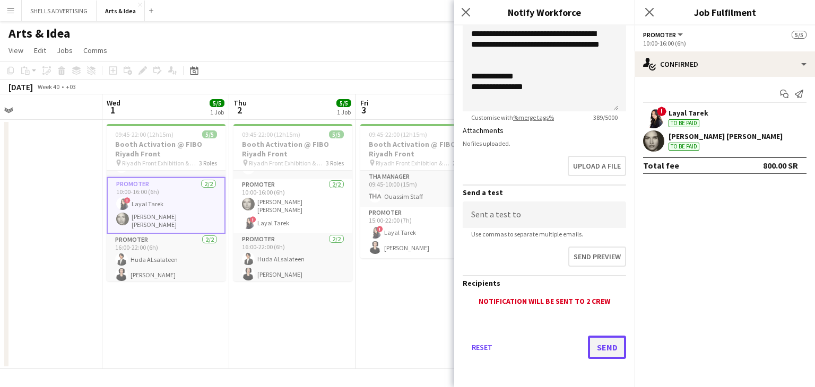
click at [591, 352] on button "Send" at bounding box center [607, 347] width 38 height 23
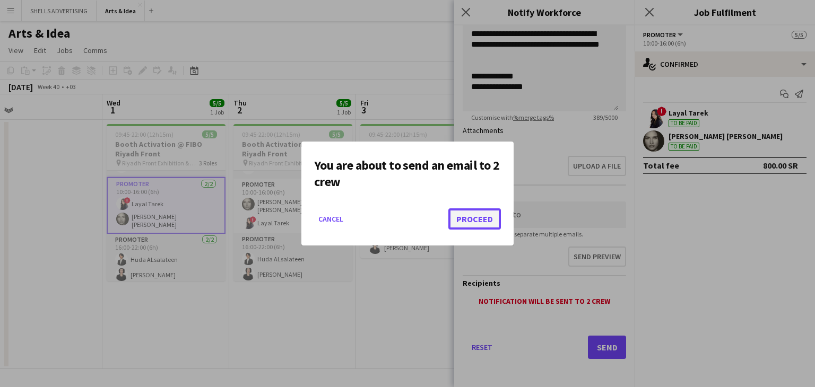
click at [482, 218] on button "Proceed" at bounding box center [474, 219] width 53 height 21
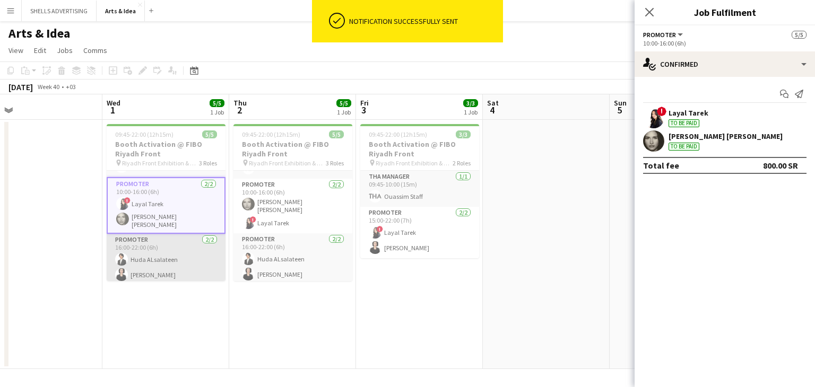
click at [170, 275] on app-card-role "Promoter [DATE] 16:00-22:00 (6h) Huda ALsalateen [PERSON_NAME]" at bounding box center [166, 259] width 119 height 51
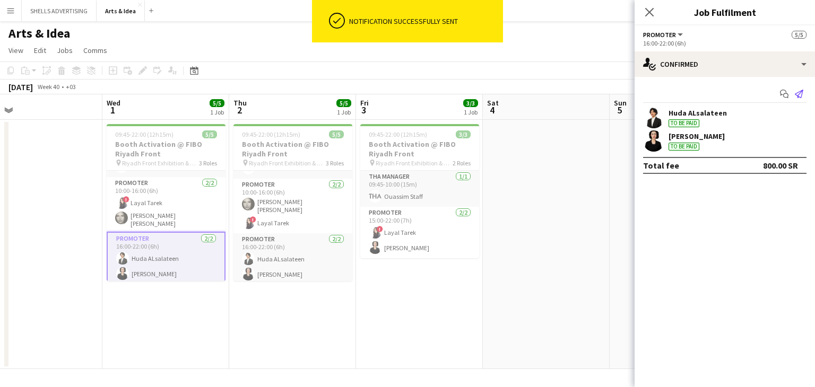
click at [798, 92] on icon "Send notification" at bounding box center [799, 94] width 8 height 8
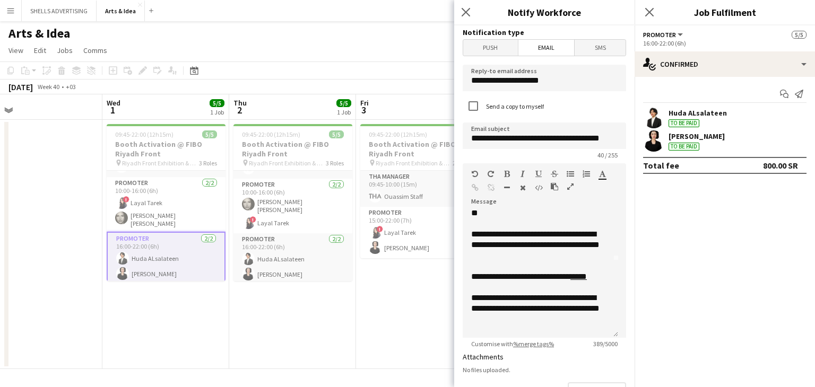
scroll to position [106, 0]
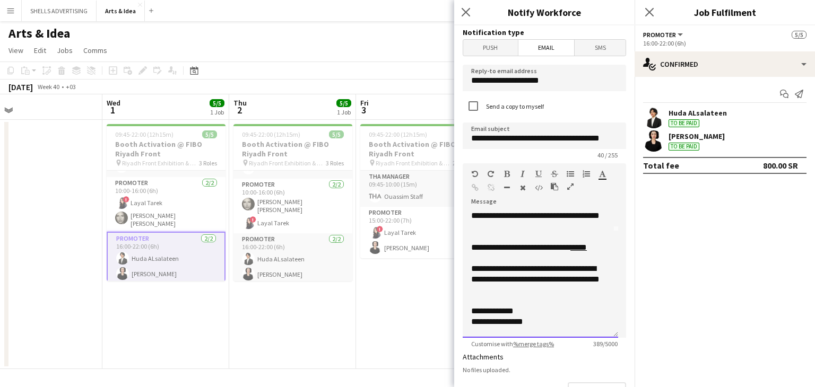
click at [587, 244] on link "****" at bounding box center [578, 248] width 16 height 8
click at [587, 247] on link "****" at bounding box center [578, 248] width 16 height 8
click at [473, 187] on icon "button" at bounding box center [475, 187] width 7 height 7
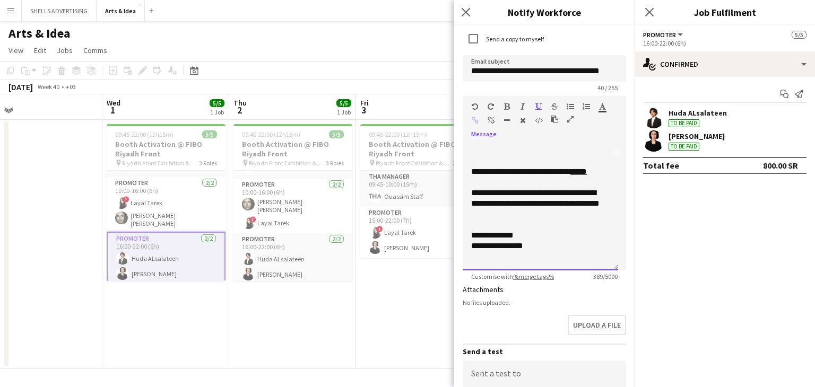
scroll to position [227, 0]
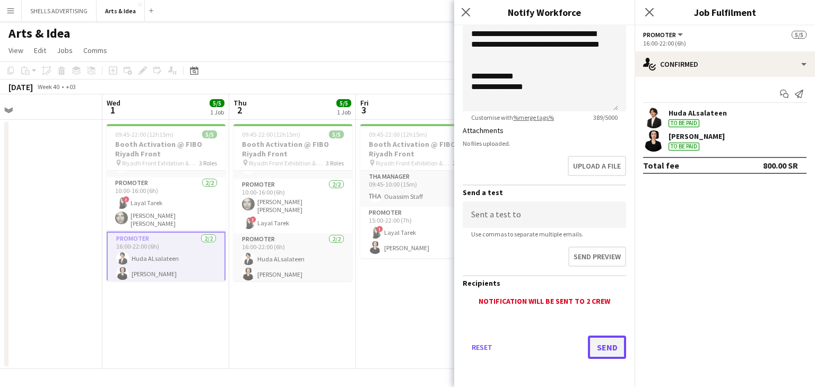
click at [590, 343] on button "Send" at bounding box center [607, 347] width 38 height 23
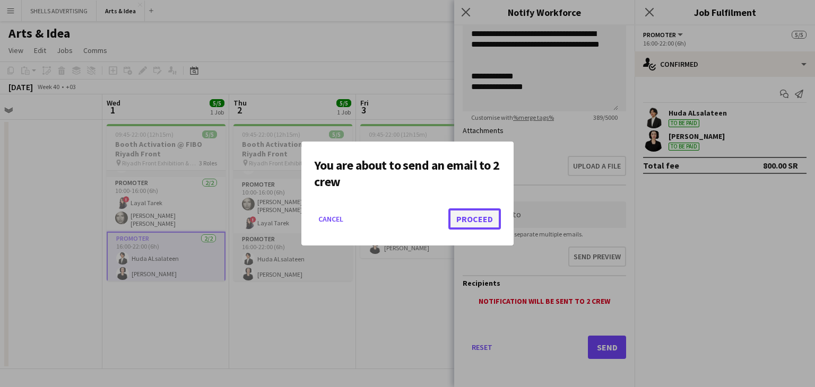
click at [478, 221] on button "Proceed" at bounding box center [474, 219] width 53 height 21
